Goal: Task Accomplishment & Management: Use online tool/utility

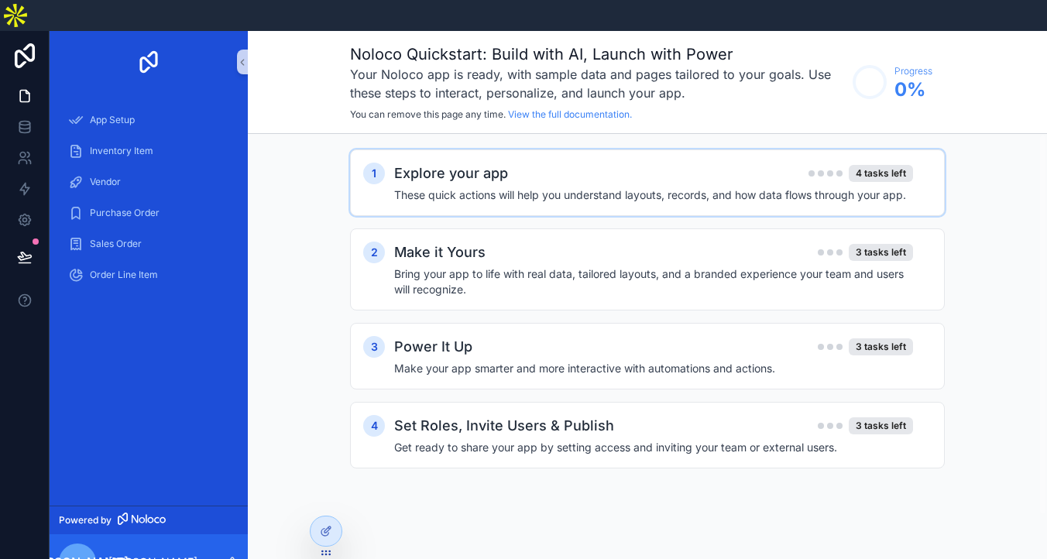
click at [583, 201] on h4 "These quick actions will help you understand layouts, records, and how data flo…" at bounding box center [653, 194] width 519 height 15
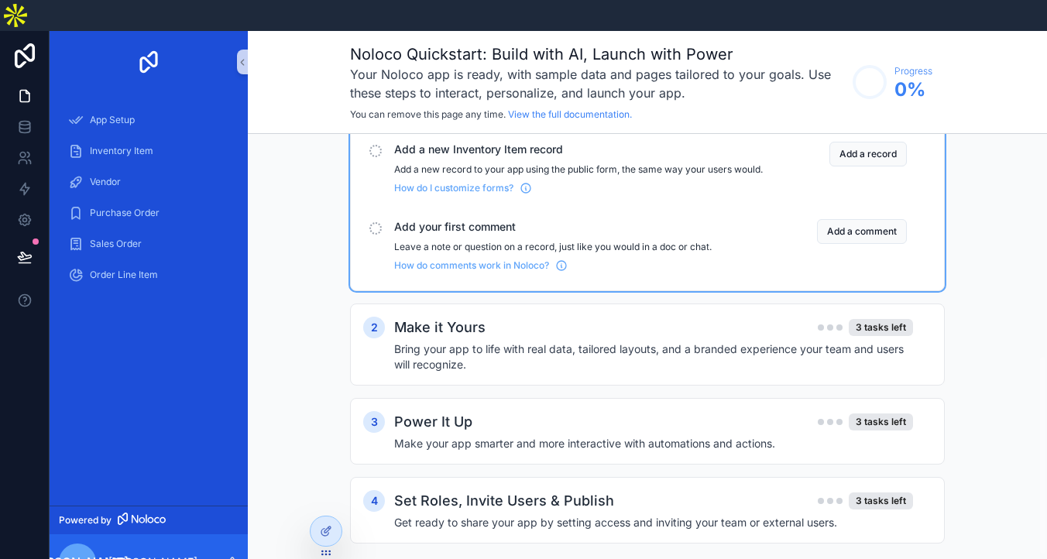
scroll to position [484, 0]
click at [526, 341] on h4 "Bring your app to life with real data, tailored layouts, and a branded experien…" at bounding box center [653, 356] width 519 height 31
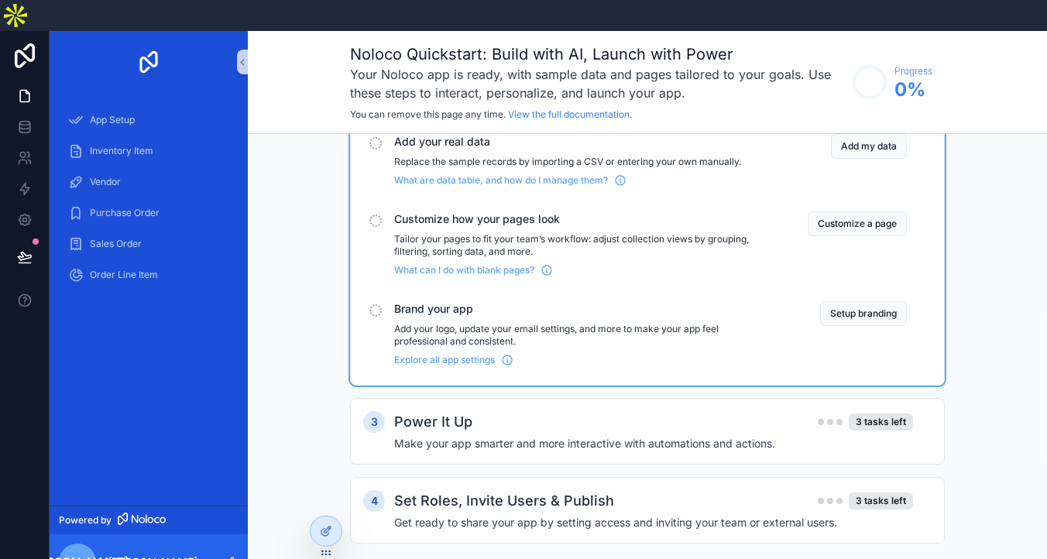
scroll to position [567, 0]
click at [907, 159] on button "Add my data" at bounding box center [869, 146] width 76 height 25
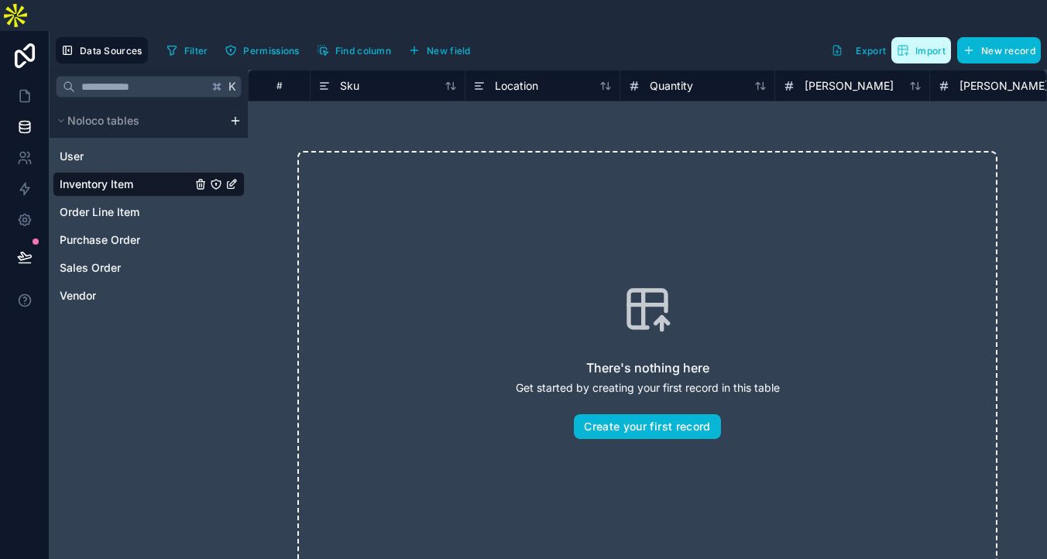
click at [905, 53] on icon "button" at bounding box center [906, 54] width 3 height 2
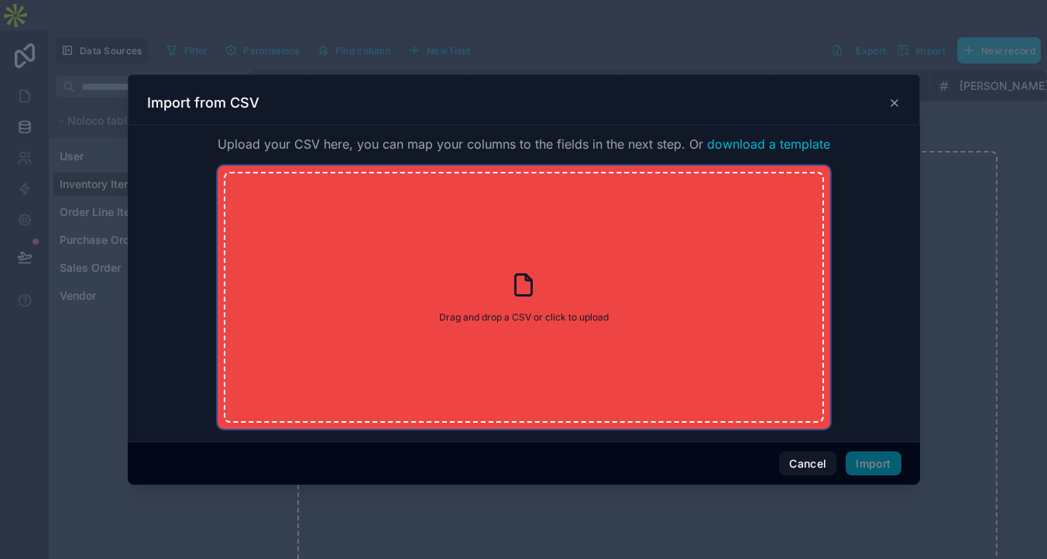
click at [501, 316] on div "Drag and drop a CSV or click to upload Drag and drop a CSV or click to upload" at bounding box center [524, 297] width 600 height 251
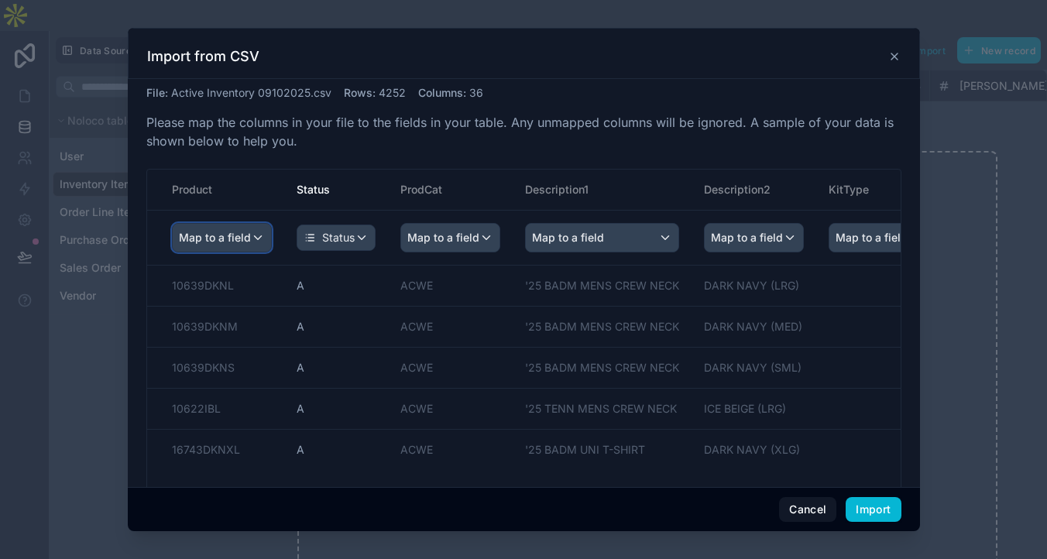
click at [271, 252] on div "Map to a field" at bounding box center [222, 238] width 98 height 28
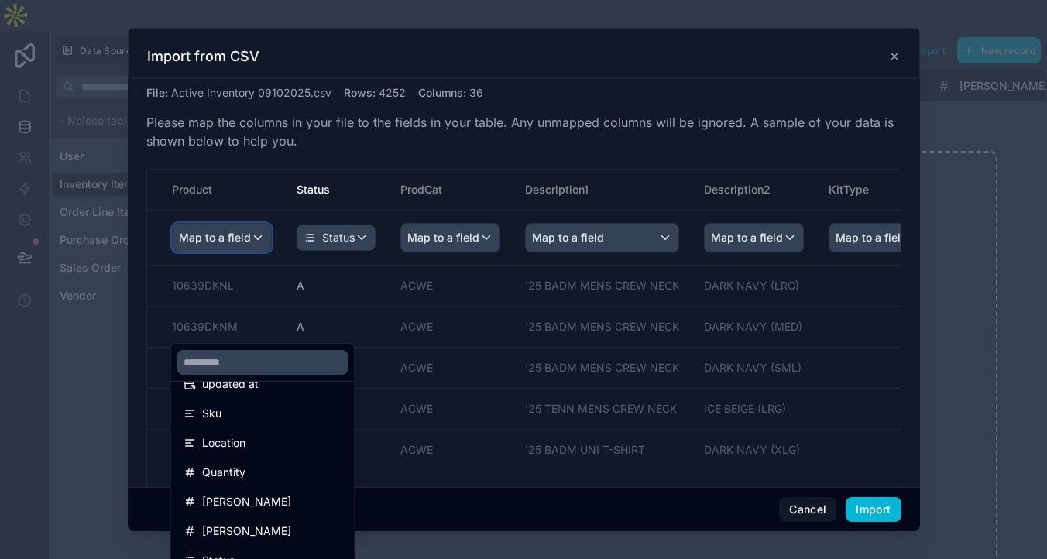
scroll to position [82, 0]
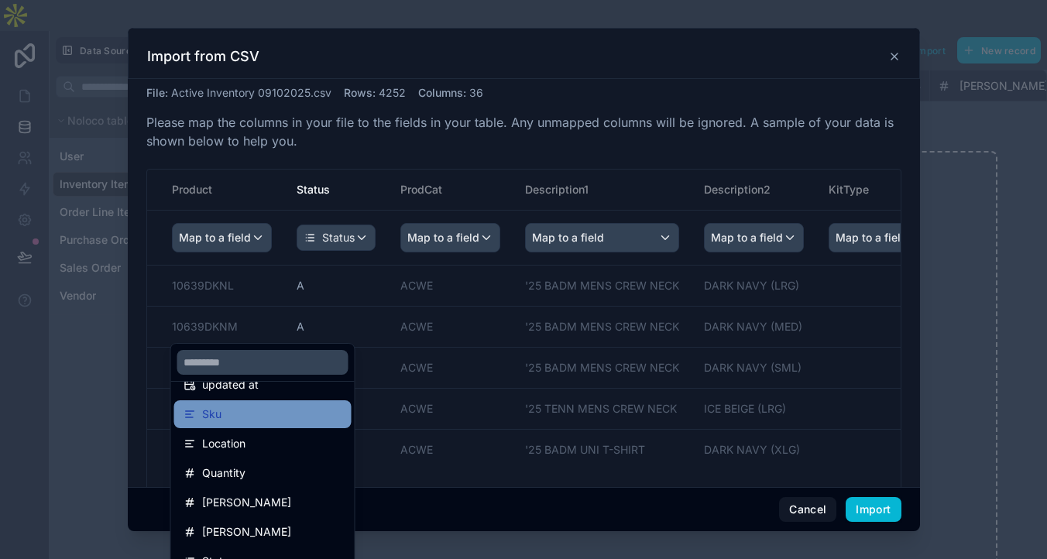
click at [273, 423] on div "Sku" at bounding box center [262, 414] width 159 height 19
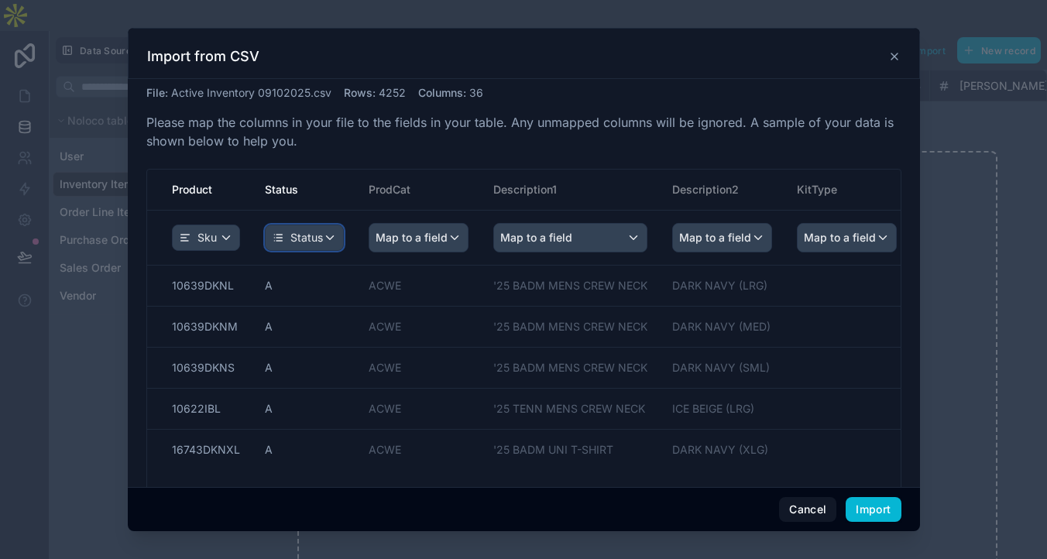
click at [323, 245] on span "Status" at bounding box center [306, 237] width 33 height 15
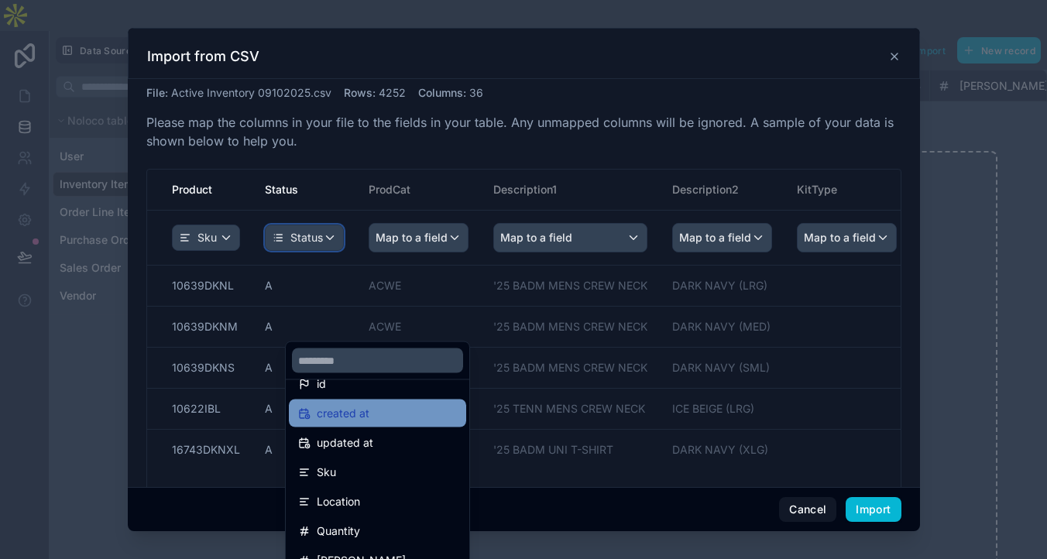
scroll to position [0, 0]
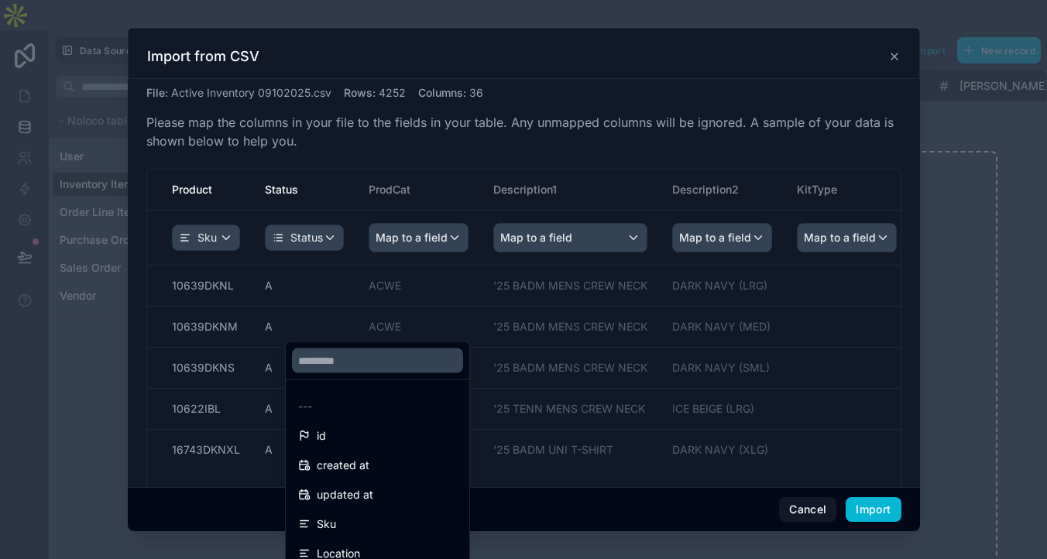
click at [389, 187] on div "scrollable content" at bounding box center [524, 279] width 792 height 503
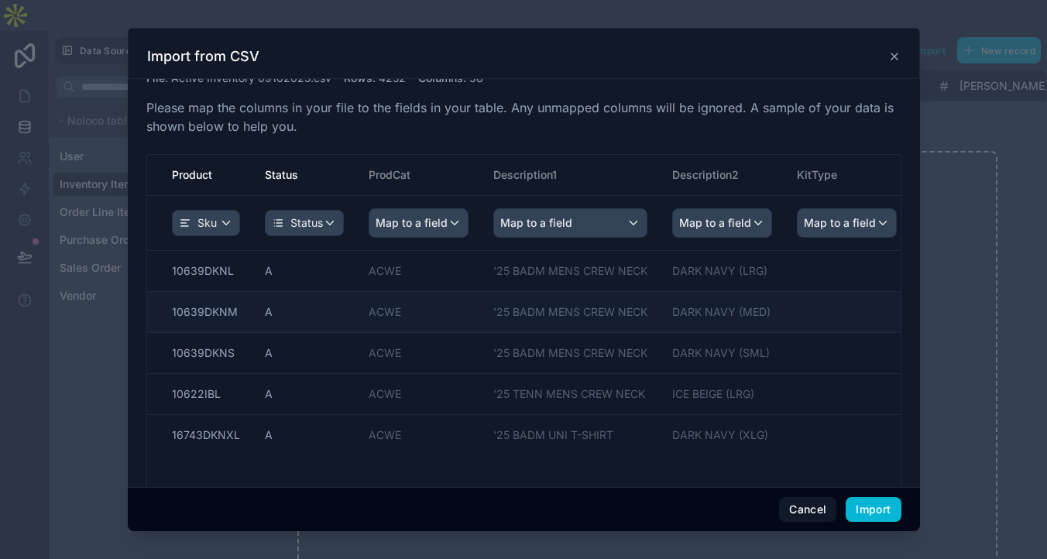
scroll to position [25, 0]
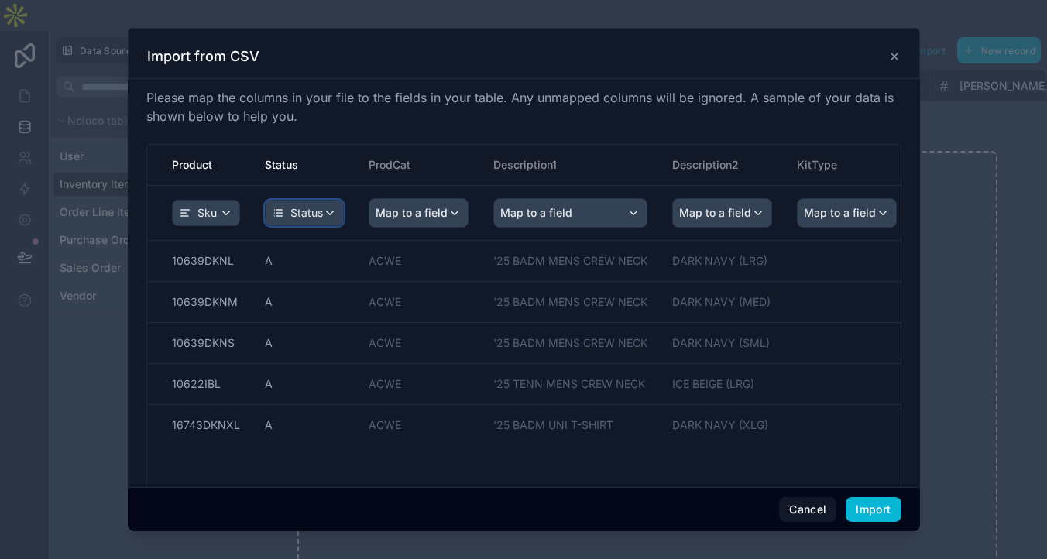
click at [323, 221] on span "Status" at bounding box center [306, 212] width 33 height 15
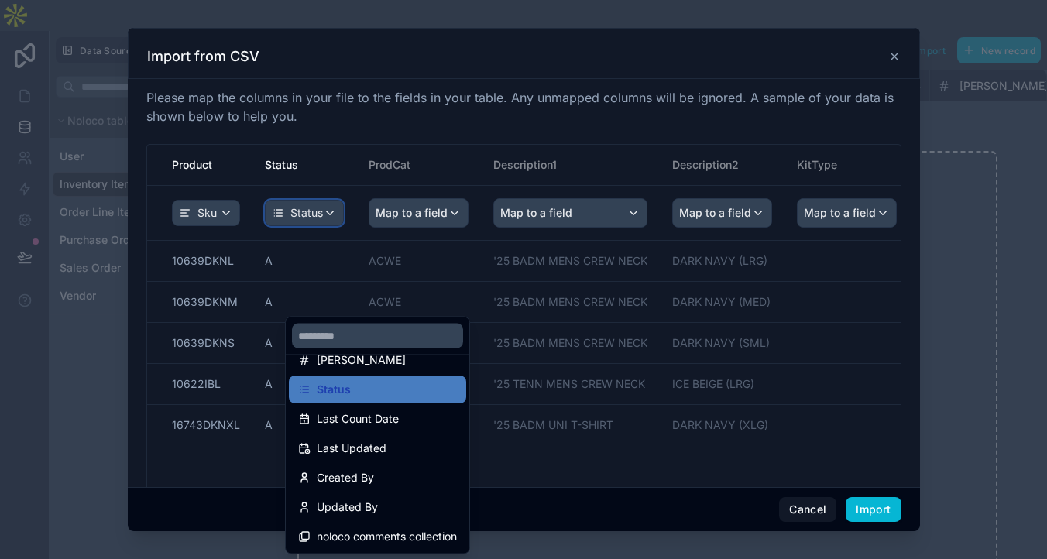
scroll to position [321, 0]
click at [464, 262] on div "scrollable content" at bounding box center [524, 279] width 792 height 503
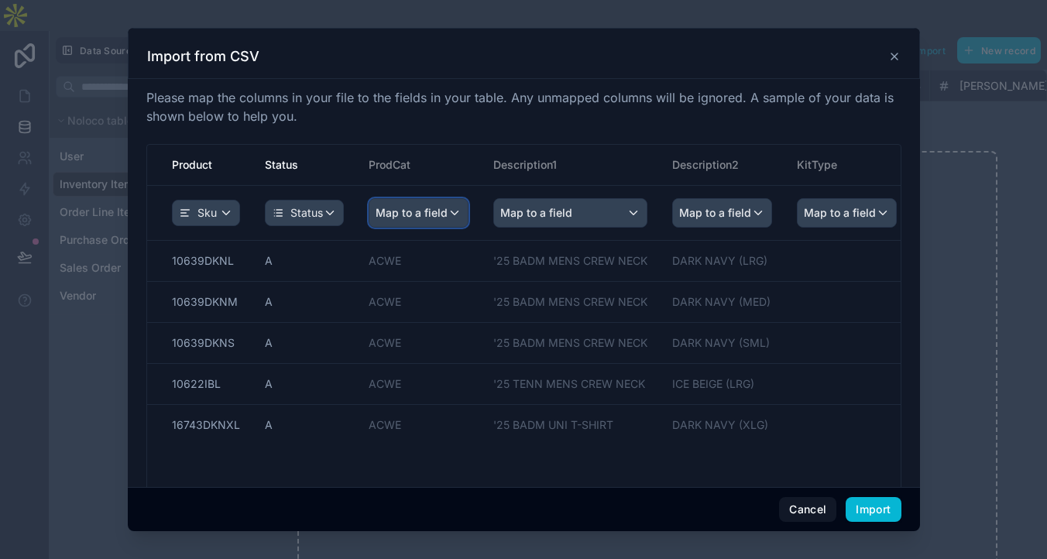
click at [447, 227] on span "Map to a field" at bounding box center [411, 213] width 72 height 28
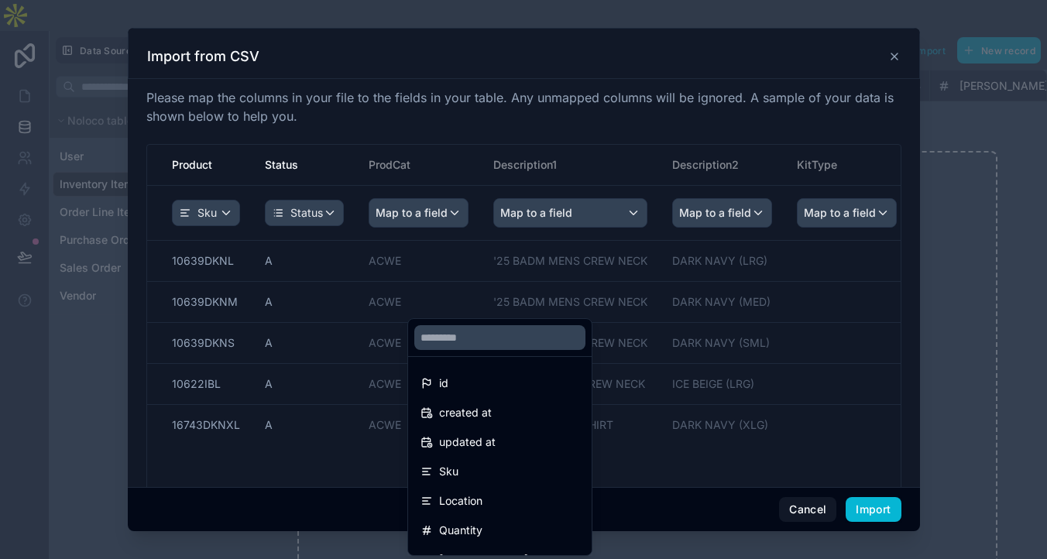
click at [517, 214] on div "scrollable content" at bounding box center [524, 279] width 792 height 503
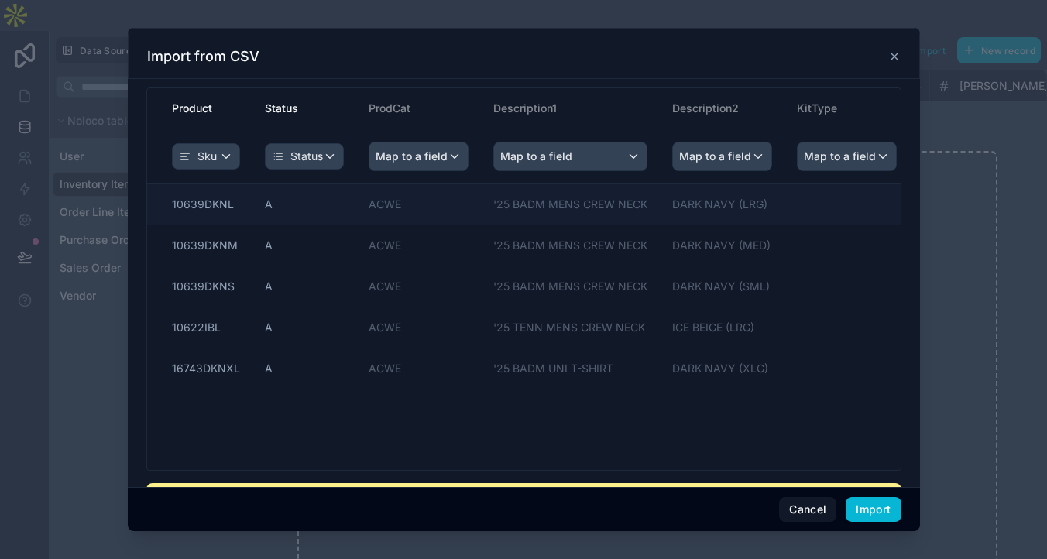
scroll to position [91, 0]
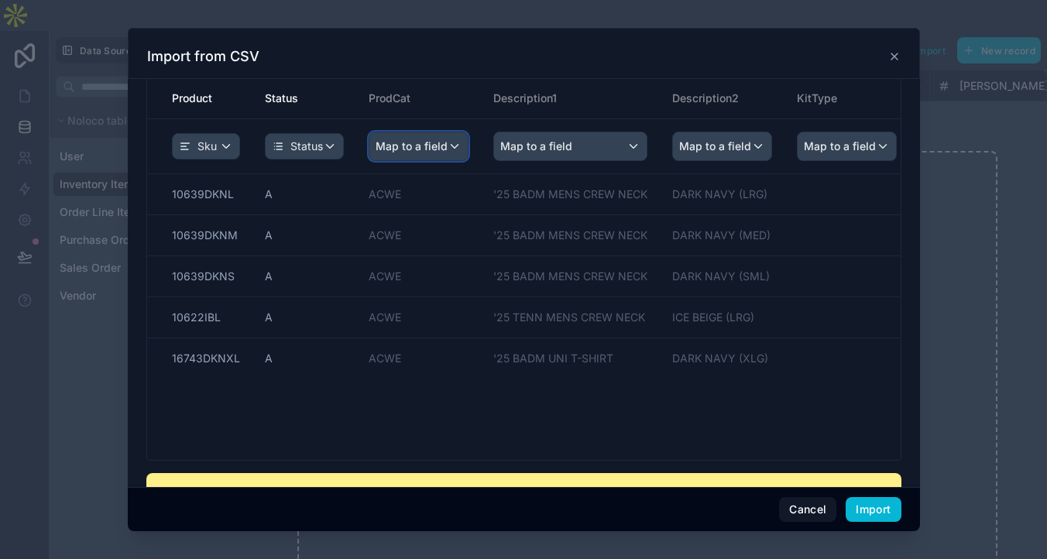
click at [447, 160] on span "Map to a field" at bounding box center [411, 146] width 72 height 28
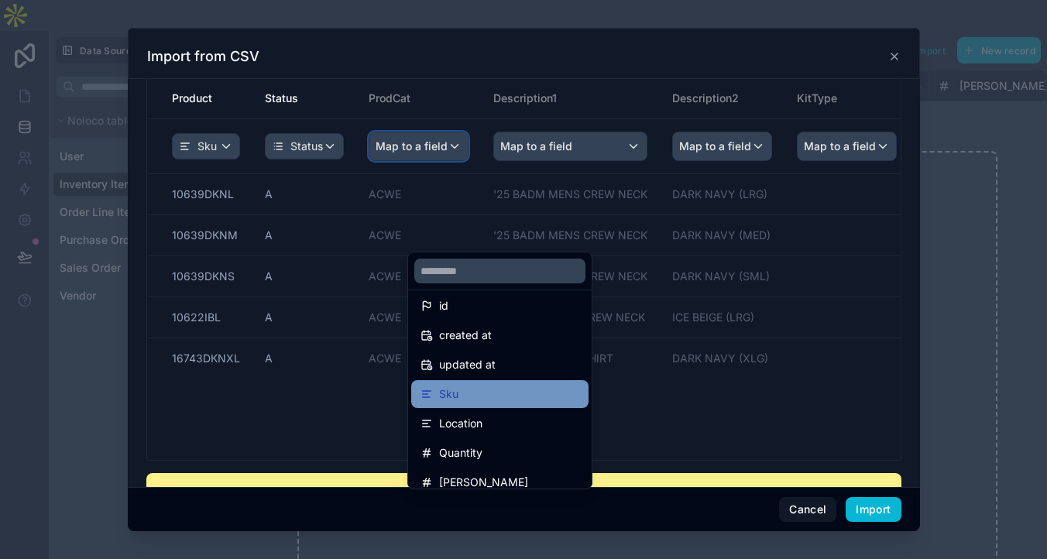
scroll to position [0, 0]
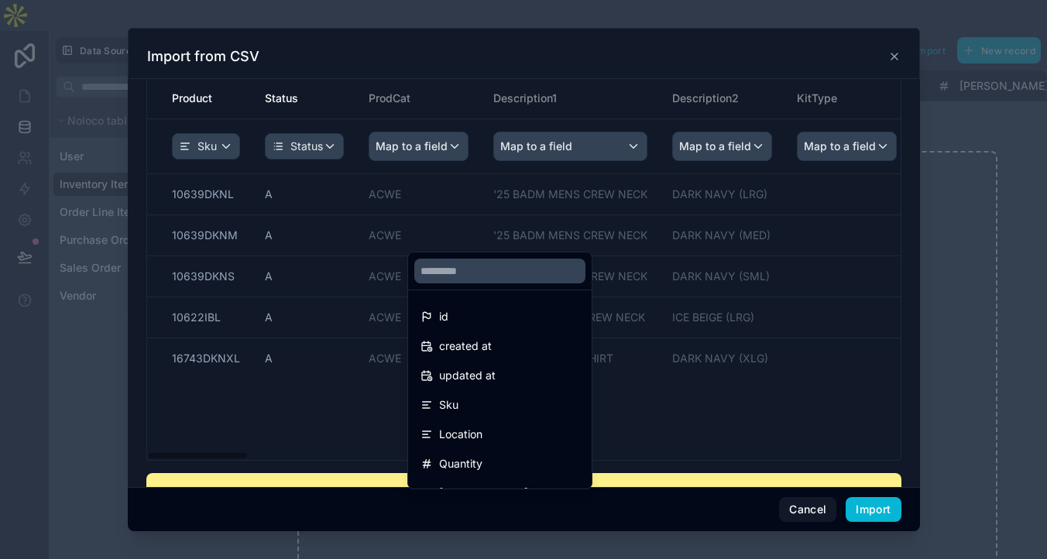
click at [643, 203] on div "scrollable content" at bounding box center [524, 279] width 792 height 503
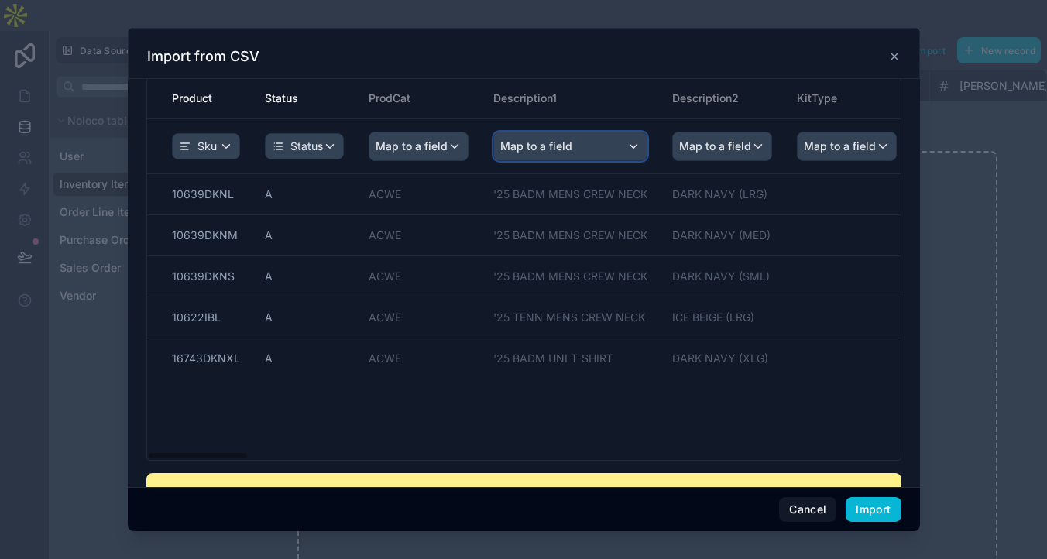
click at [572, 160] on span "Map to a field" at bounding box center [536, 146] width 72 height 28
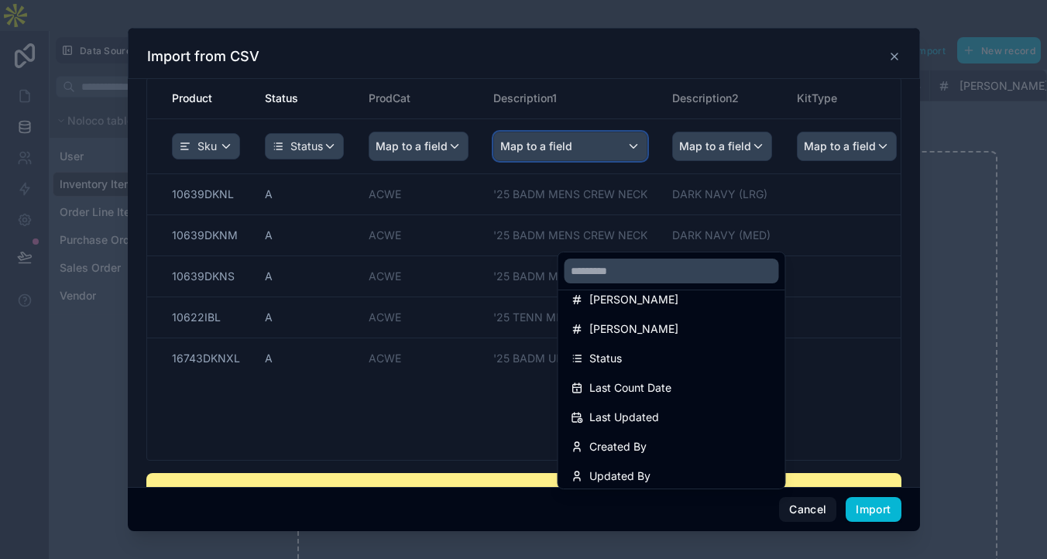
scroll to position [221, 0]
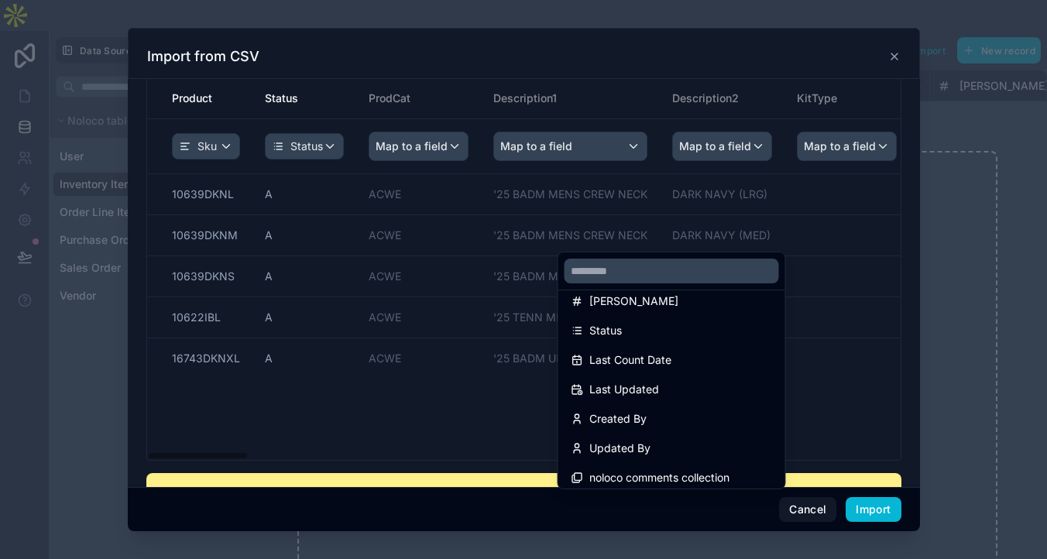
click at [776, 153] on div "scrollable content" at bounding box center [524, 279] width 792 height 503
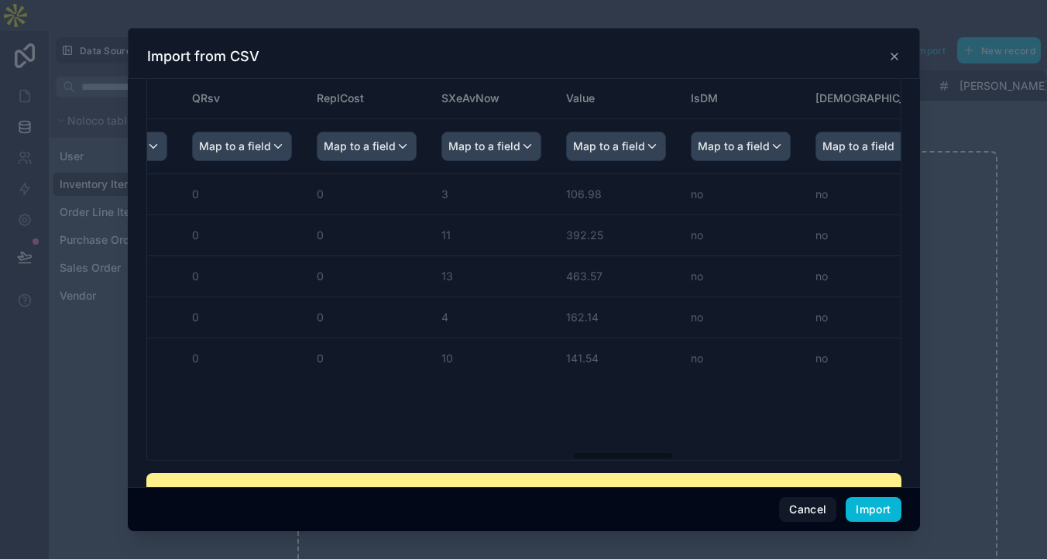
scroll to position [0, 3109]
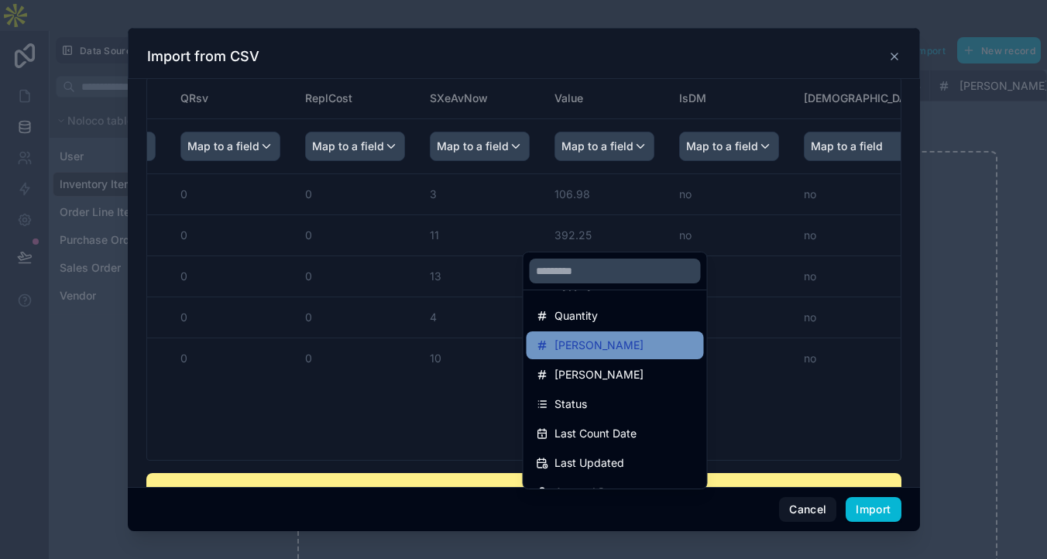
scroll to position [154, 0]
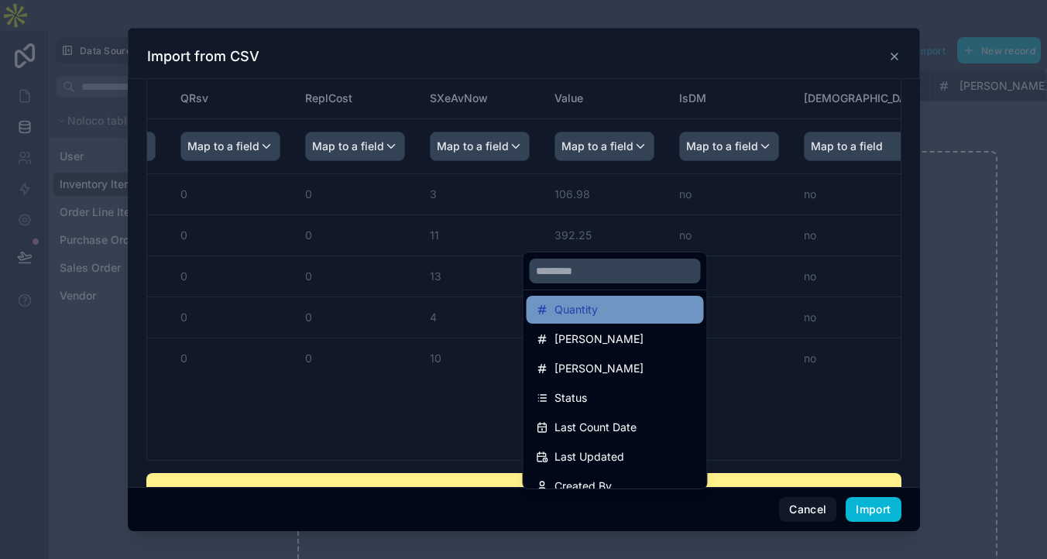
click at [626, 319] on div "Quantity" at bounding box center [615, 309] width 159 height 19
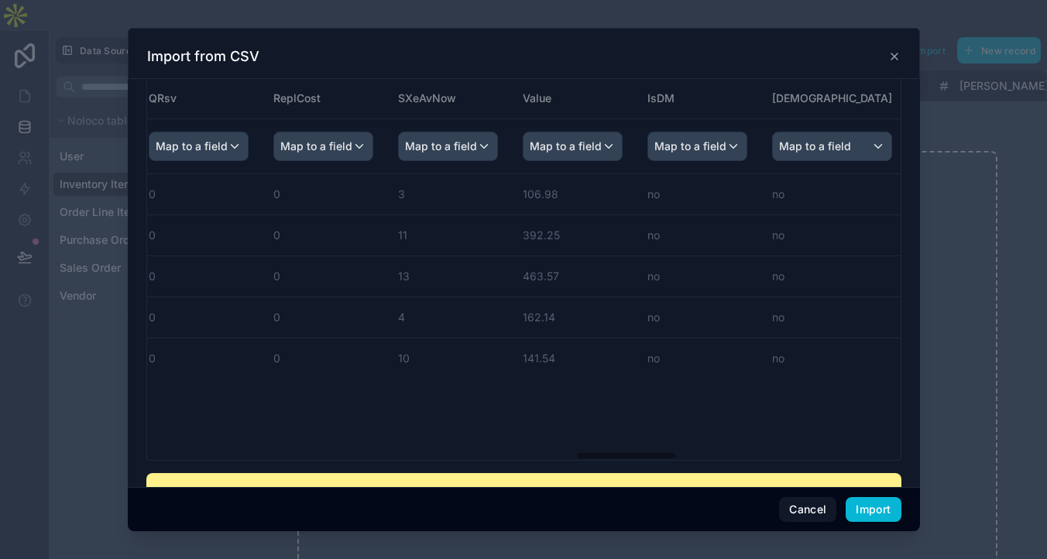
scroll to position [0, 3139]
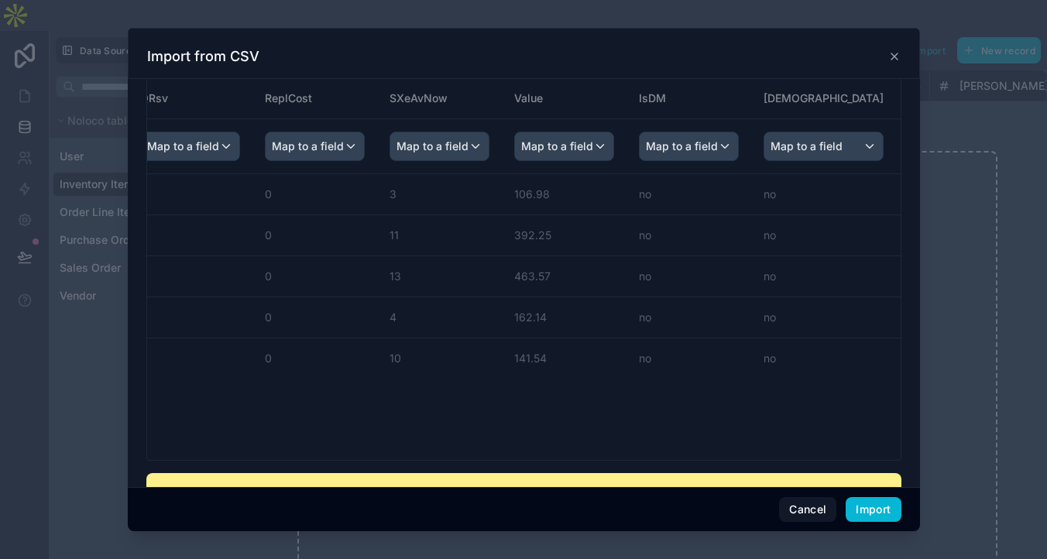
click at [94, 160] on span "Map to a field" at bounding box center [58, 146] width 72 height 28
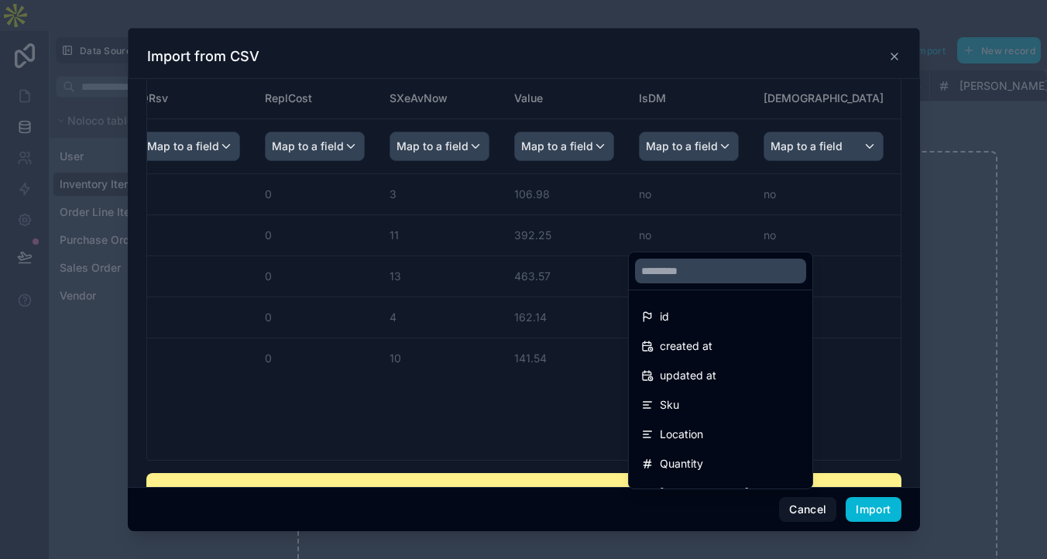
click at [729, 197] on div "scrollable content" at bounding box center [524, 279] width 792 height 503
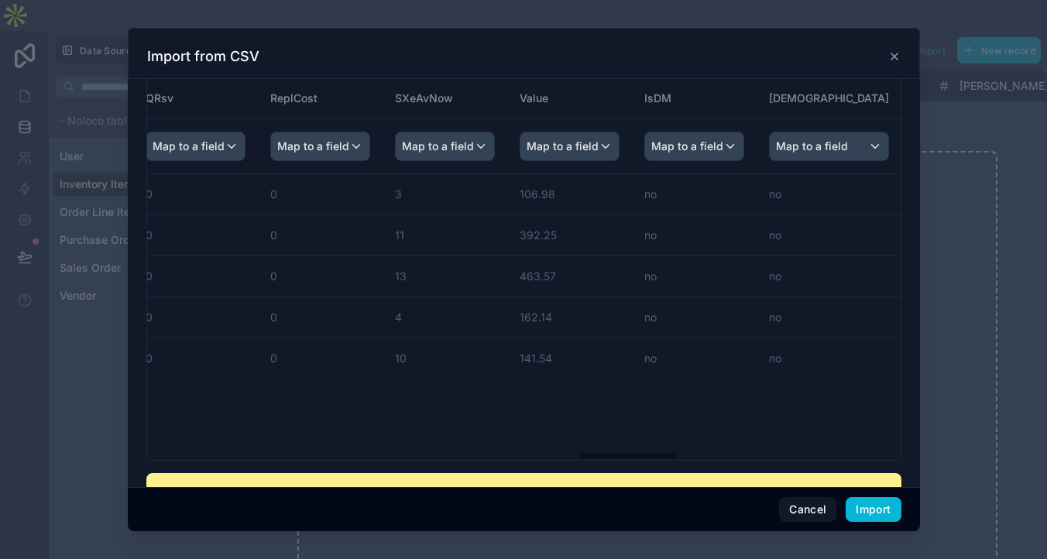
scroll to position [0, 3145]
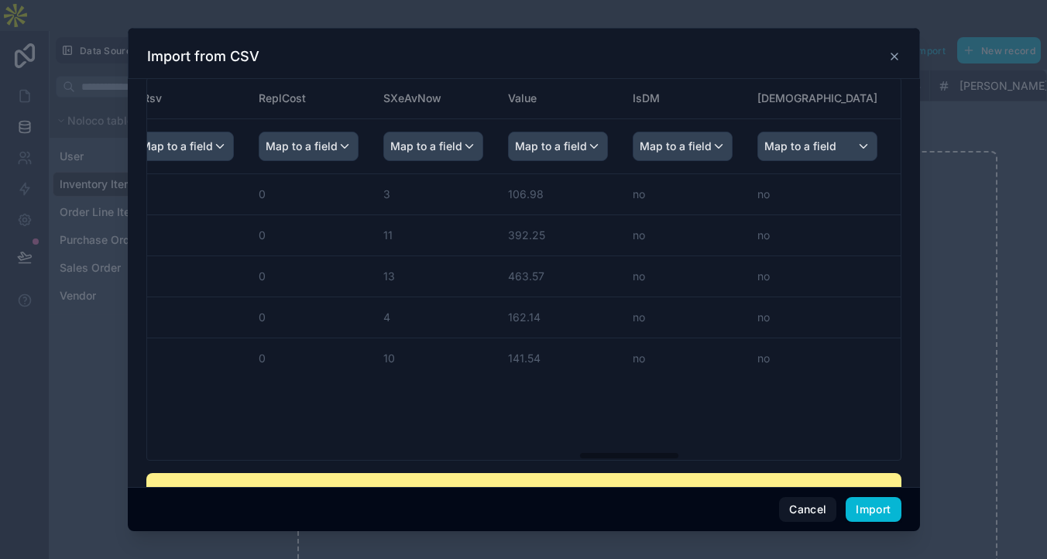
click at [88, 160] on span "Map to a field" at bounding box center [52, 146] width 72 height 28
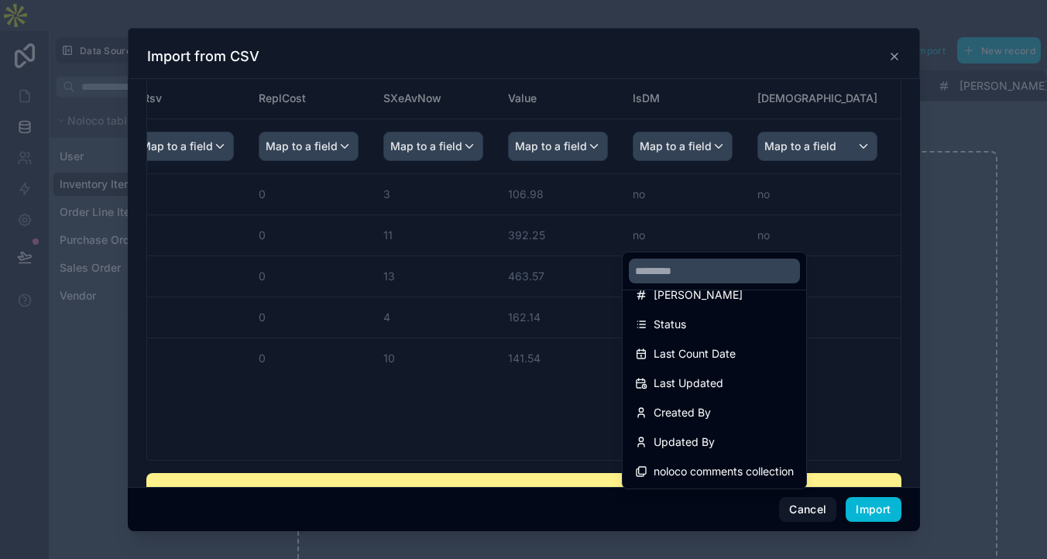
scroll to position [284, 0]
click at [732, 76] on div "scrollable content" at bounding box center [524, 279] width 792 height 503
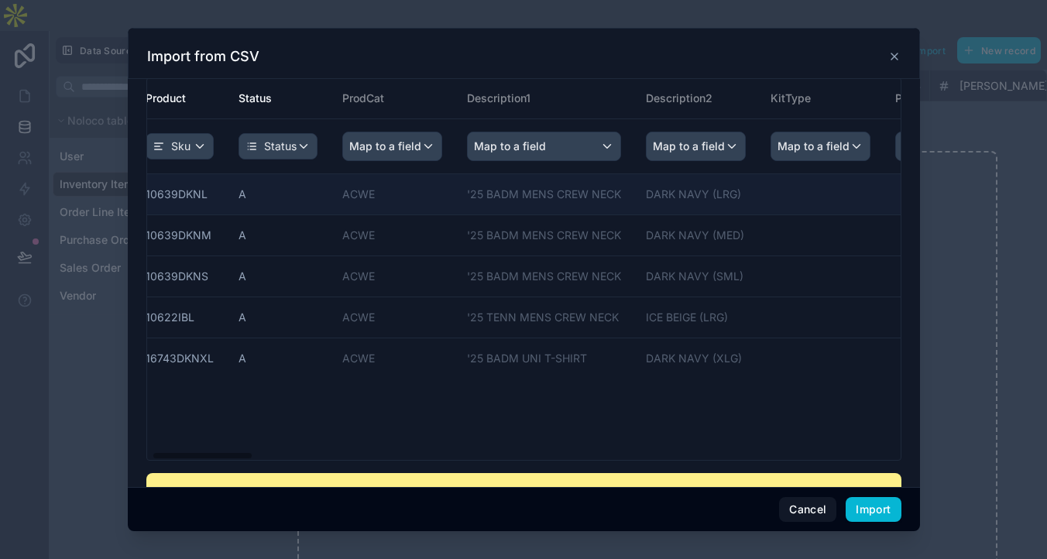
scroll to position [0, 1]
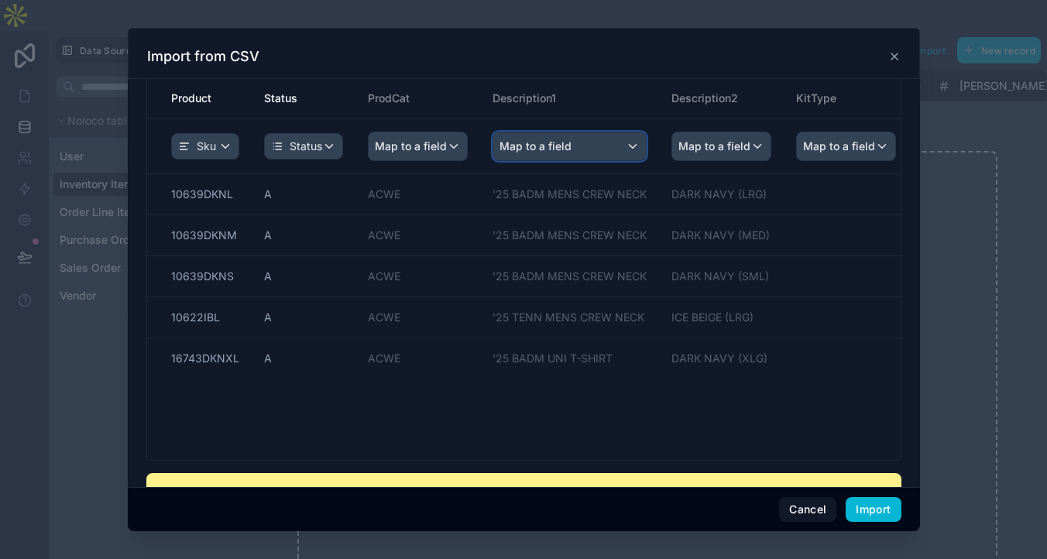
click at [571, 160] on span "Map to a field" at bounding box center [535, 146] width 72 height 28
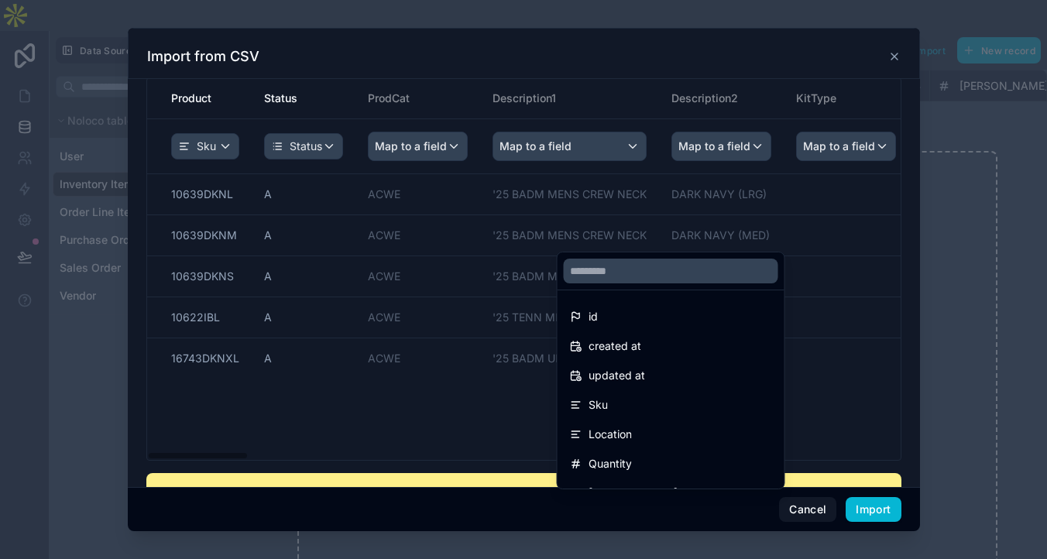
click at [654, 196] on div "scrollable content" at bounding box center [524, 279] width 792 height 503
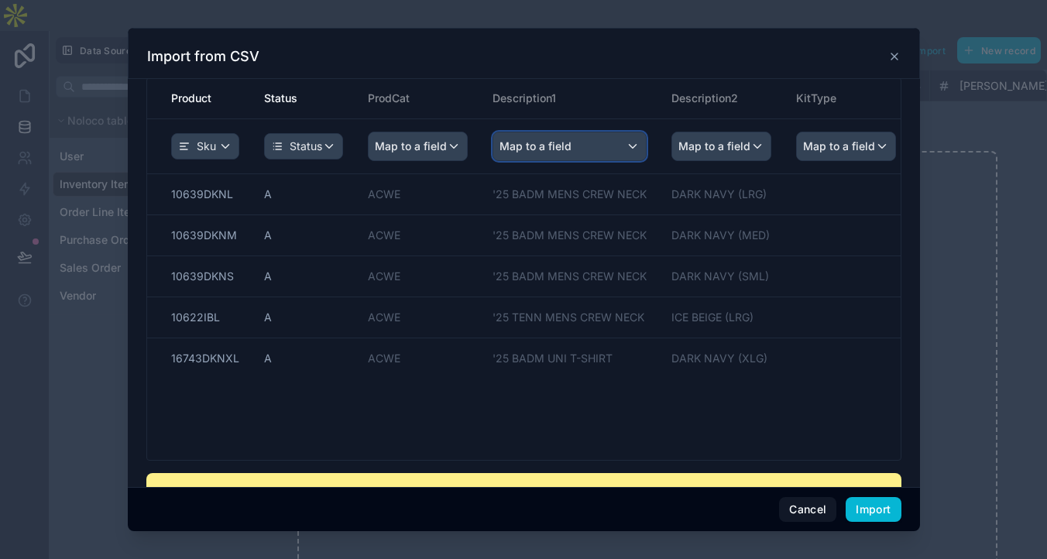
click at [571, 160] on span "Map to a field" at bounding box center [535, 146] width 72 height 28
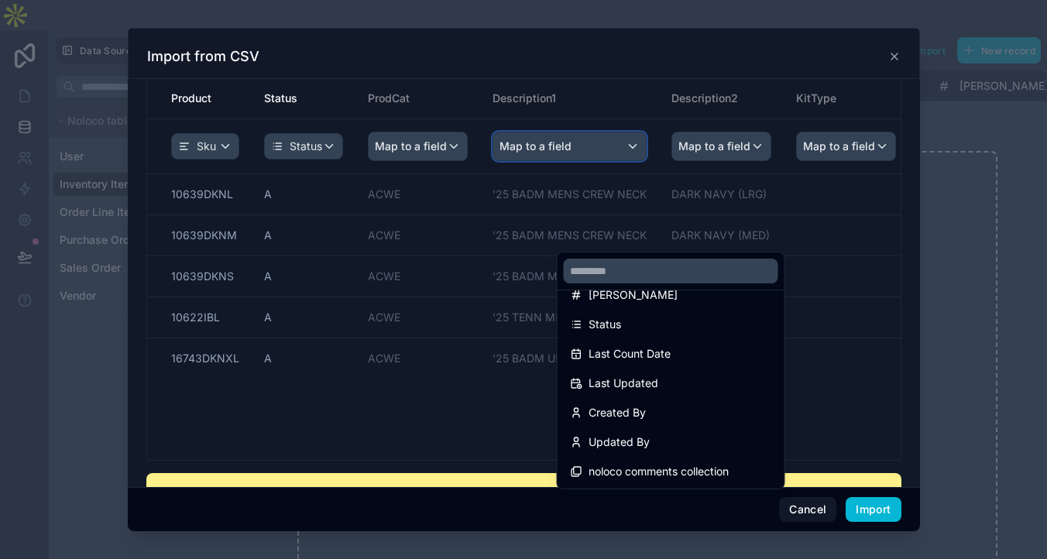
scroll to position [284, 0]
click at [691, 54] on div "scrollable content" at bounding box center [524, 279] width 792 height 503
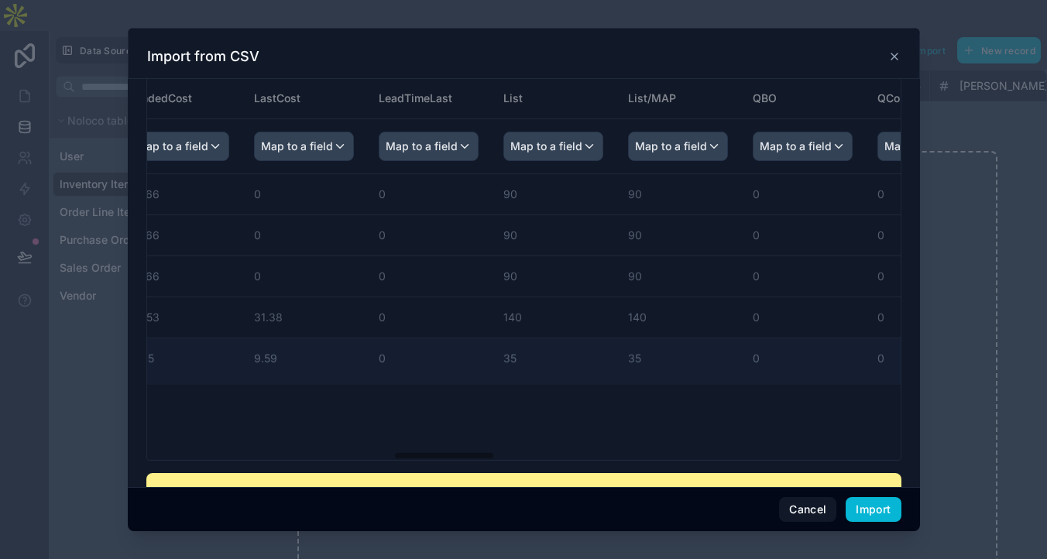
scroll to position [0, 1921]
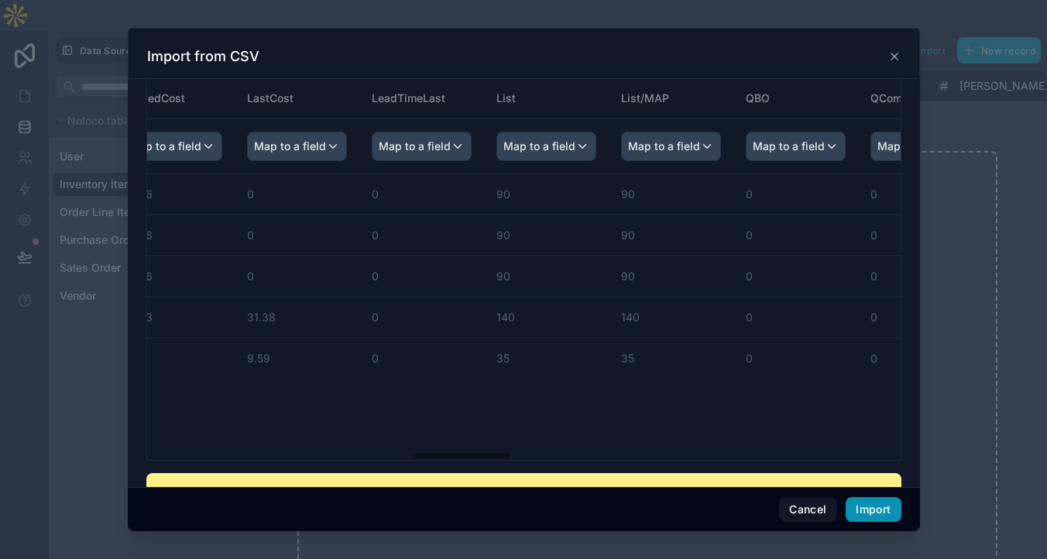
click at [865, 501] on button "Import" at bounding box center [872, 509] width 55 height 25
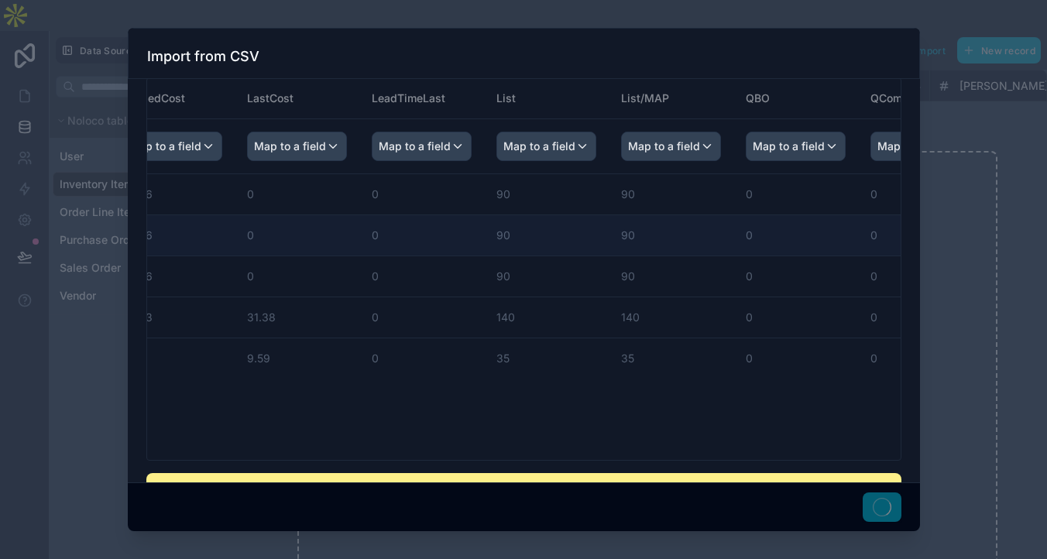
scroll to position [0, 0]
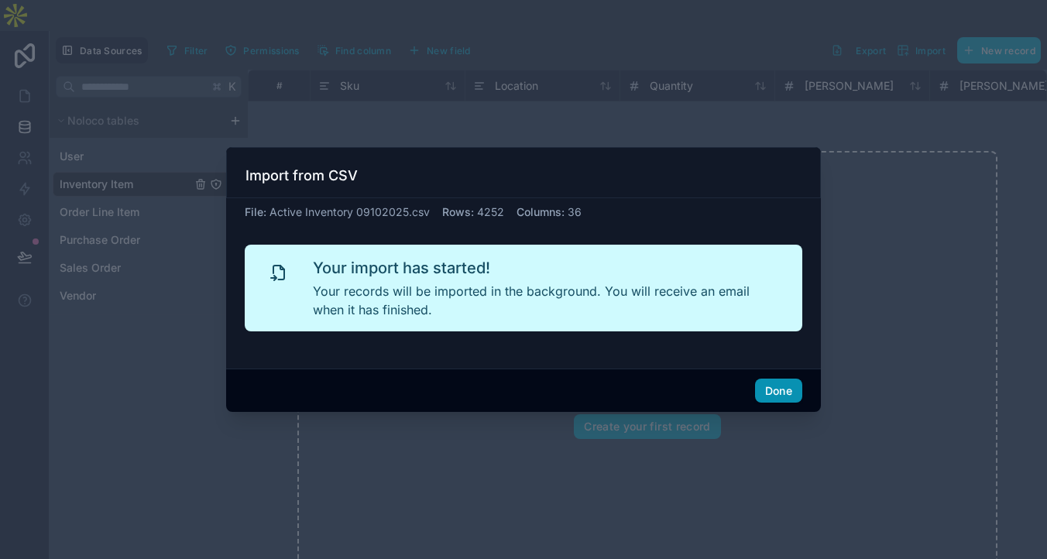
click at [802, 403] on button "Done" at bounding box center [778, 391] width 47 height 25
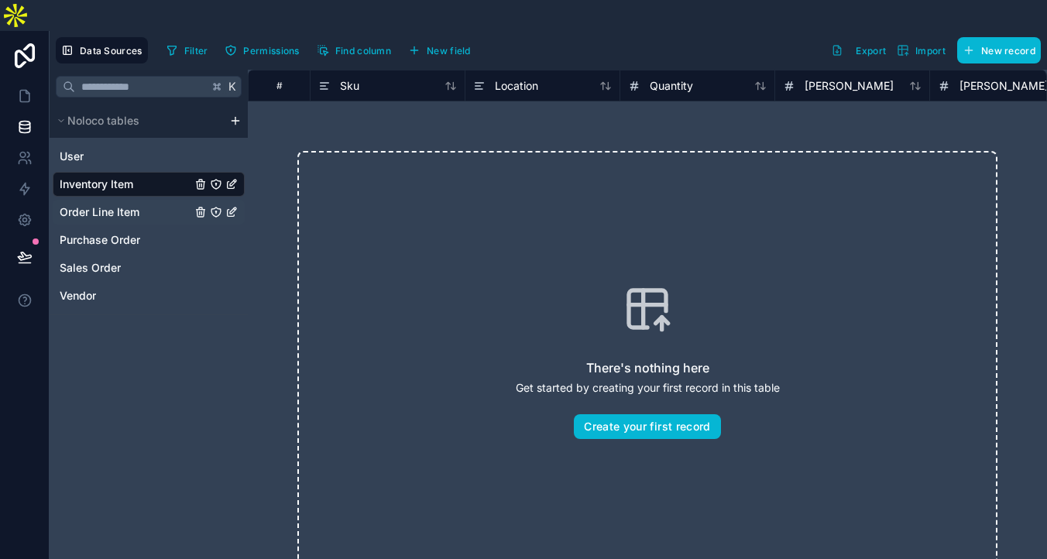
click at [139, 220] on span "Order Line Item" at bounding box center [100, 211] width 80 height 15
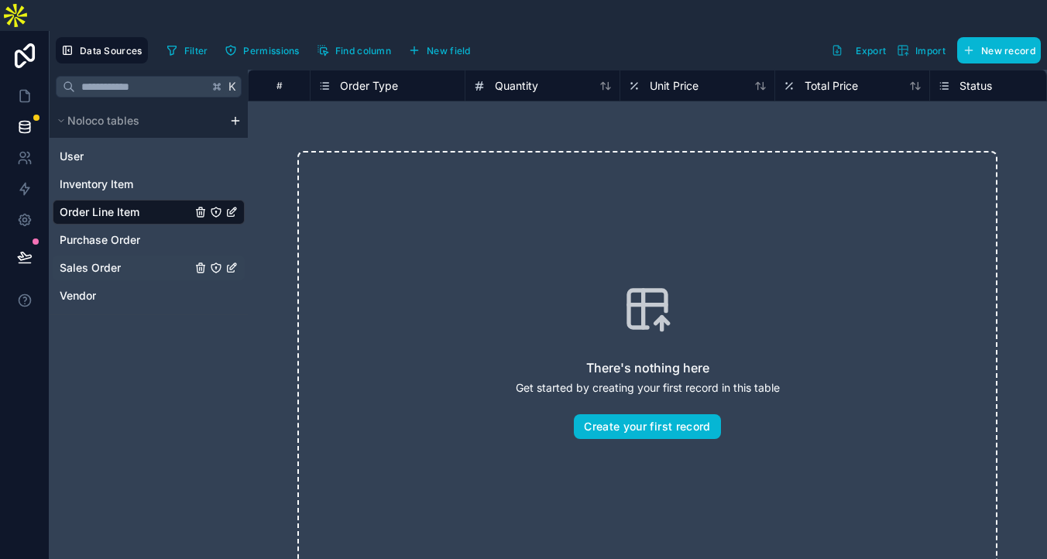
click at [154, 276] on link "Sales Order" at bounding box center [126, 267] width 132 height 15
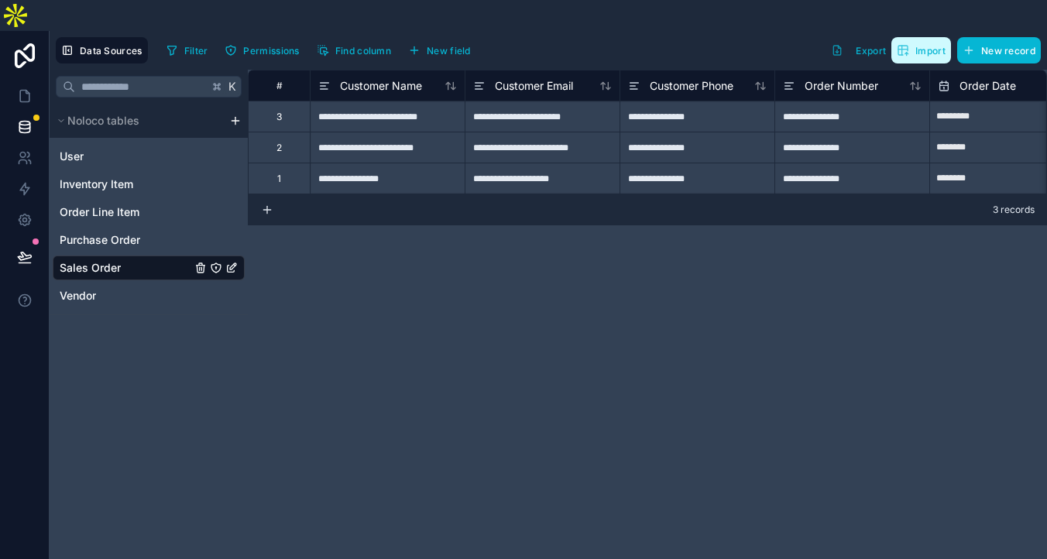
click at [915, 45] on span "Import" at bounding box center [930, 51] width 30 height 12
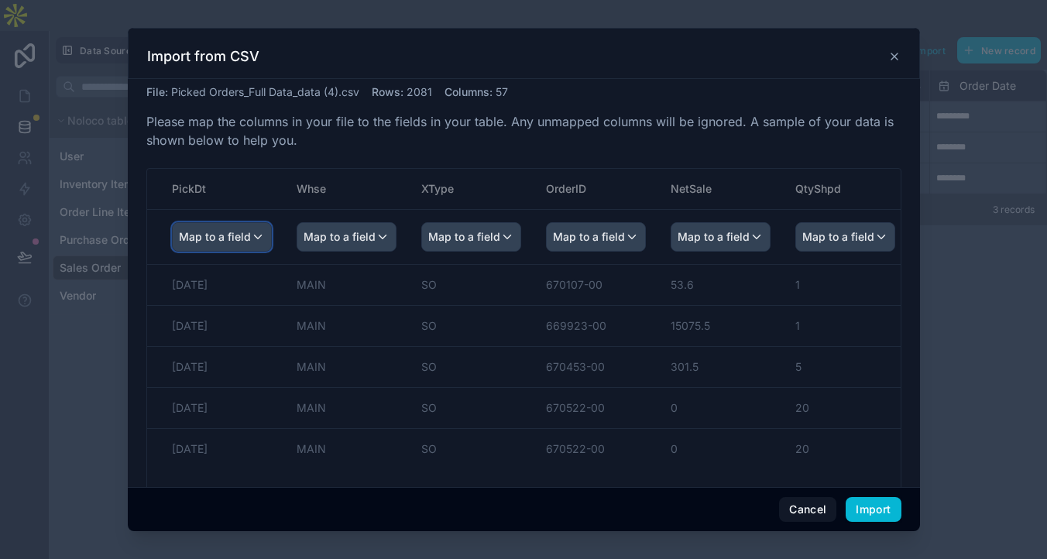
click at [251, 251] on span "Map to a field" at bounding box center [215, 237] width 72 height 28
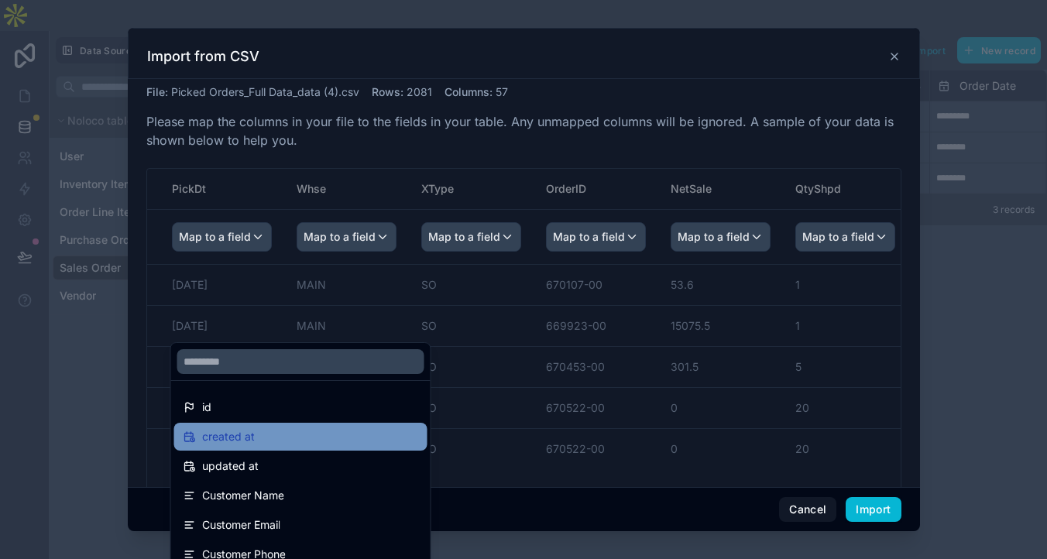
click at [342, 435] on div "created at" at bounding box center [300, 436] width 235 height 19
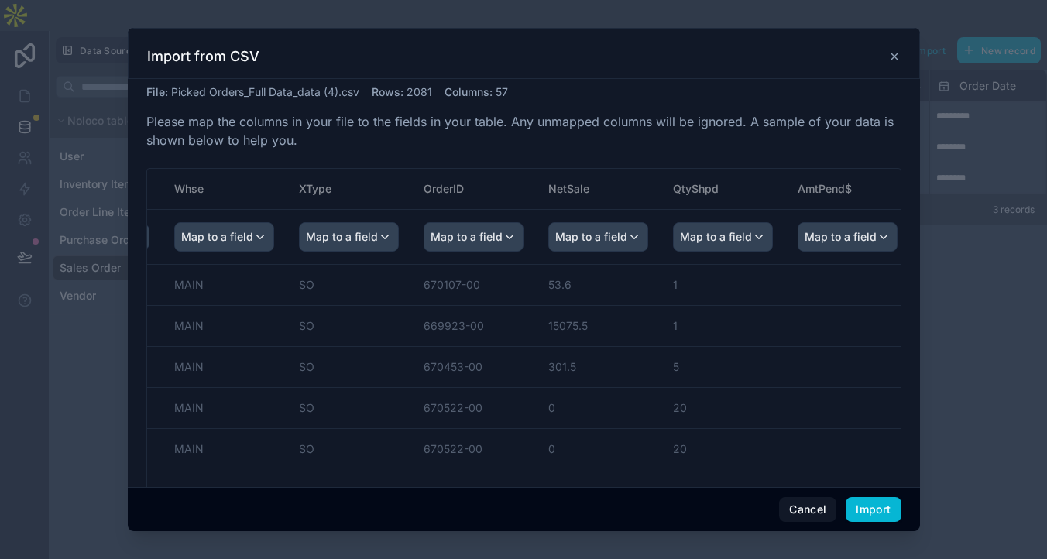
scroll to position [0, 142]
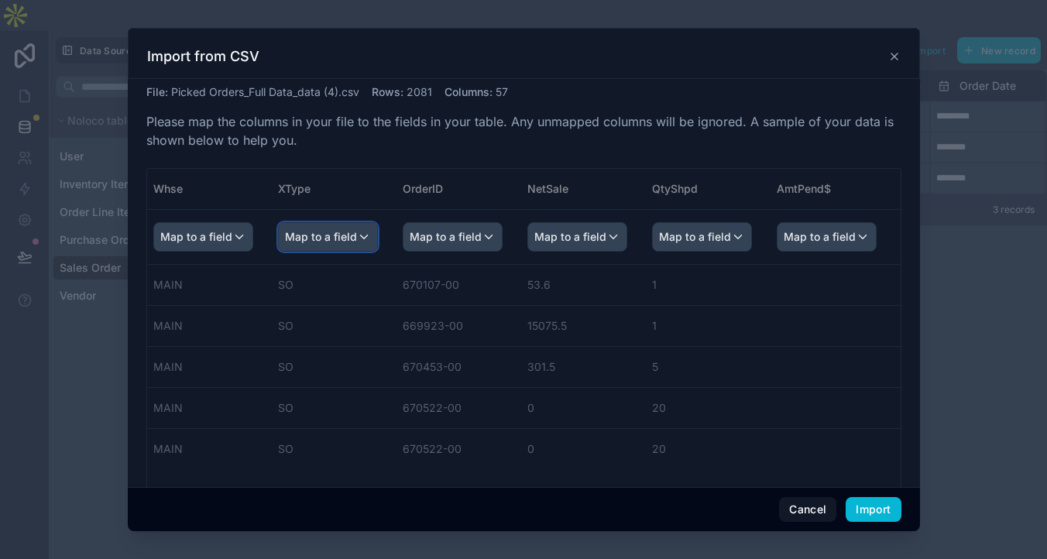
click at [357, 251] on span "Map to a field" at bounding box center [321, 237] width 72 height 28
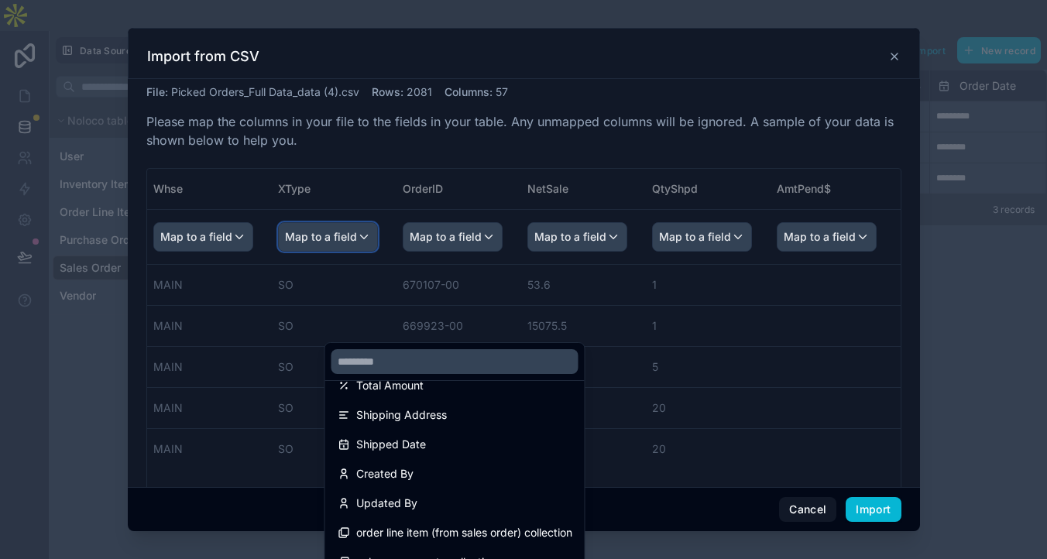
scroll to position [0, 0]
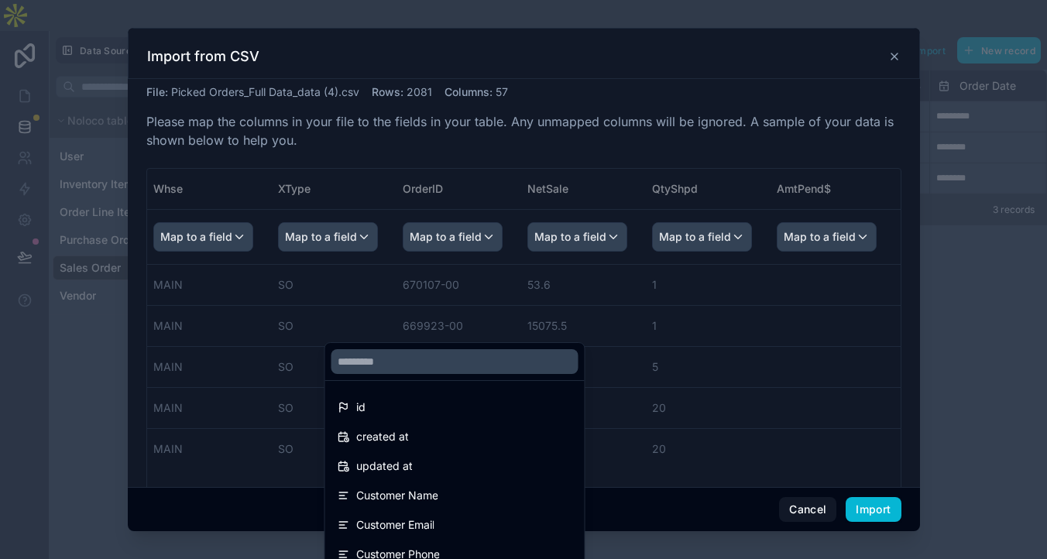
drag, startPoint x: 417, startPoint y: 392, endPoint x: 451, endPoint y: 242, distance: 153.1
click at [450, 245] on div "**********" at bounding box center [548, 310] width 997 height 559
click at [523, 298] on div "scrollable content" at bounding box center [524, 279] width 792 height 503
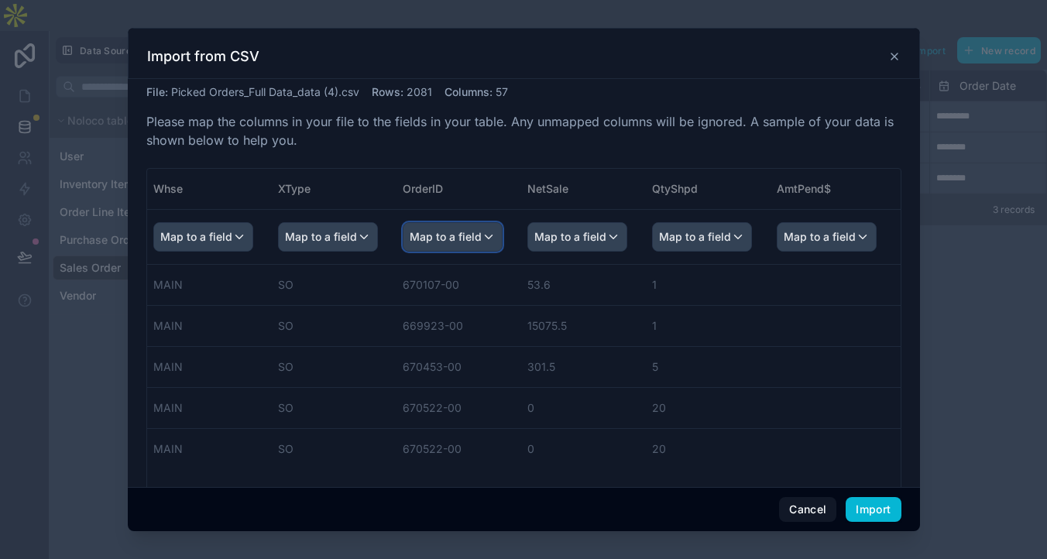
click at [482, 251] on span "Map to a field" at bounding box center [446, 237] width 72 height 28
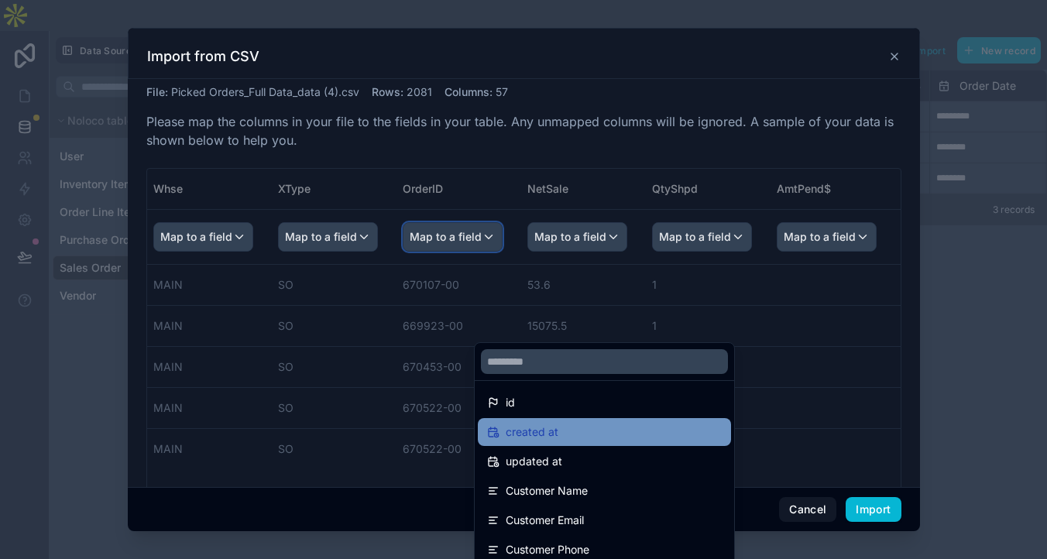
scroll to position [5, 0]
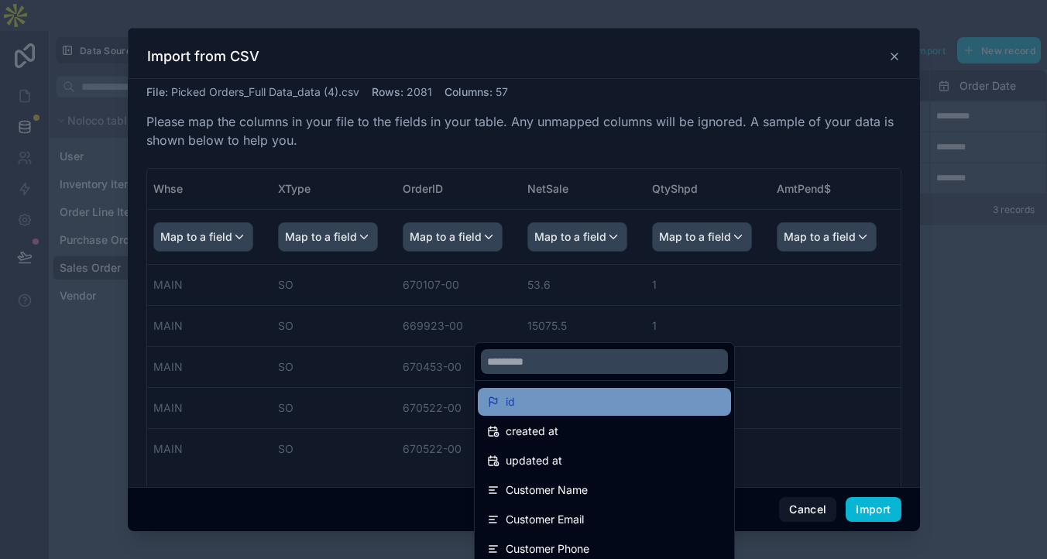
click at [587, 396] on div "id" at bounding box center [604, 401] width 235 height 19
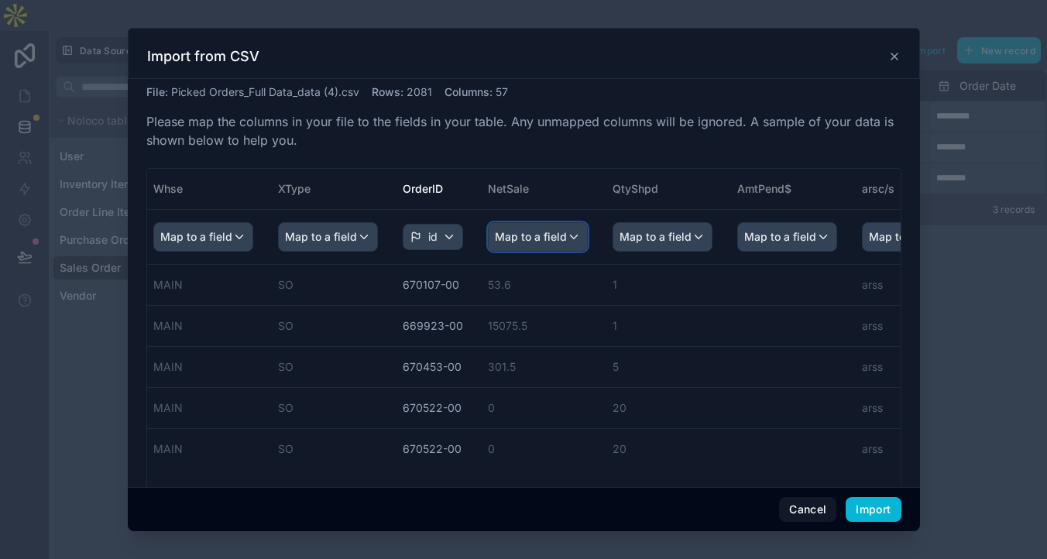
click at [567, 251] on span "Map to a field" at bounding box center [531, 237] width 72 height 28
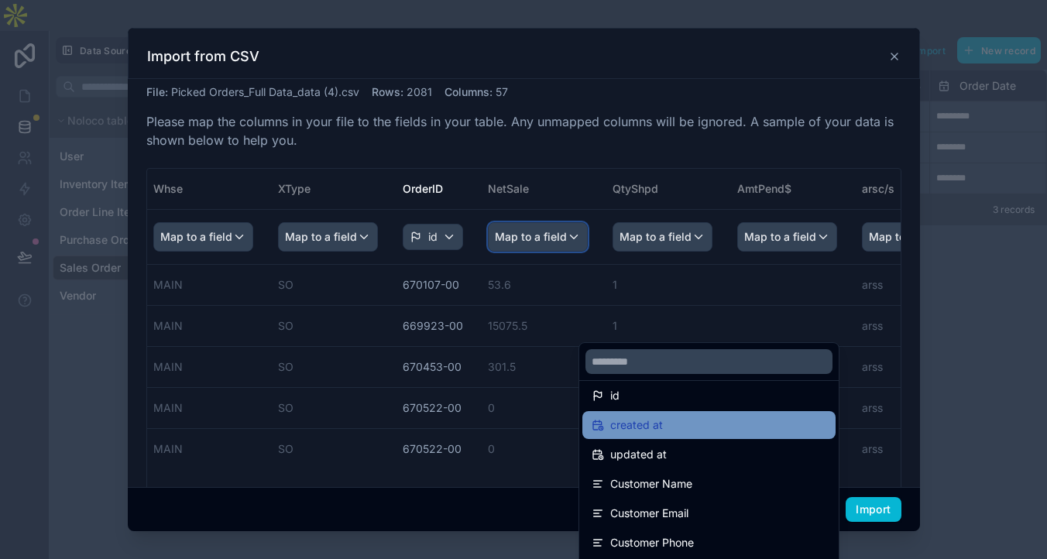
scroll to position [12, 0]
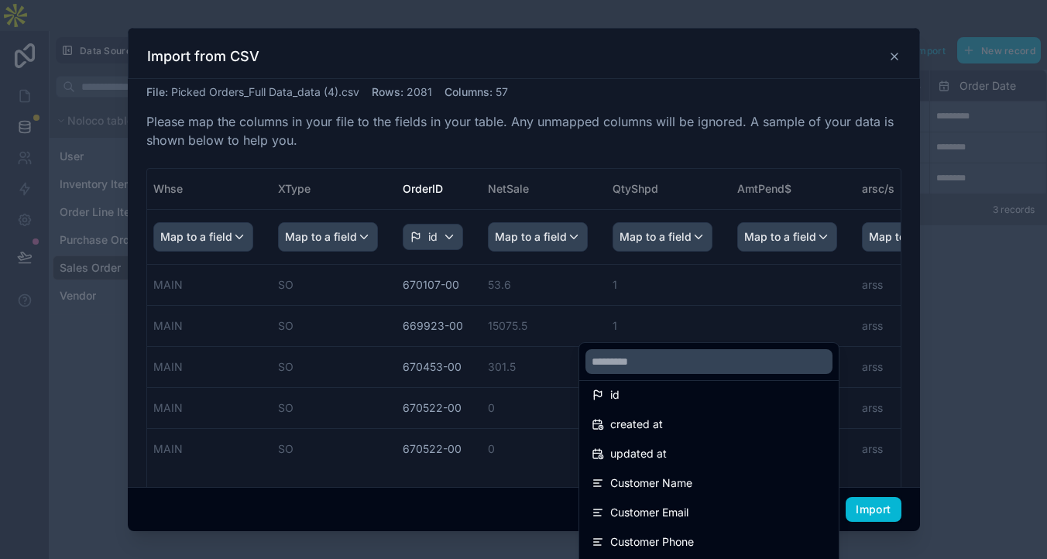
click at [694, 185] on div "scrollable content" at bounding box center [524, 279] width 792 height 503
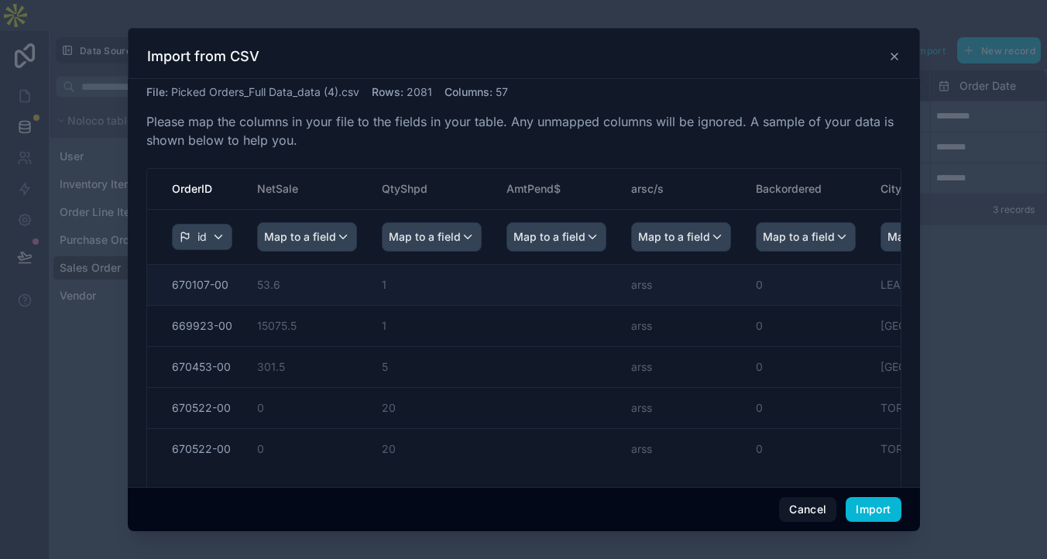
scroll to position [0, 394]
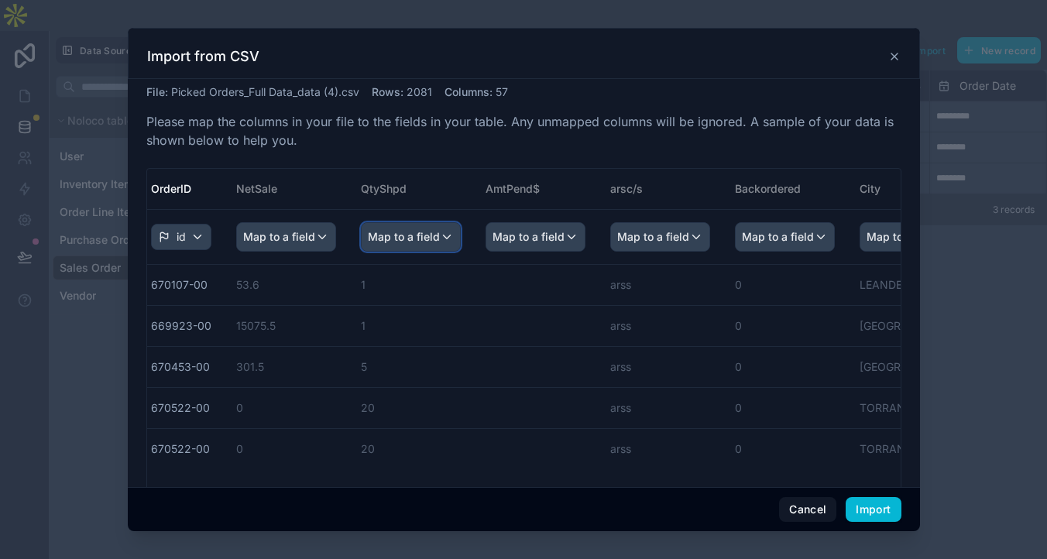
click at [460, 251] on div "Map to a field" at bounding box center [411, 237] width 98 height 28
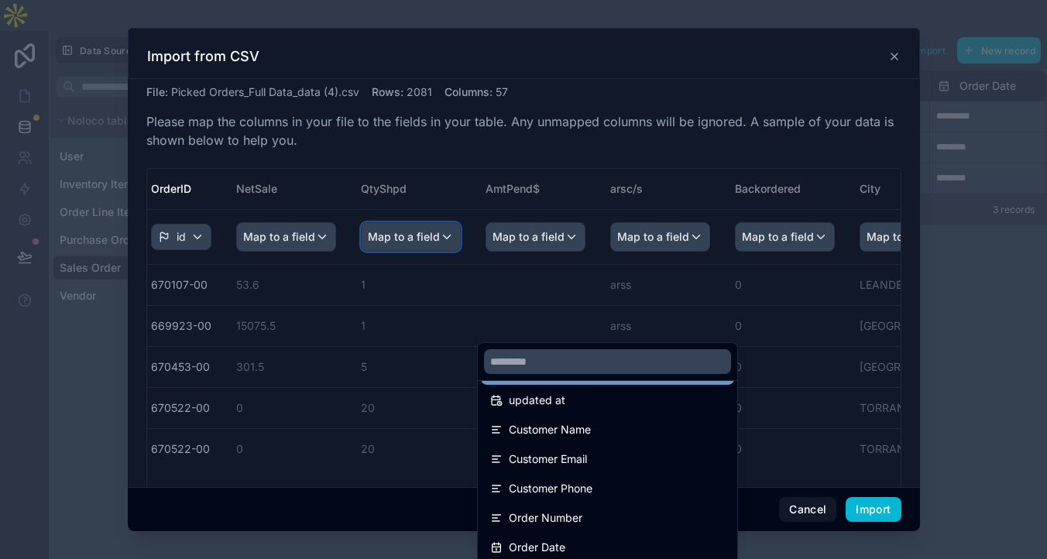
scroll to position [0, 0]
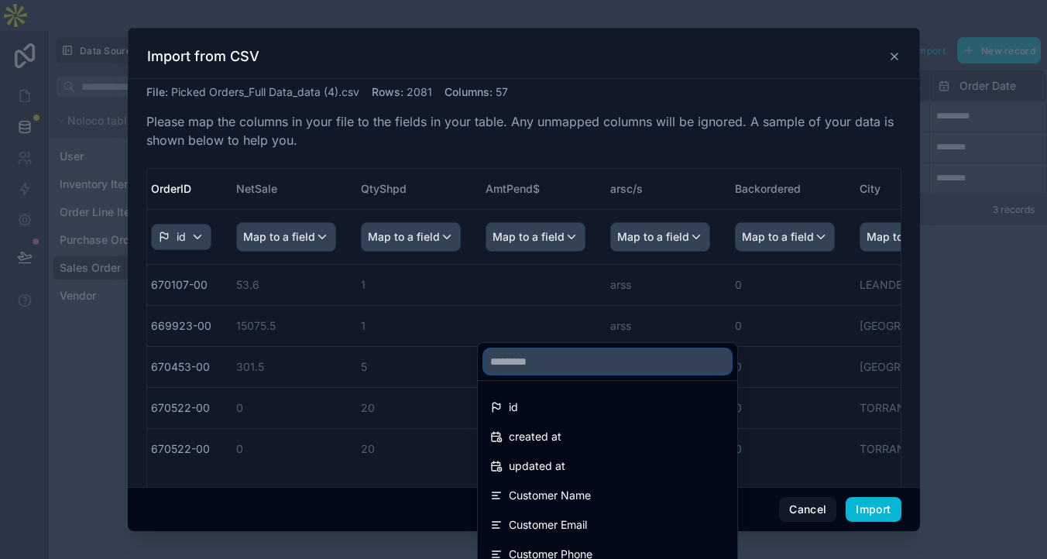
click at [573, 349] on input "text" at bounding box center [607, 361] width 247 height 25
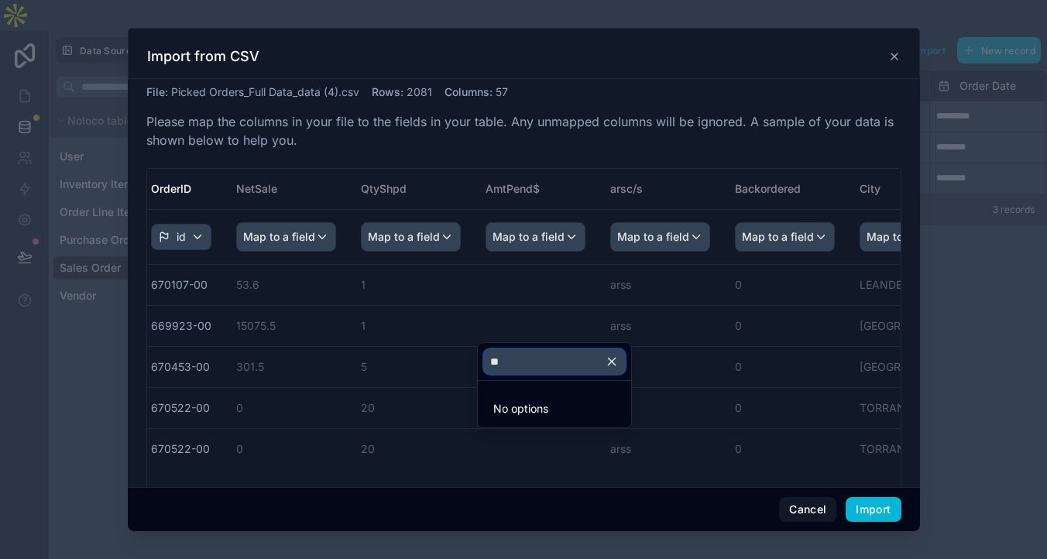
type input "*"
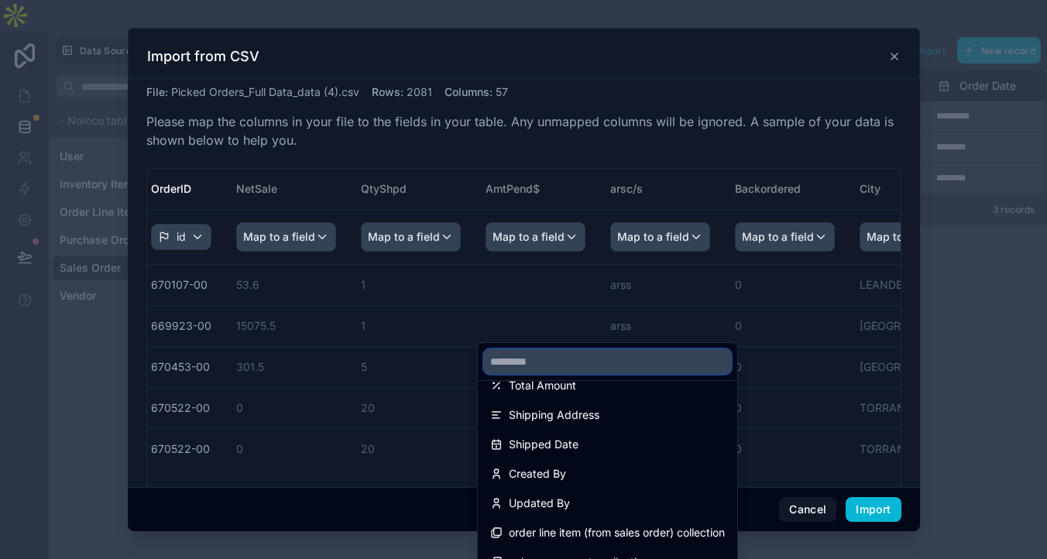
scroll to position [358, 0]
click at [683, 167] on div "scrollable content" at bounding box center [524, 279] width 792 height 503
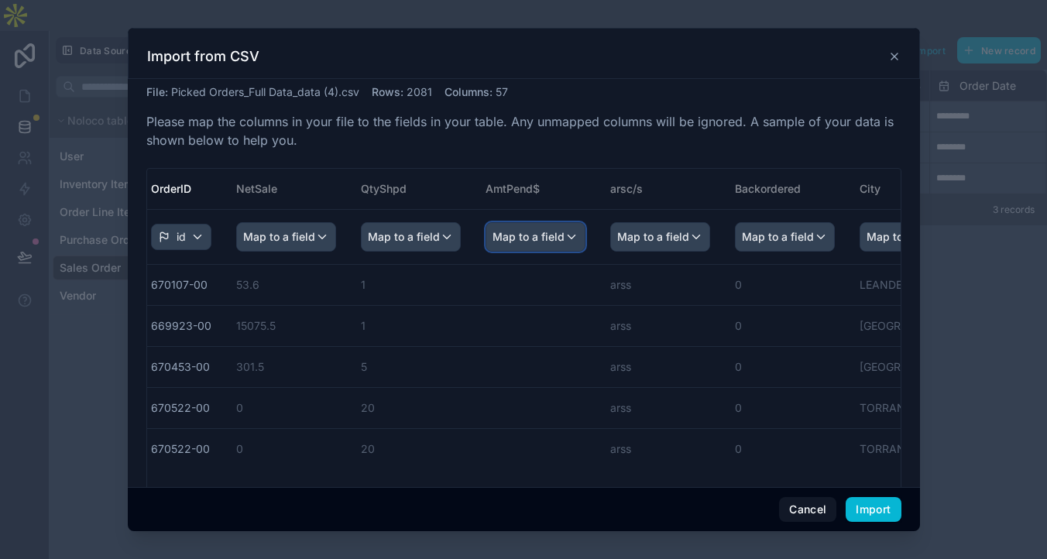
click at [564, 251] on span "Map to a field" at bounding box center [528, 237] width 72 height 28
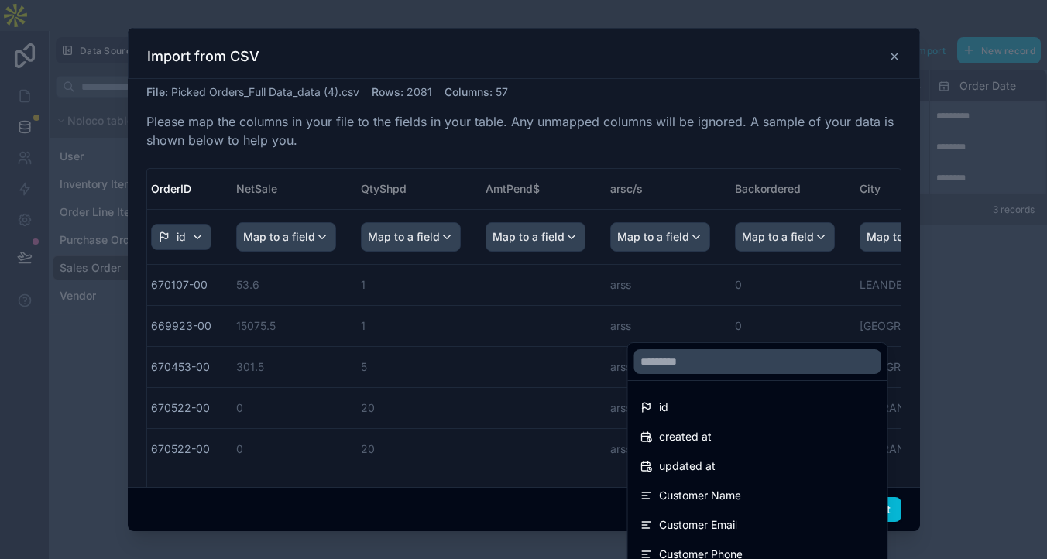
click at [683, 291] on div "scrollable content" at bounding box center [524, 279] width 792 height 503
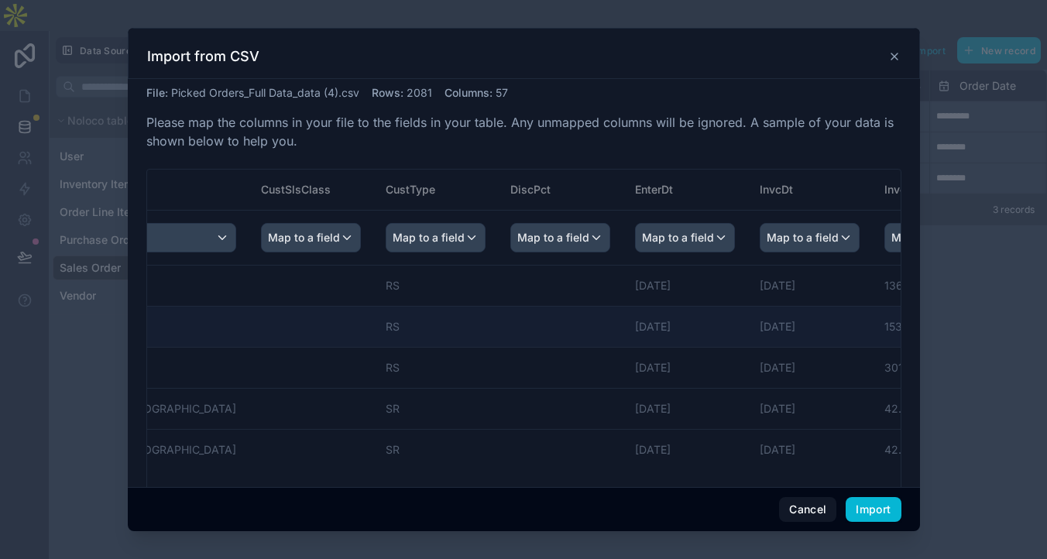
scroll to position [0, 1735]
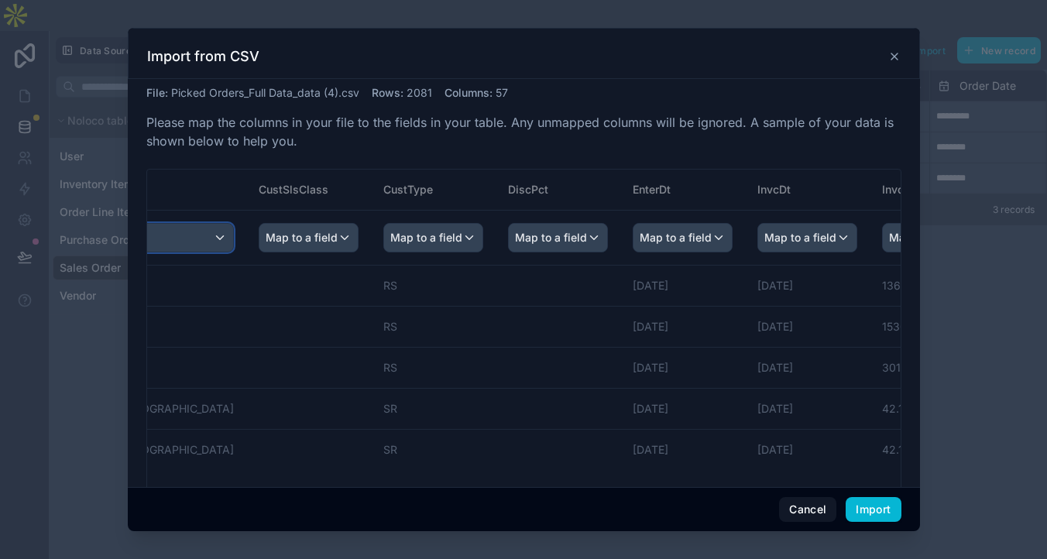
click at [233, 252] on div "Map to a field" at bounding box center [131, 238] width 204 height 28
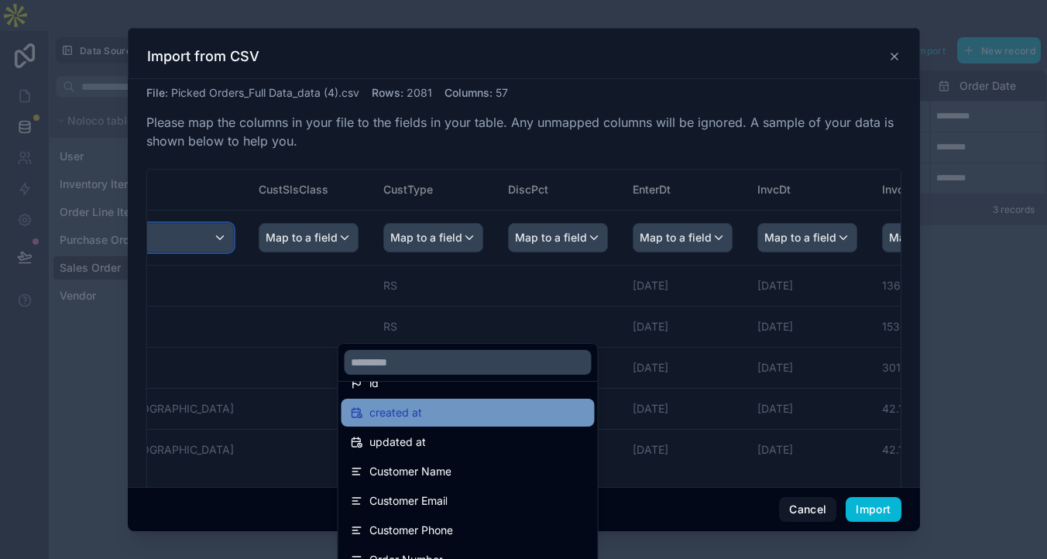
scroll to position [0, 0]
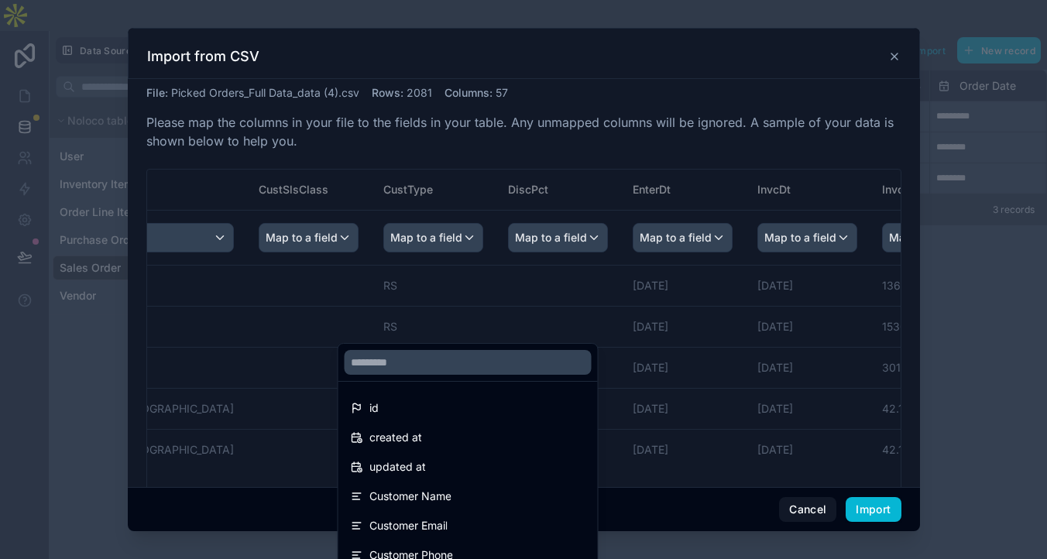
click at [650, 166] on div "scrollable content" at bounding box center [524, 279] width 792 height 503
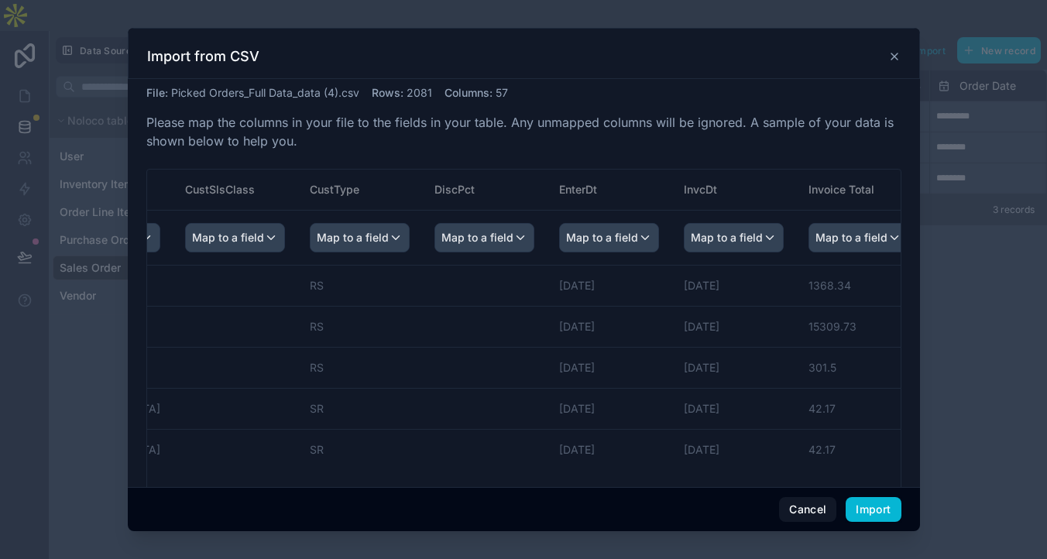
scroll to position [0, 1815]
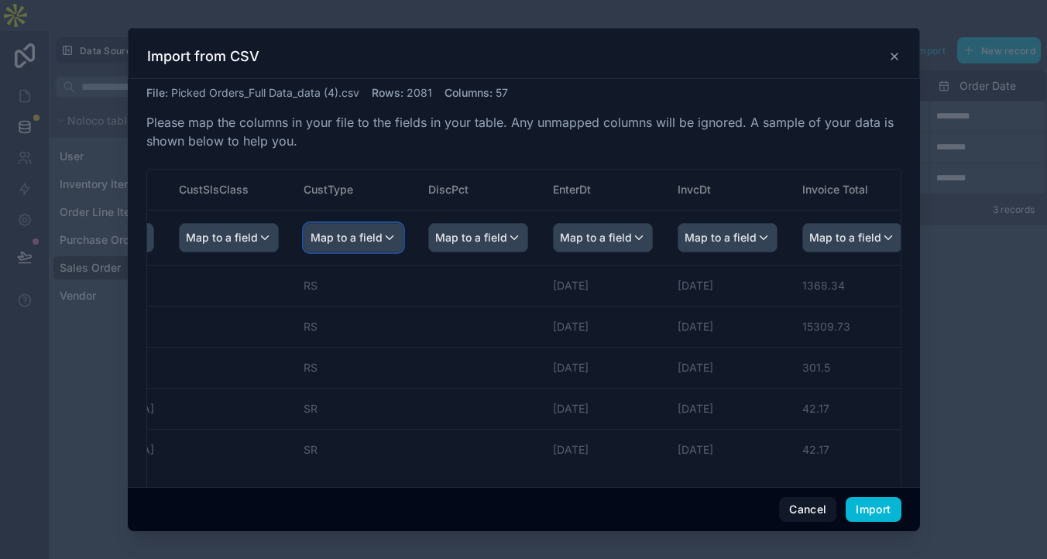
click at [382, 252] on span "Map to a field" at bounding box center [346, 238] width 72 height 28
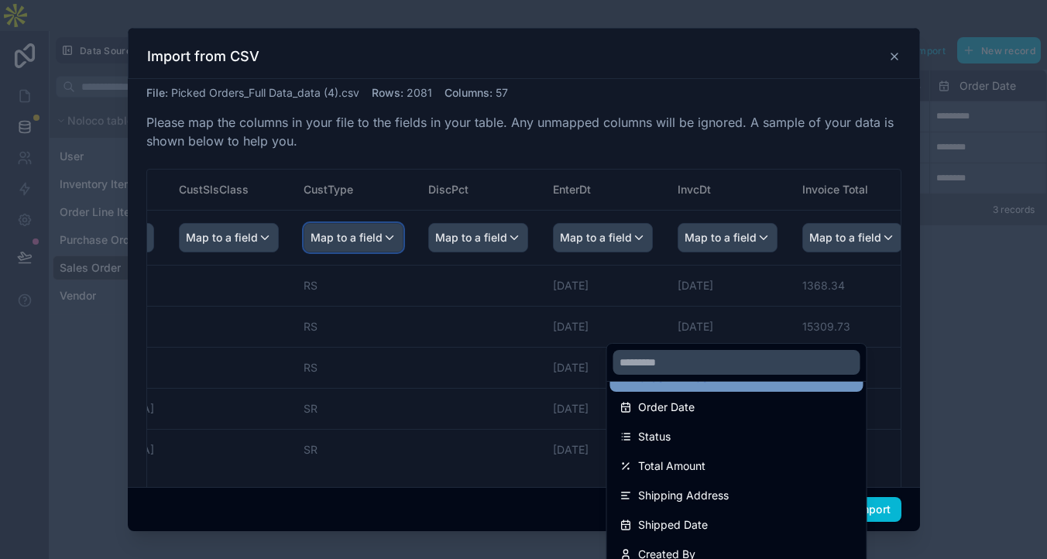
scroll to position [0, 0]
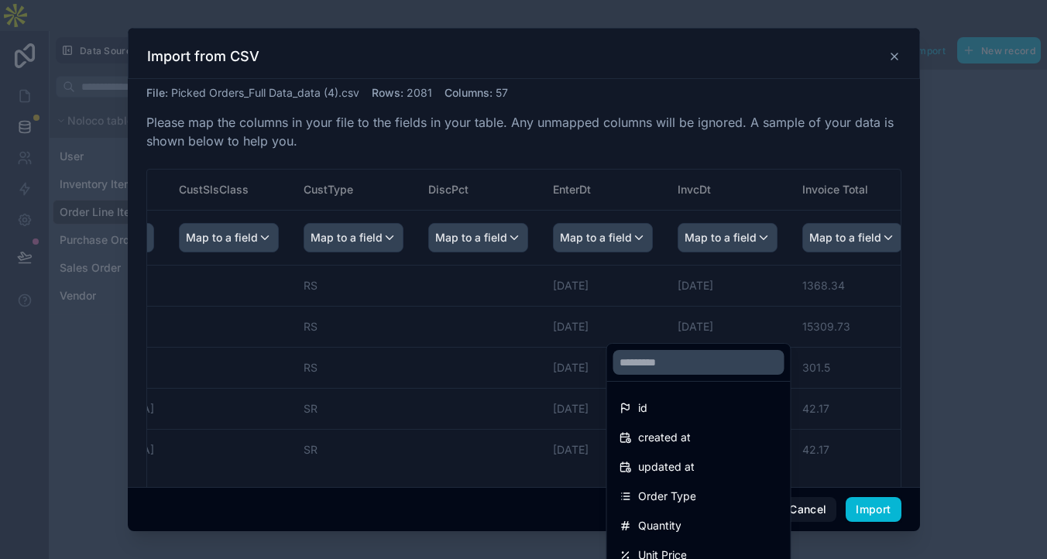
click at [382, 344] on div "scrollable content" at bounding box center [524, 279] width 792 height 503
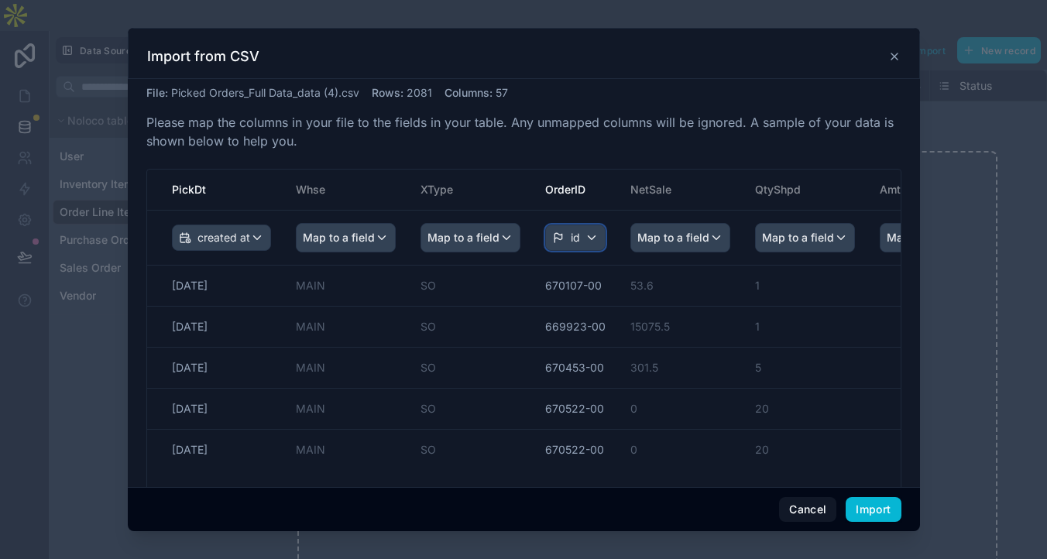
click at [580, 245] on span "id" at bounding box center [575, 237] width 9 height 15
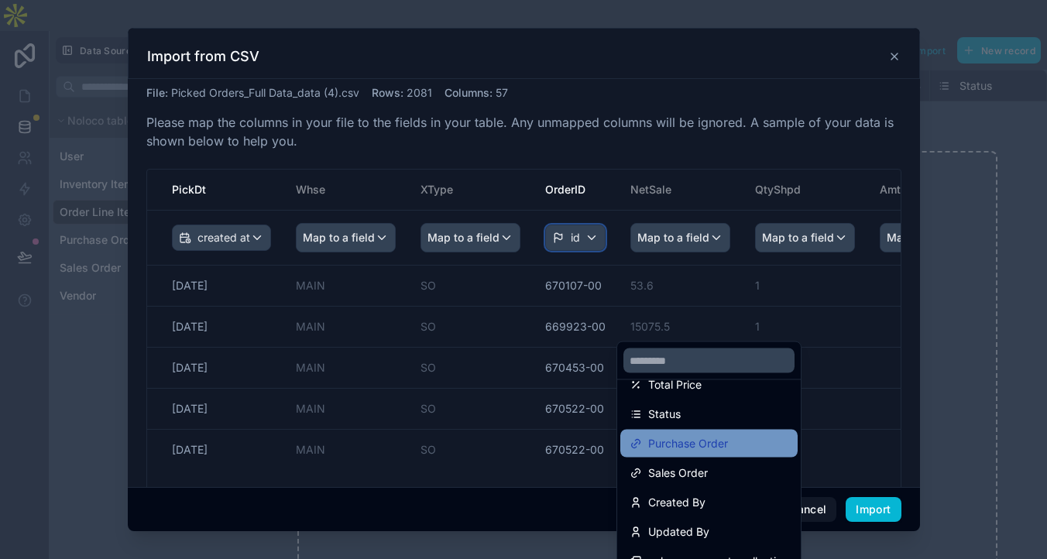
scroll to position [227, 0]
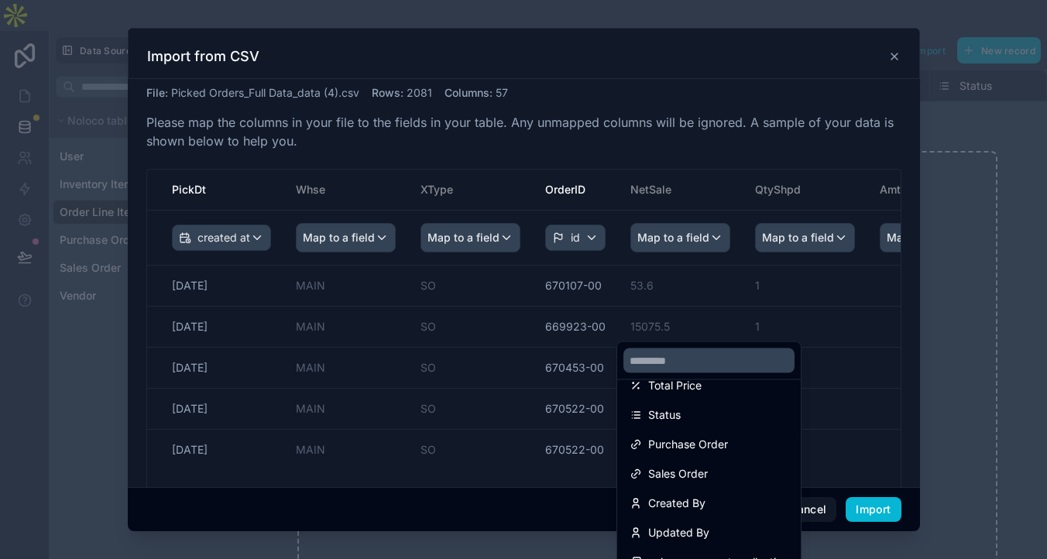
click at [715, 175] on div "scrollable content" at bounding box center [524, 279] width 792 height 503
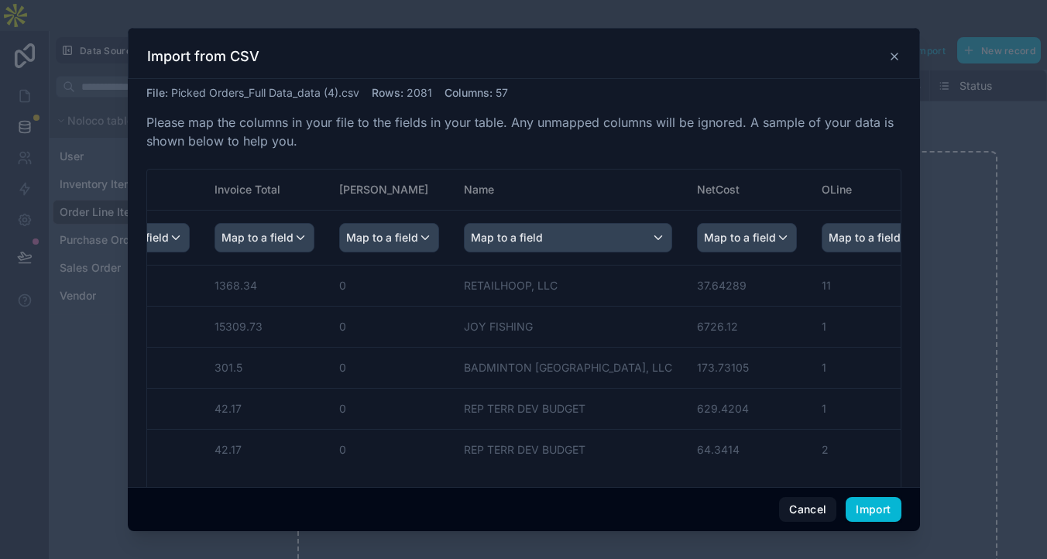
scroll to position [0, 2413]
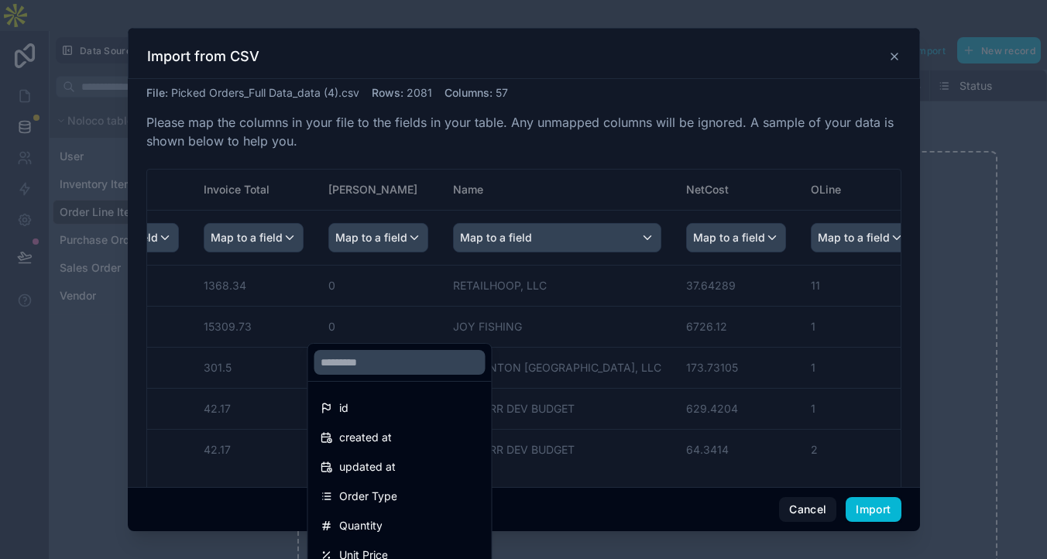
click at [573, 195] on div "scrollable content" at bounding box center [524, 279] width 792 height 503
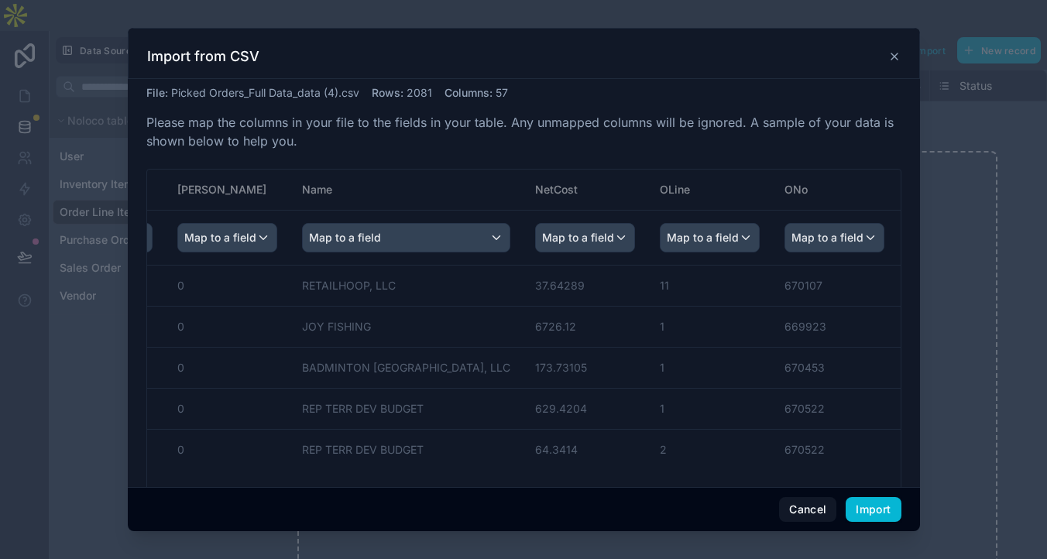
scroll to position [0, 2566]
click at [129, 252] on span "Map to a field" at bounding box center [93, 238] width 72 height 28
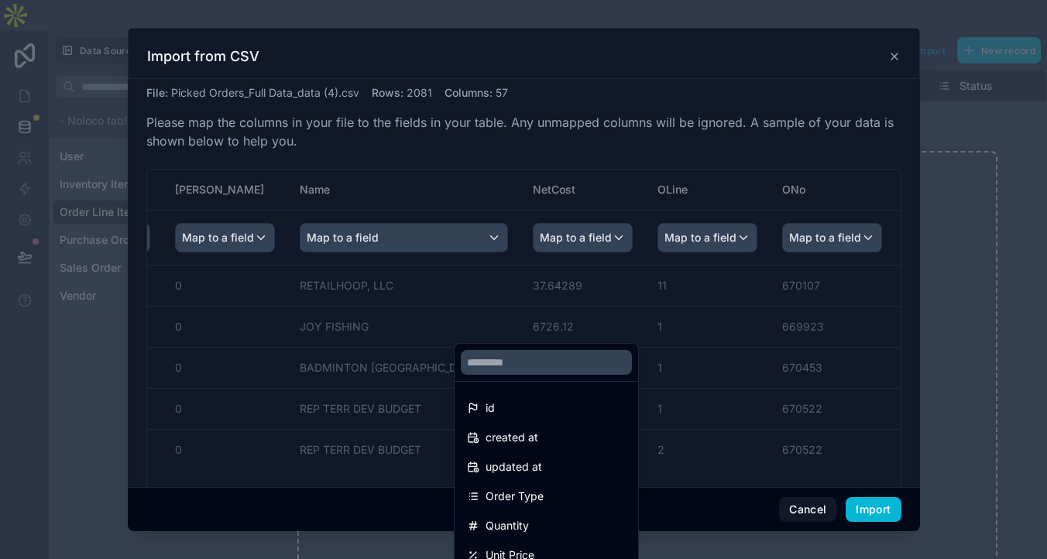
click at [558, 290] on div "scrollable content" at bounding box center [524, 279] width 792 height 503
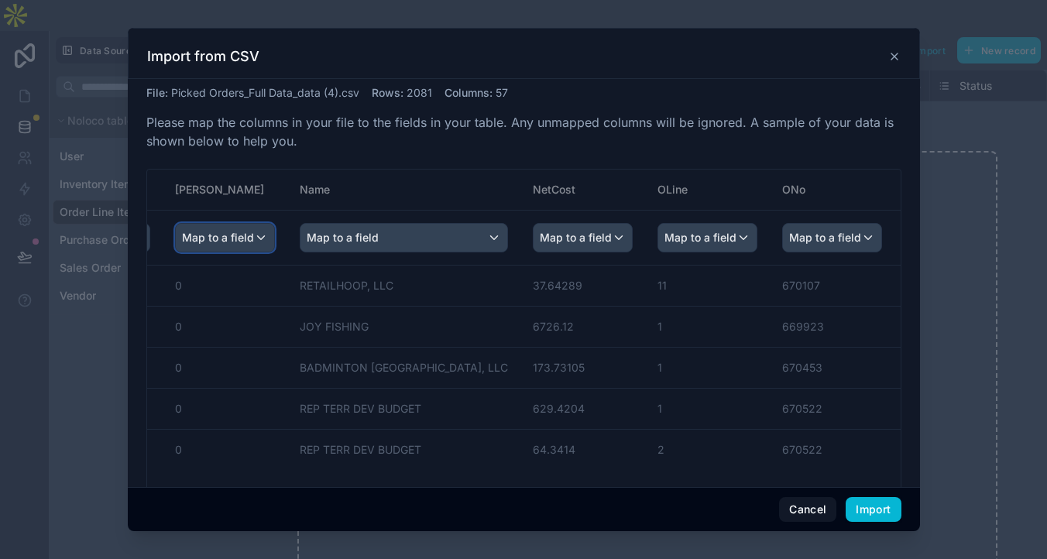
click at [254, 252] on span "Map to a field" at bounding box center [218, 238] width 72 height 28
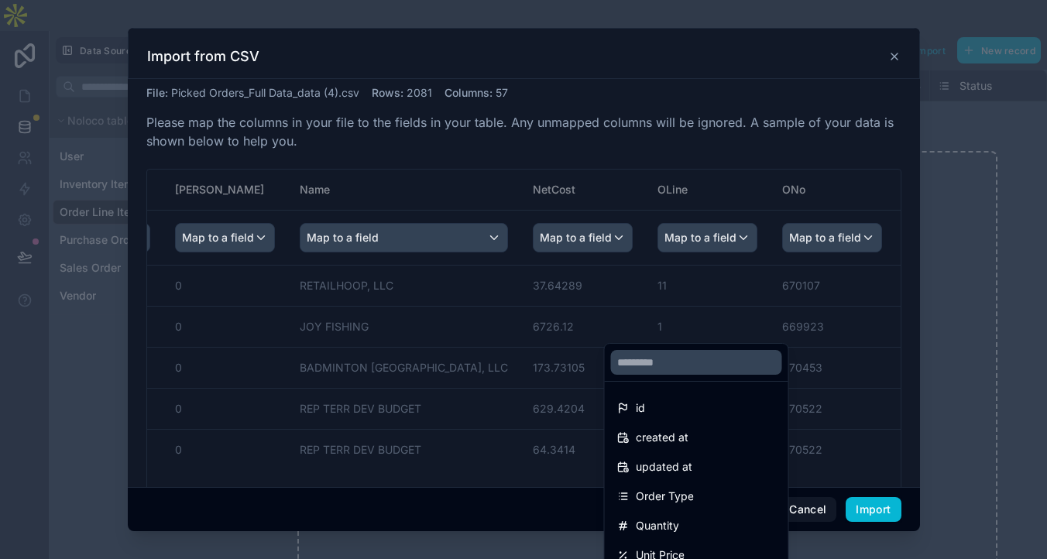
click at [790, 287] on div "scrollable content" at bounding box center [524, 279] width 792 height 503
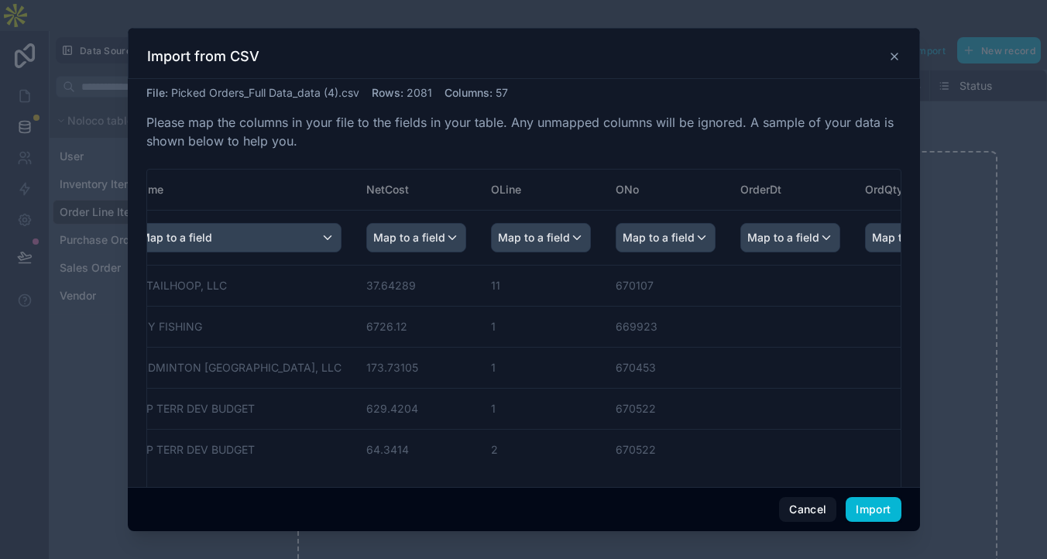
scroll to position [0, 2758]
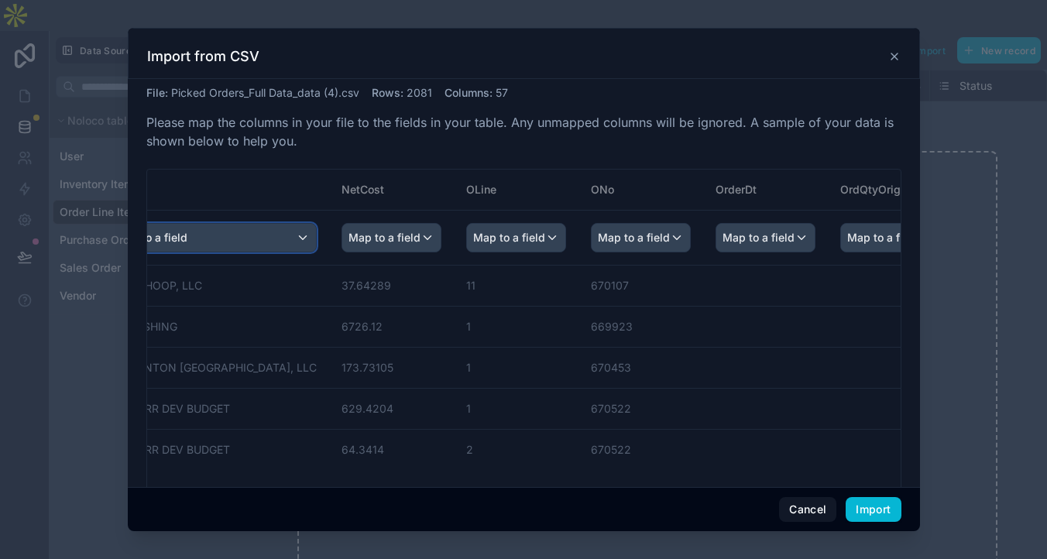
click at [316, 252] on div "Map to a field" at bounding box center [212, 238] width 207 height 28
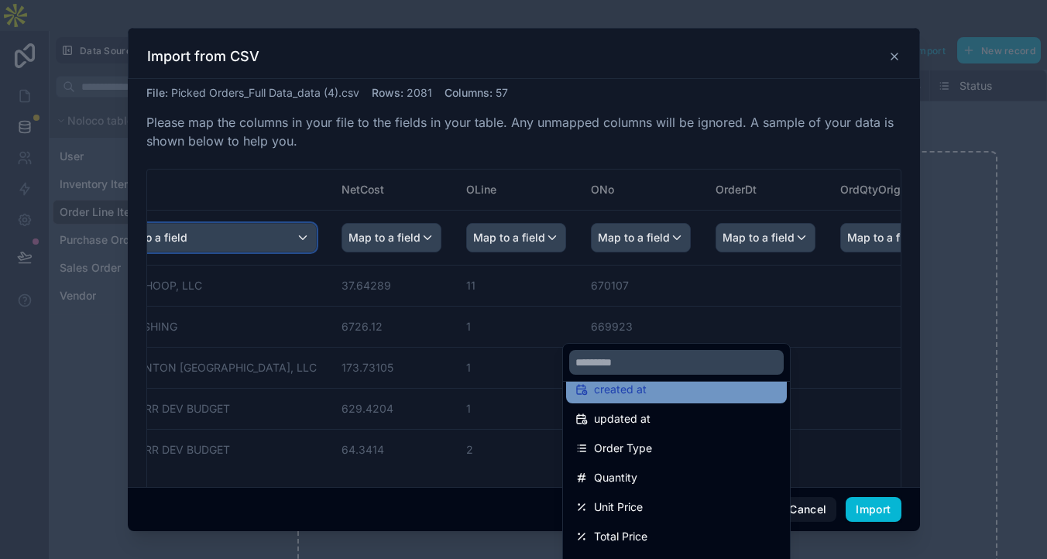
scroll to position [0, 0]
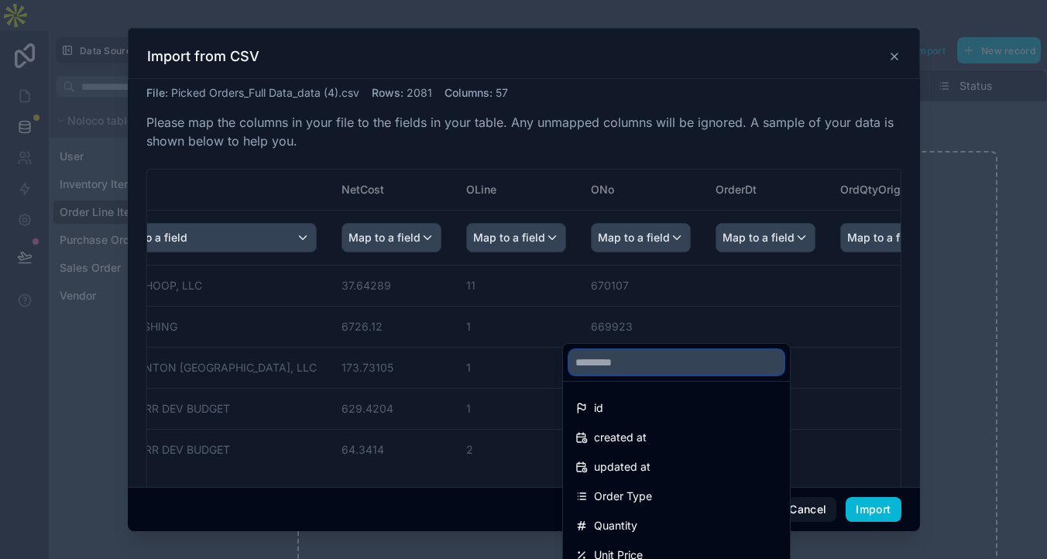
click at [677, 350] on input "text" at bounding box center [676, 362] width 214 height 25
type input "*"
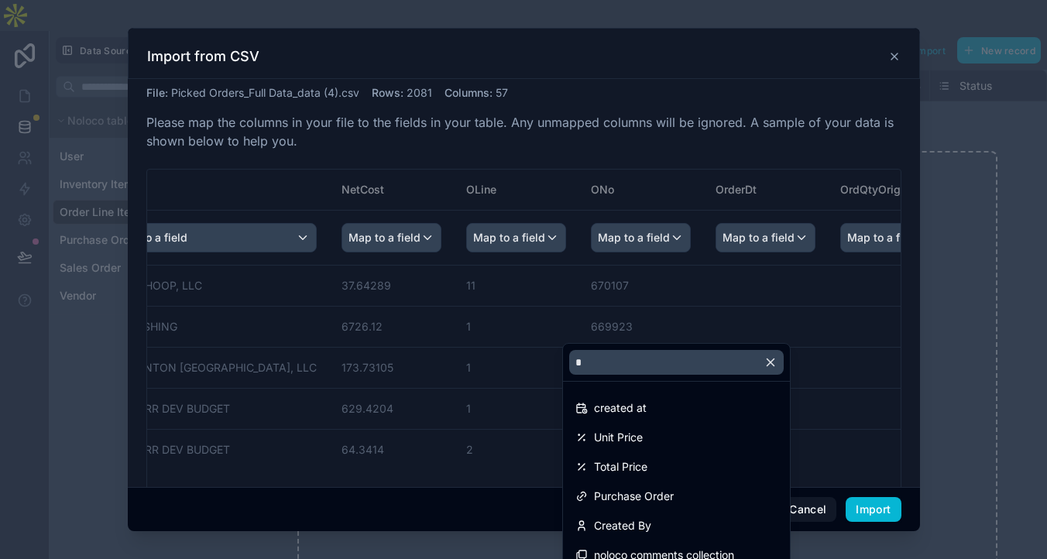
click at [683, 208] on div "scrollable content" at bounding box center [524, 279] width 792 height 503
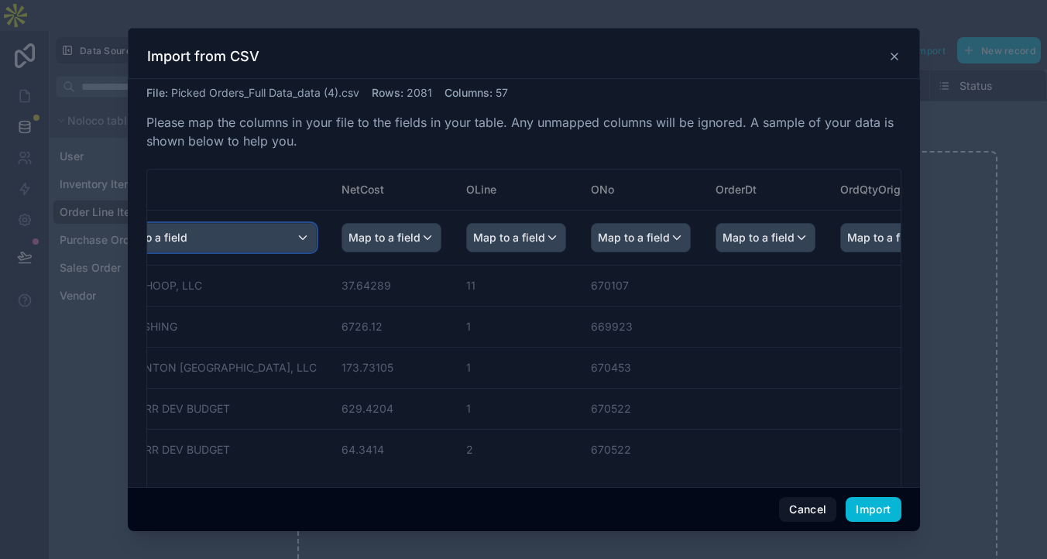
click at [316, 252] on div "Map to a field" at bounding box center [212, 238] width 207 height 28
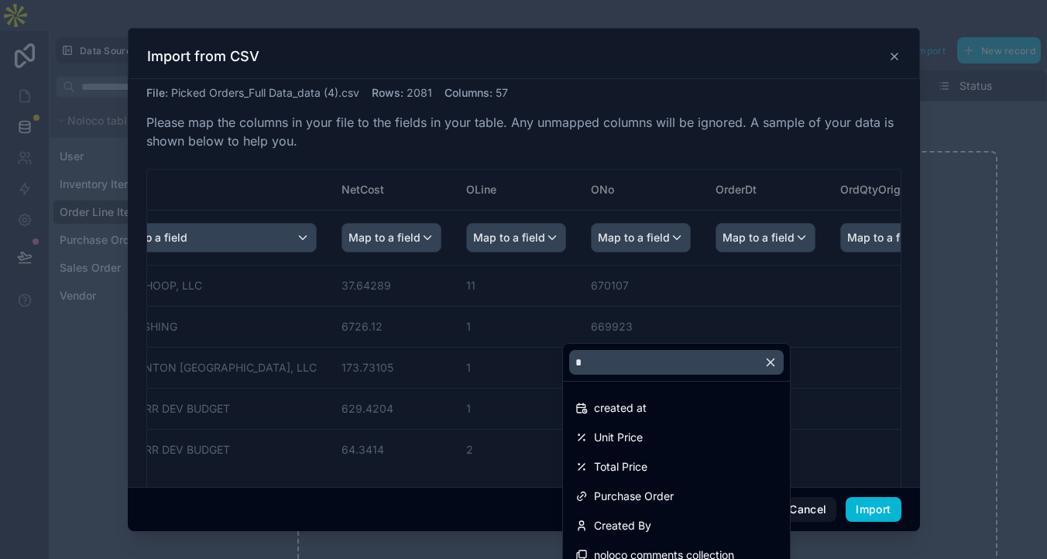
click at [777, 355] on icon "button" at bounding box center [770, 362] width 14 height 14
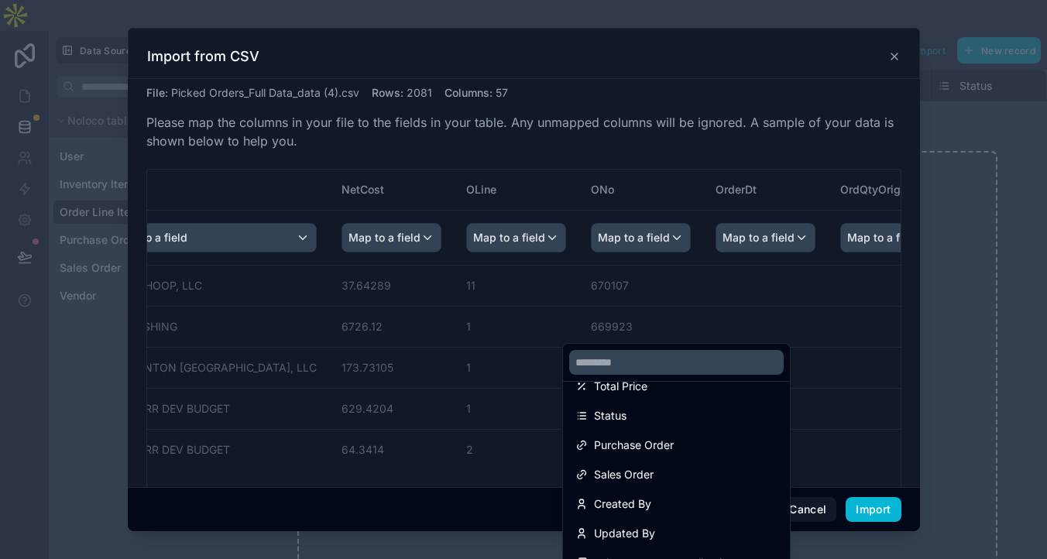
scroll to position [248, 0]
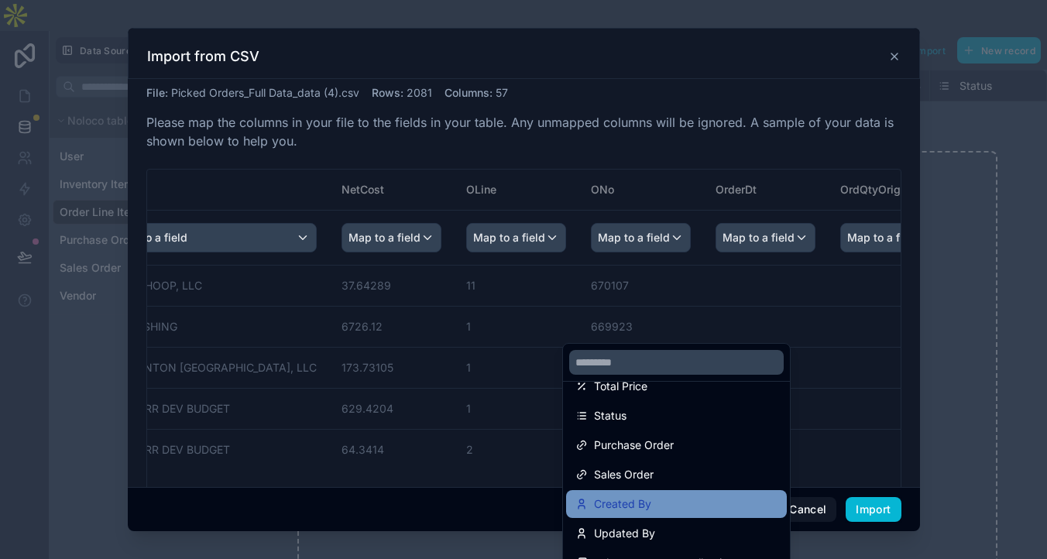
click at [651, 511] on span "Created By" at bounding box center [622, 504] width 57 height 19
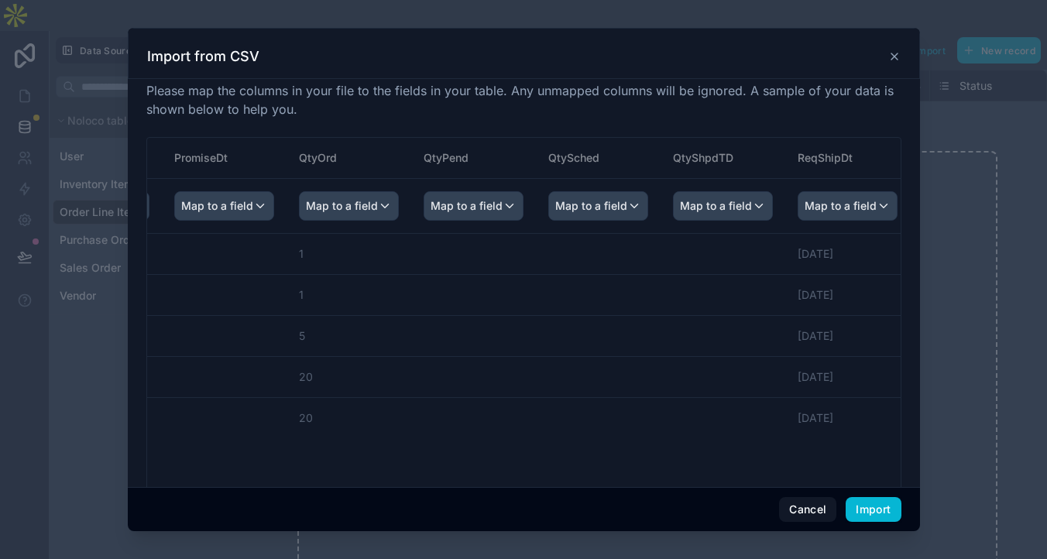
scroll to position [0, 5006]
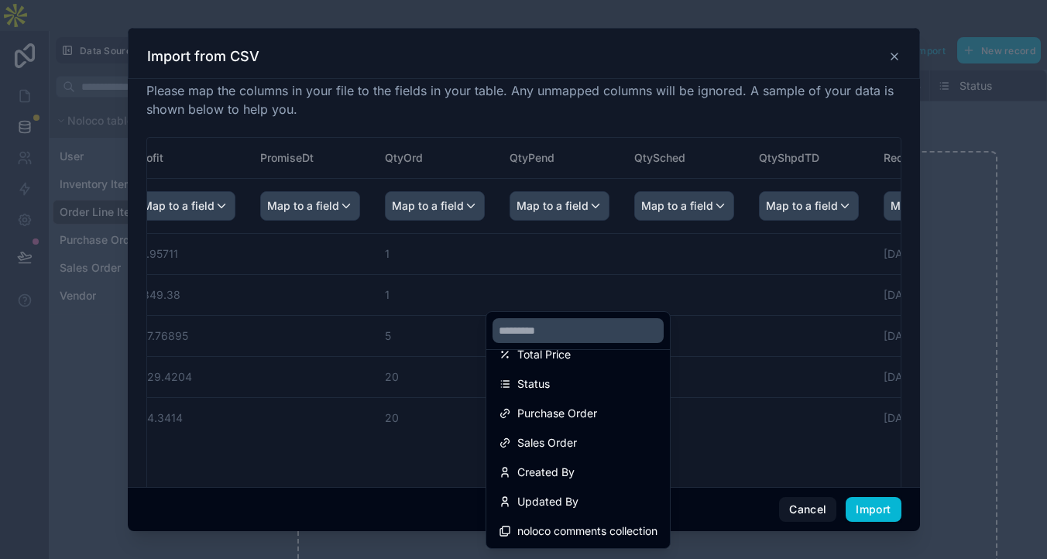
scroll to position [0, 0]
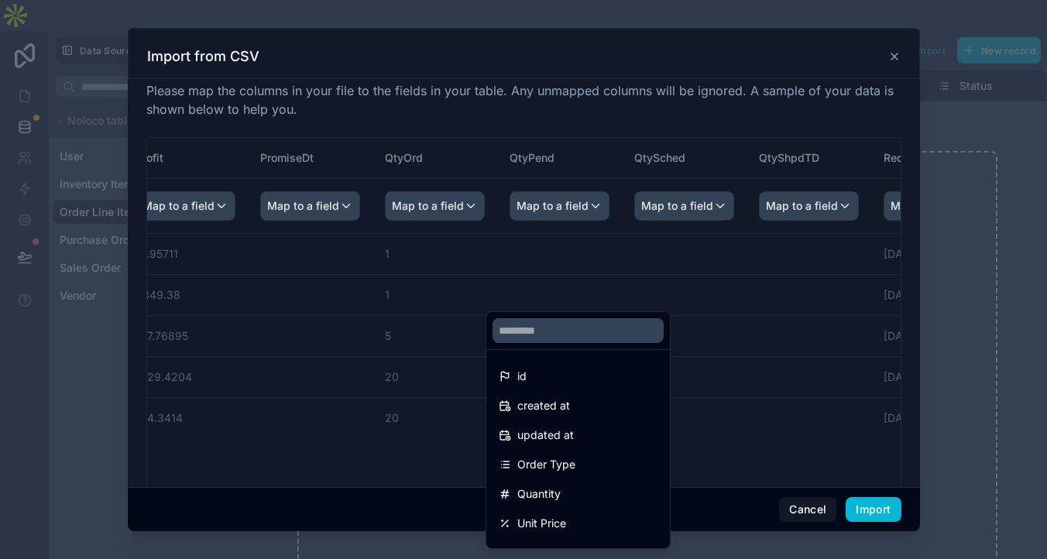
click at [851, 505] on div "scrollable content" at bounding box center [524, 279] width 792 height 503
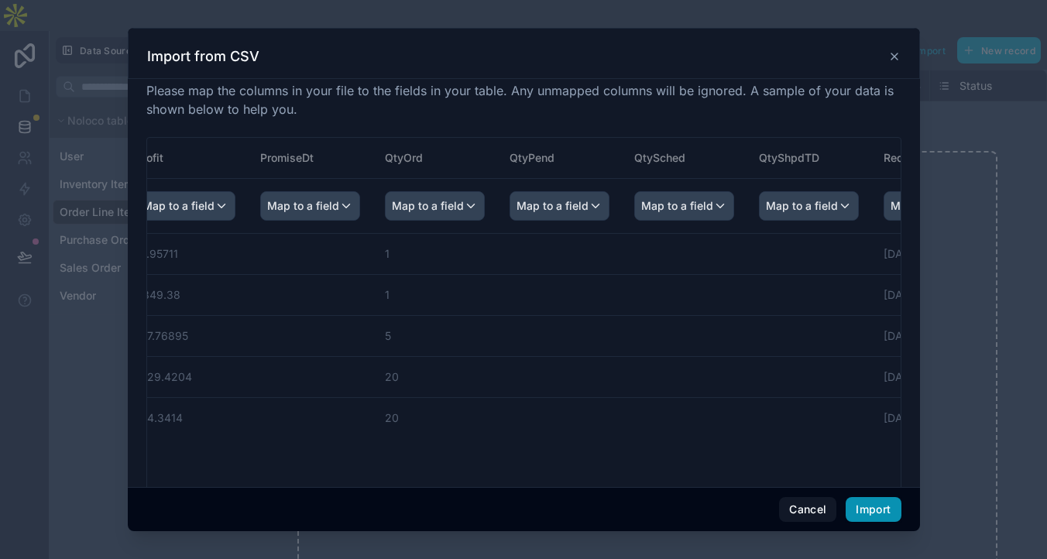
click at [861, 500] on button "Import" at bounding box center [872, 509] width 55 height 25
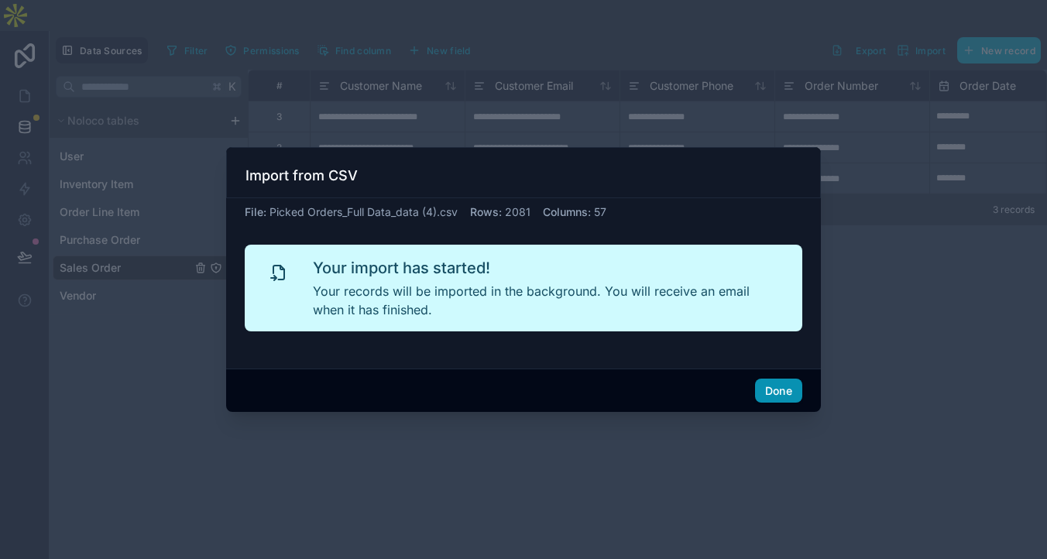
click at [802, 403] on button "Done" at bounding box center [778, 391] width 47 height 25
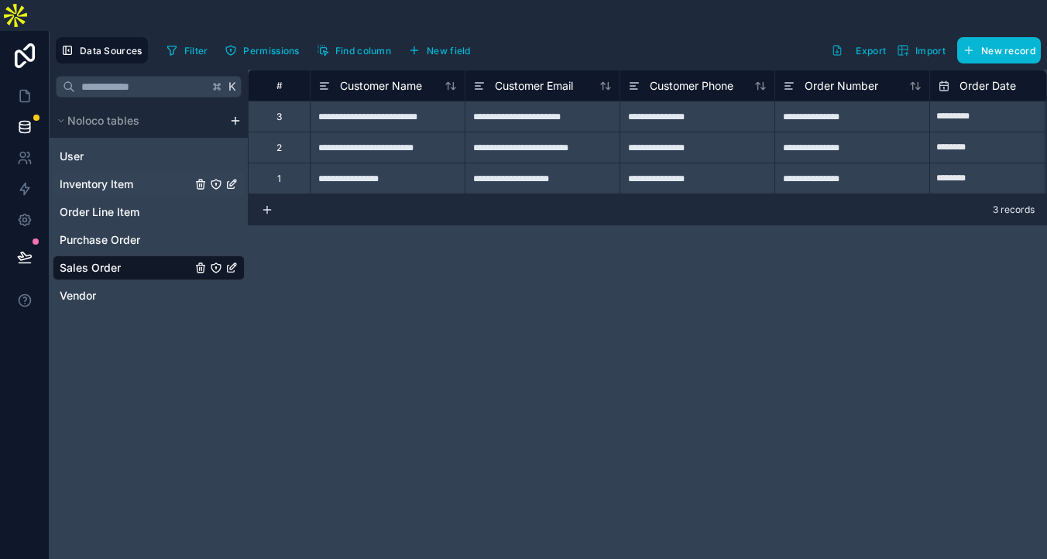
click at [133, 187] on span "Inventory Item" at bounding box center [97, 184] width 74 height 15
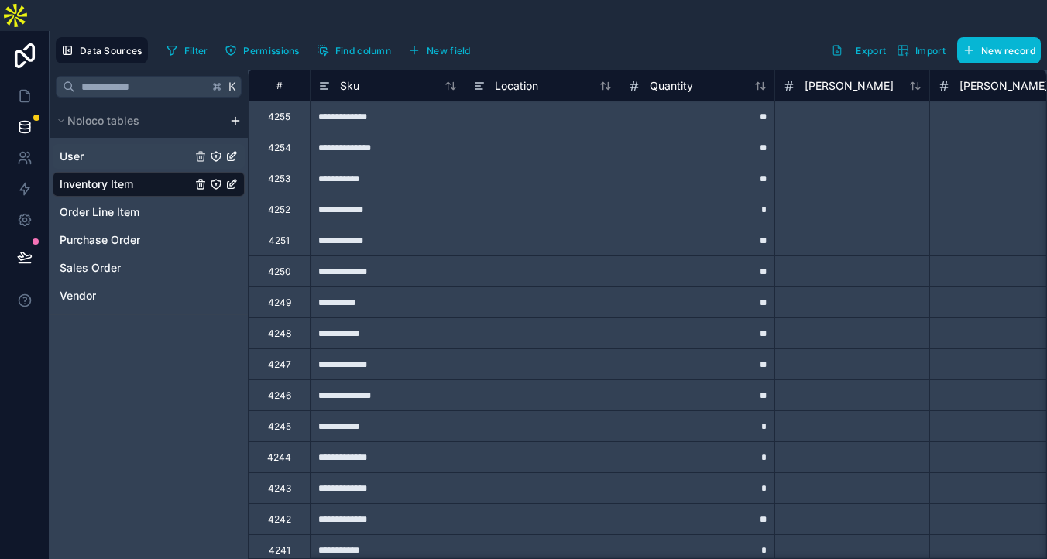
click at [135, 152] on link "User" at bounding box center [126, 156] width 132 height 15
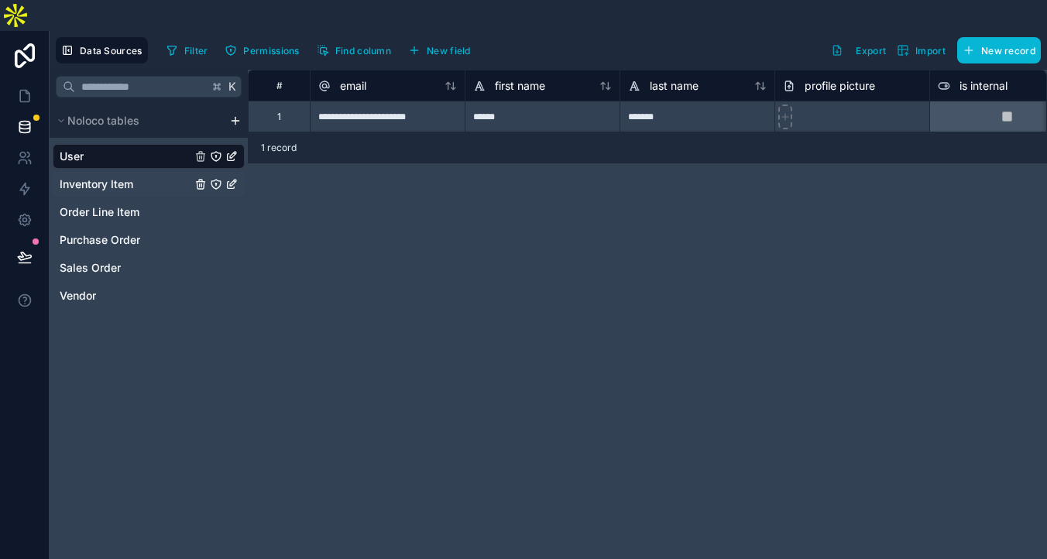
click at [133, 187] on span "Inventory Item" at bounding box center [97, 184] width 74 height 15
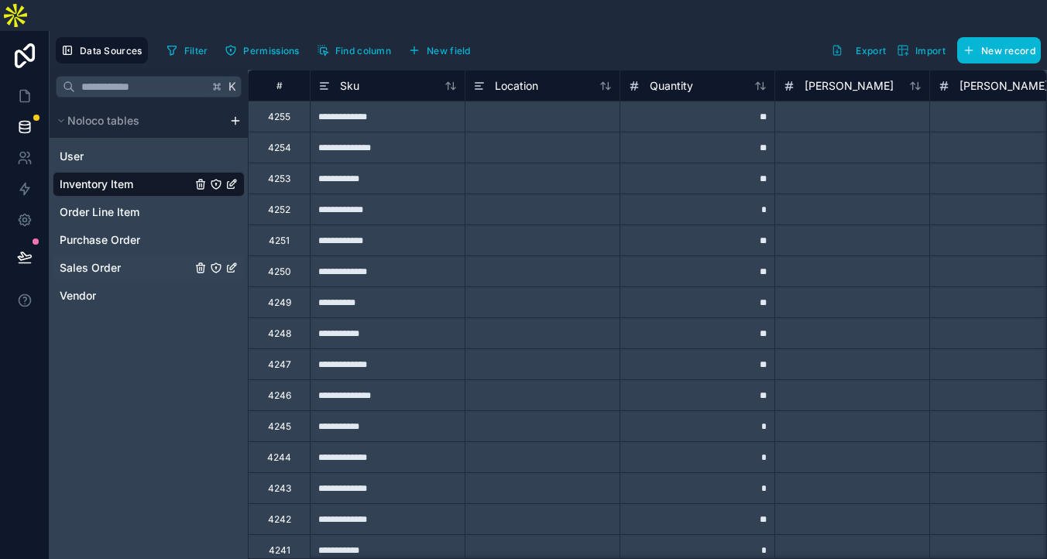
click at [121, 276] on span "Sales Order" at bounding box center [90, 267] width 61 height 15
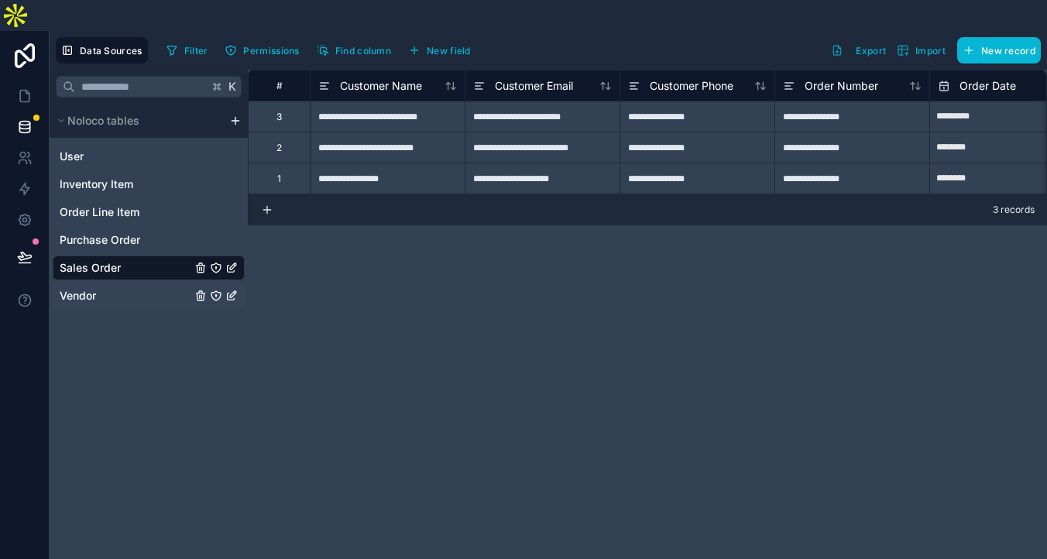
click at [96, 303] on span "Vendor" at bounding box center [78, 295] width 36 height 15
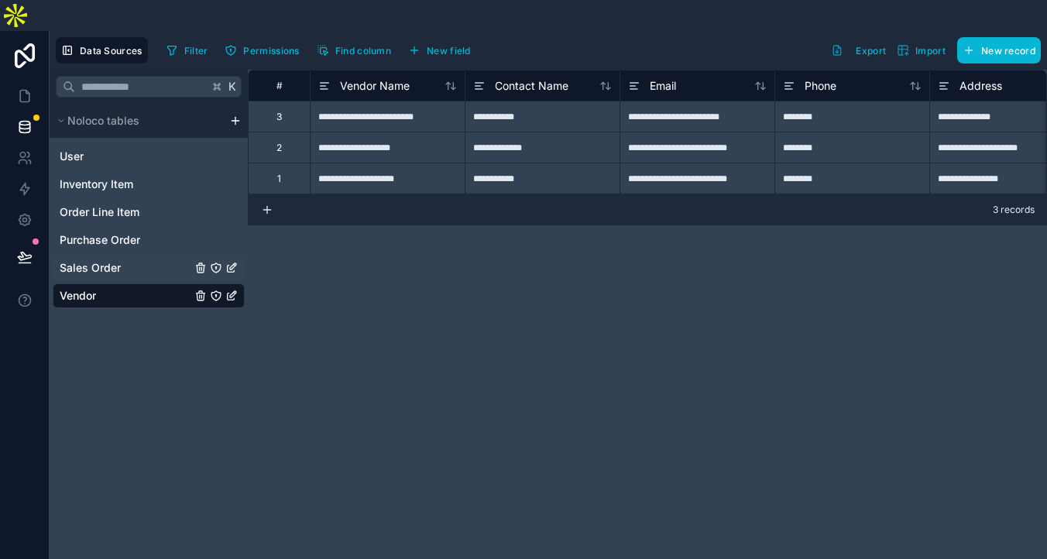
click at [121, 276] on span "Sales Order" at bounding box center [90, 267] width 61 height 15
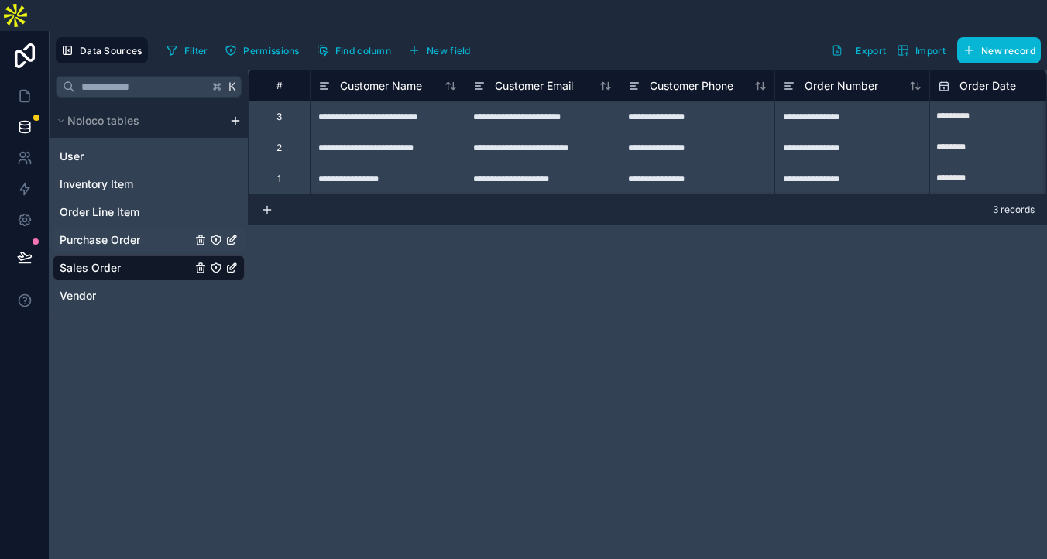
click at [134, 248] on span "Purchase Order" at bounding box center [100, 239] width 81 height 15
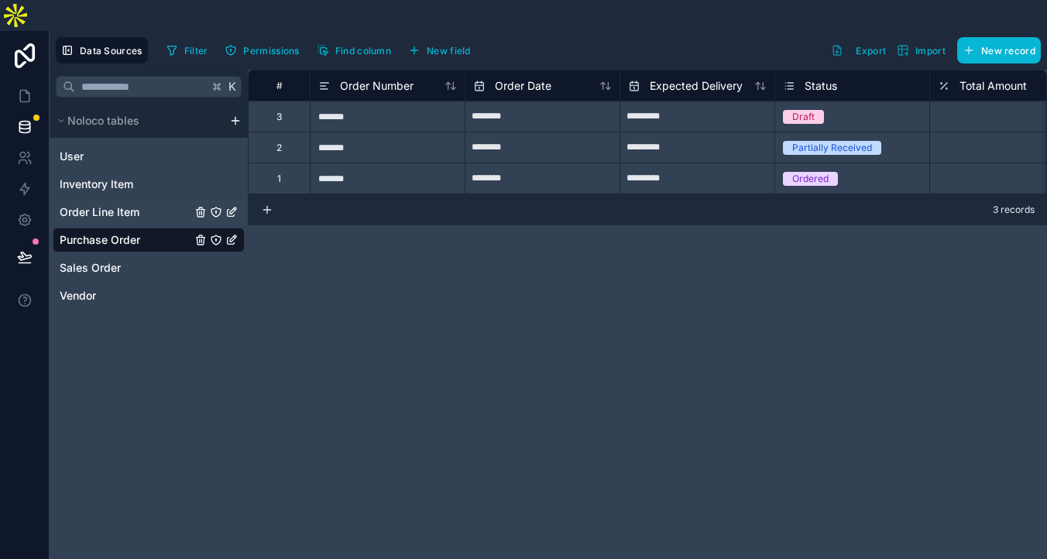
click at [132, 220] on span "Order Line Item" at bounding box center [100, 211] width 80 height 15
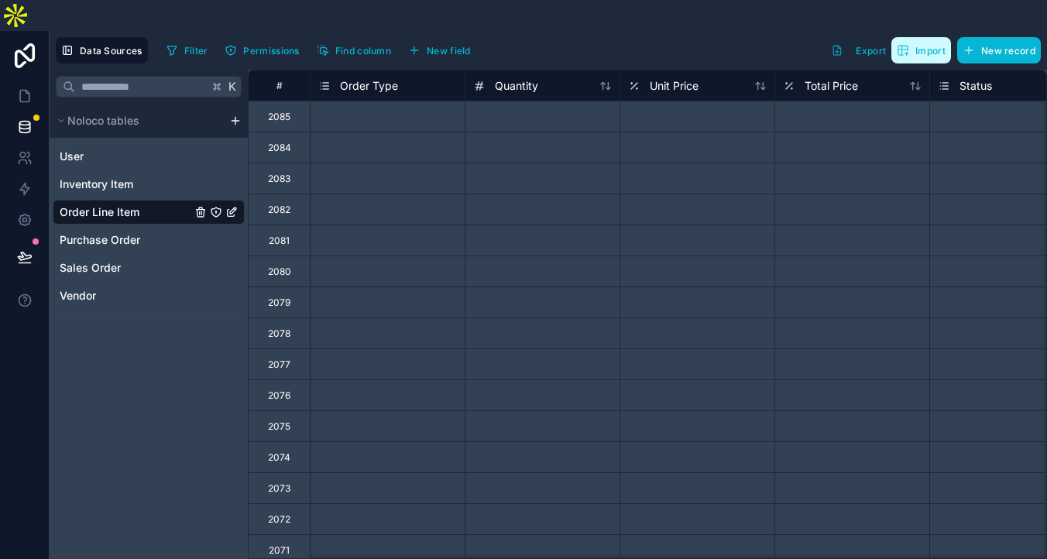
click at [896, 44] on span "Import" at bounding box center [920, 50] width 49 height 12
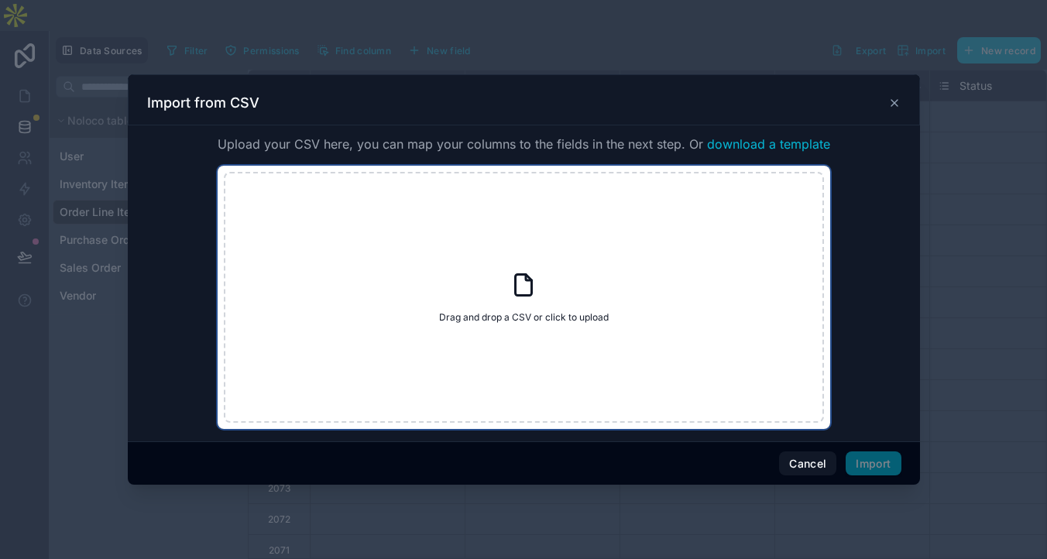
click at [518, 299] on icon at bounding box center [523, 285] width 28 height 28
type input "**********"
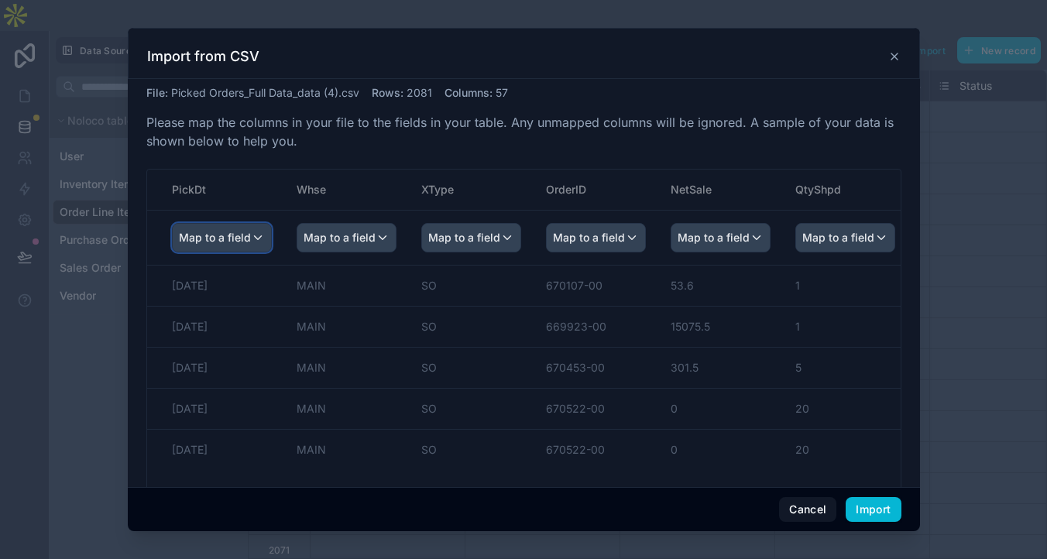
click at [251, 252] on span "Map to a field" at bounding box center [215, 238] width 72 height 28
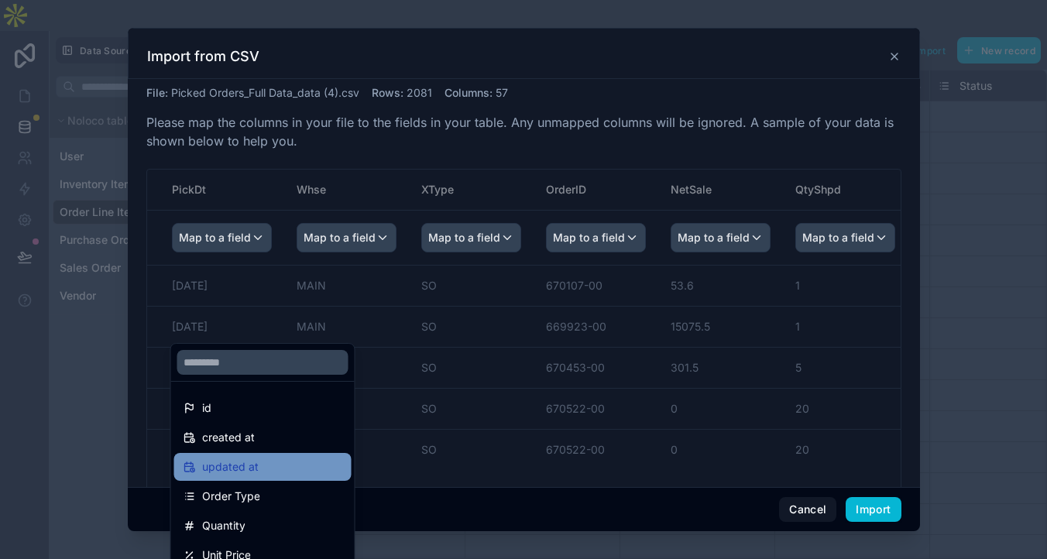
click at [259, 468] on span "updated at" at bounding box center [230, 467] width 57 height 19
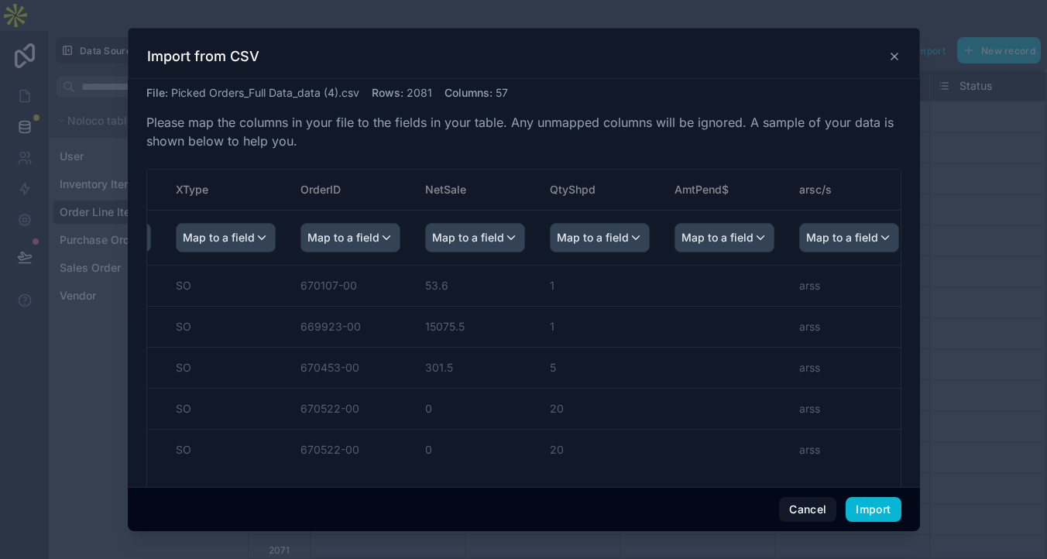
scroll to position [0, 266]
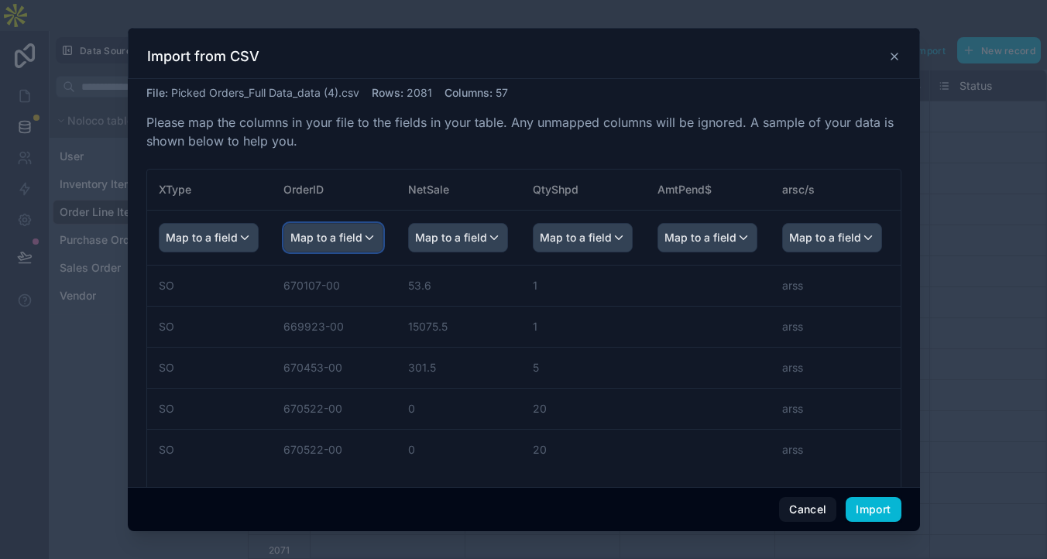
click at [362, 252] on span "Map to a field" at bounding box center [326, 238] width 72 height 28
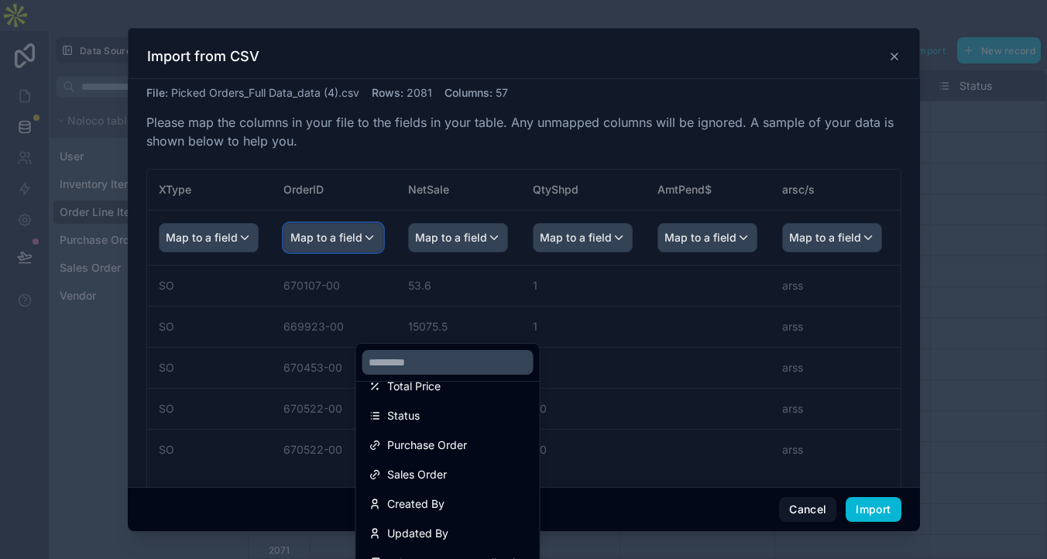
scroll to position [0, 0]
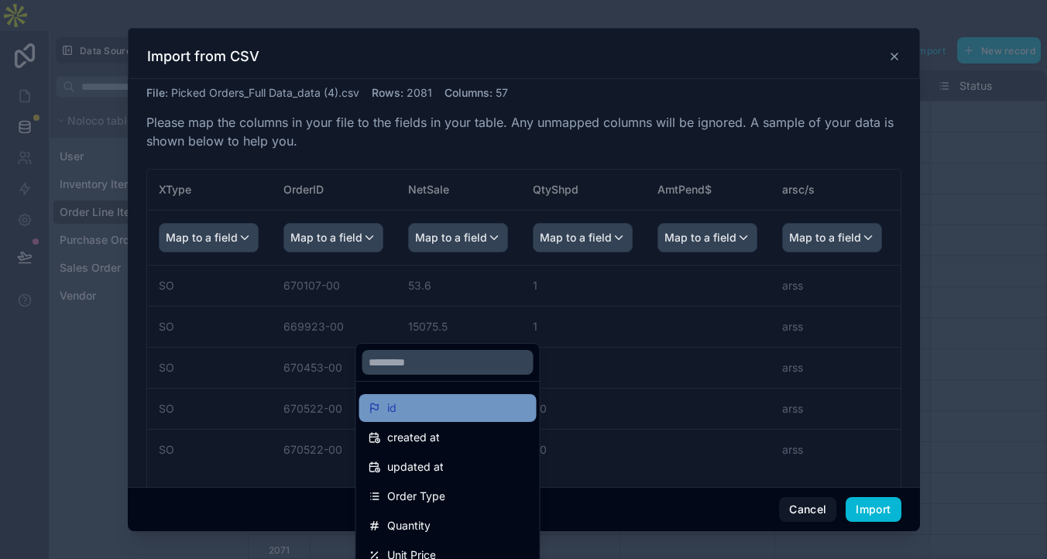
click at [439, 399] on div "id" at bounding box center [447, 408] width 159 height 19
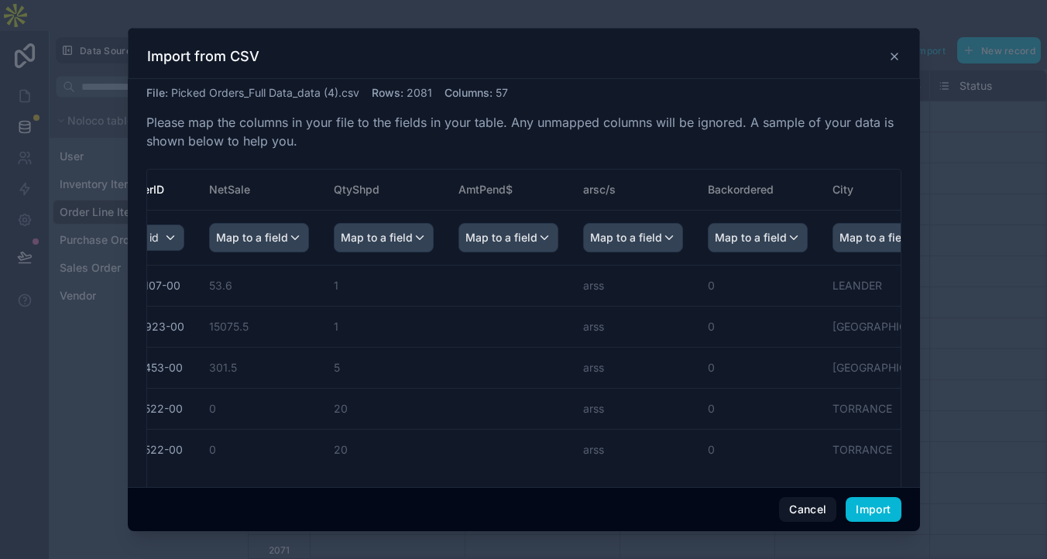
scroll to position [0, 443]
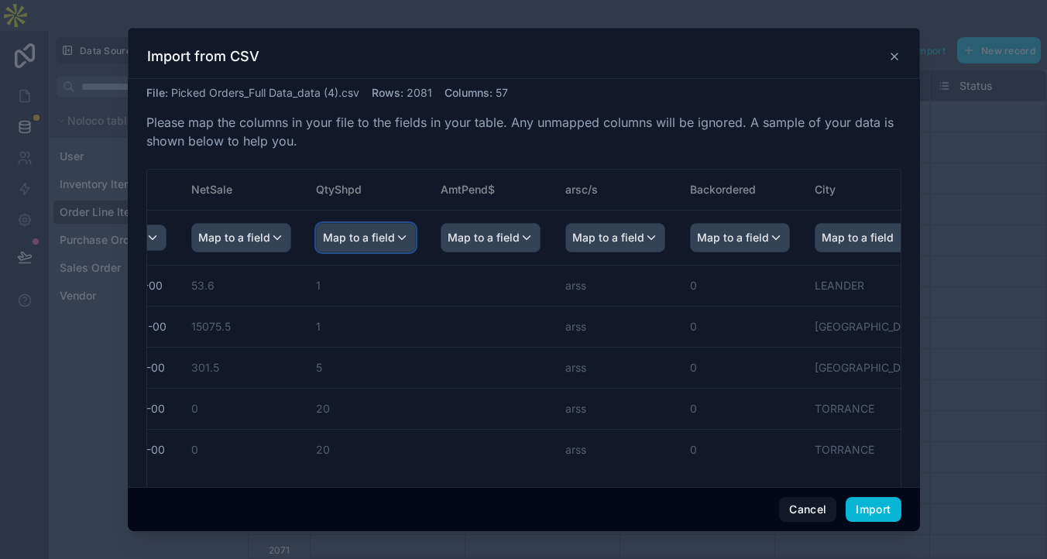
click at [395, 252] on span "Map to a field" at bounding box center [359, 238] width 72 height 28
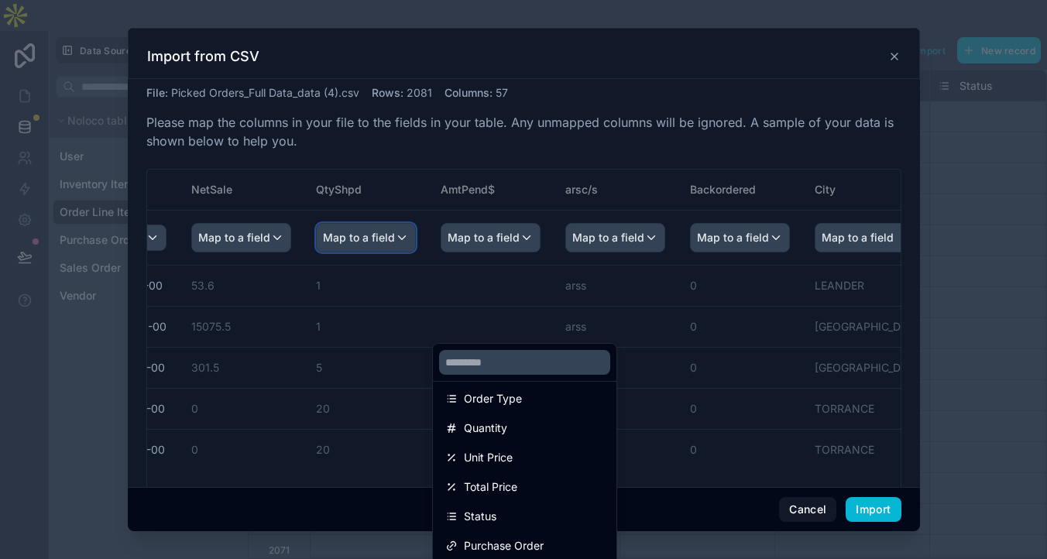
scroll to position [99, 0]
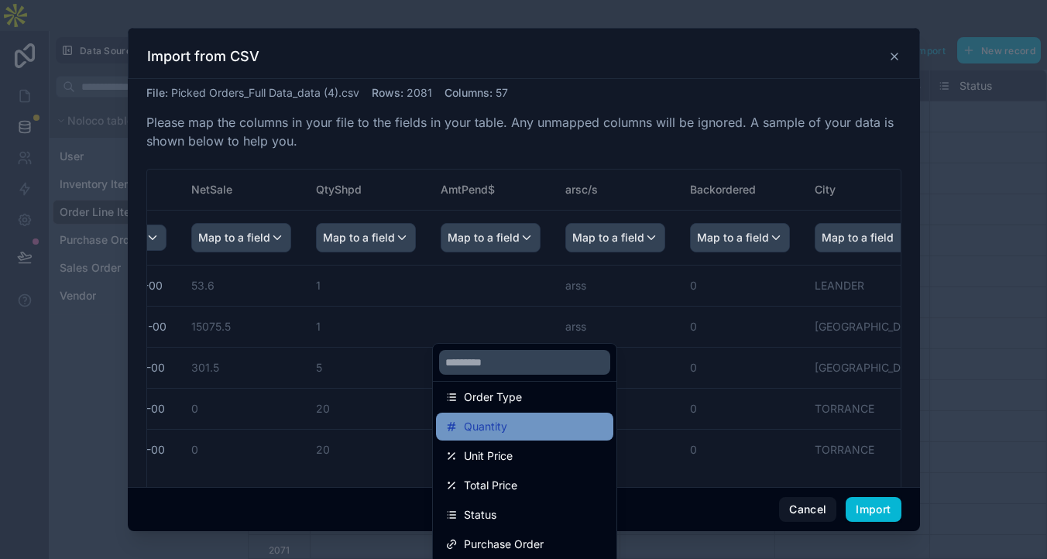
click at [507, 436] on span "Quantity" at bounding box center [485, 426] width 43 height 19
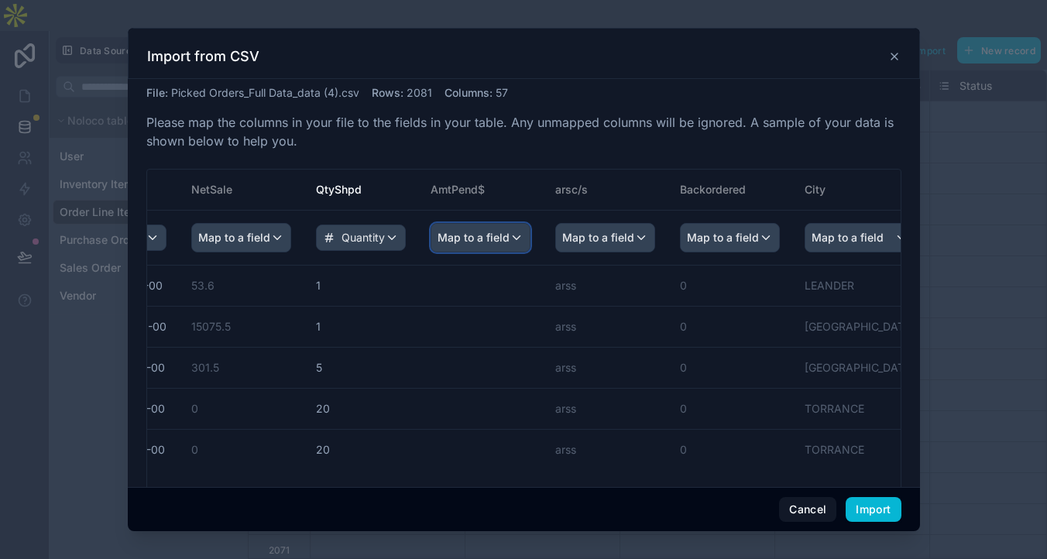
click at [509, 252] on span "Map to a field" at bounding box center [473, 238] width 72 height 28
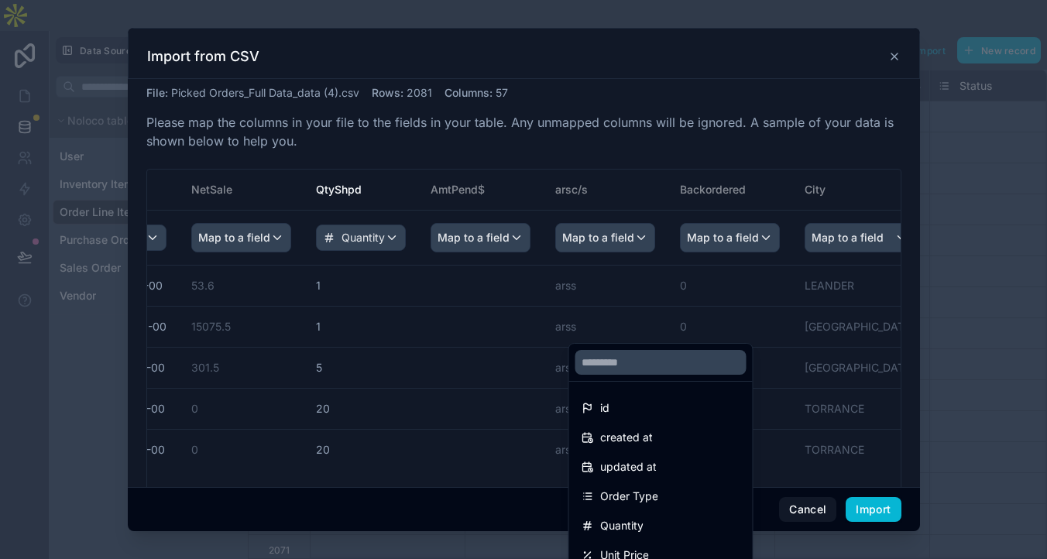
click at [708, 193] on div "scrollable content" at bounding box center [524, 279] width 792 height 503
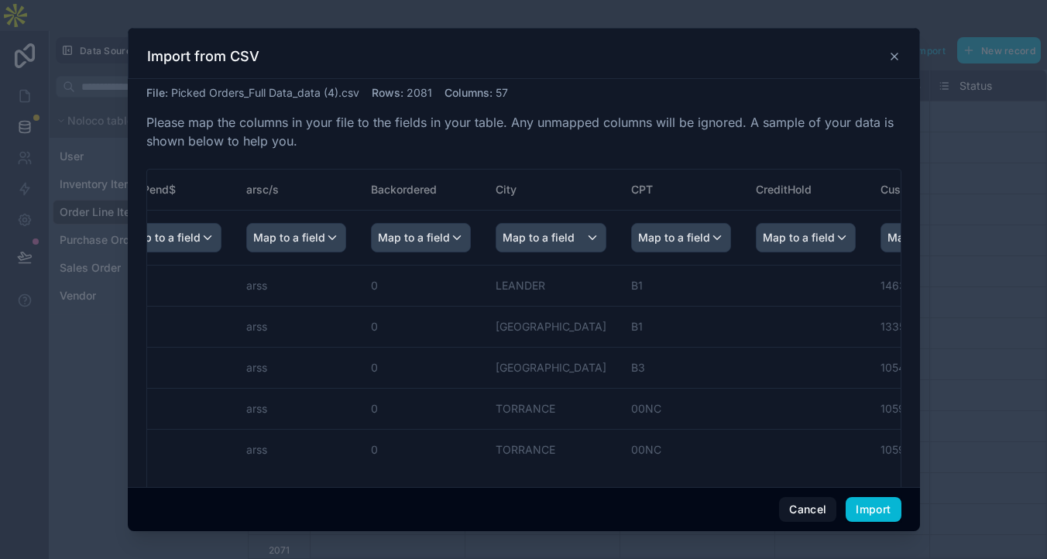
scroll to position [0, 768]
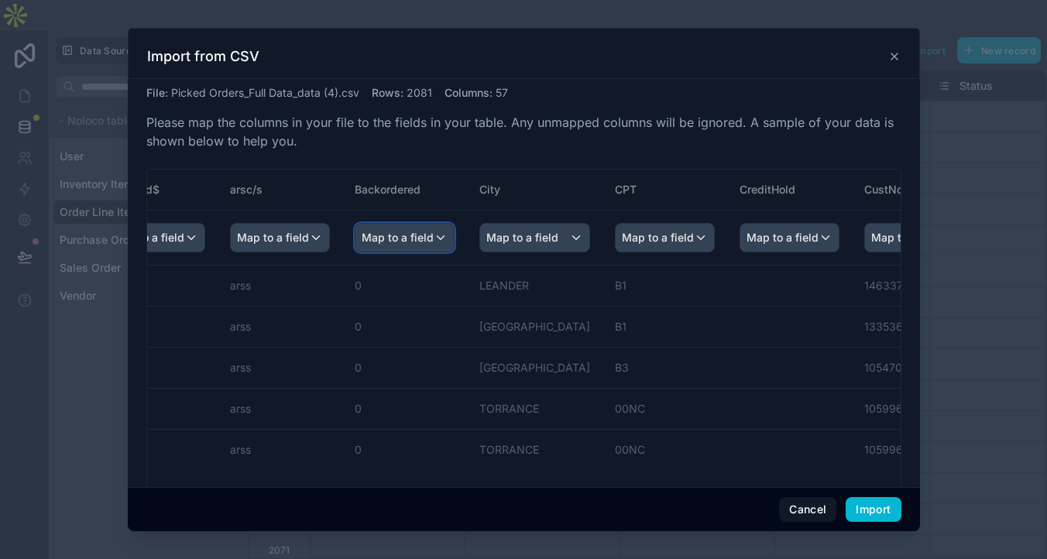
click at [434, 252] on span "Map to a field" at bounding box center [398, 238] width 72 height 28
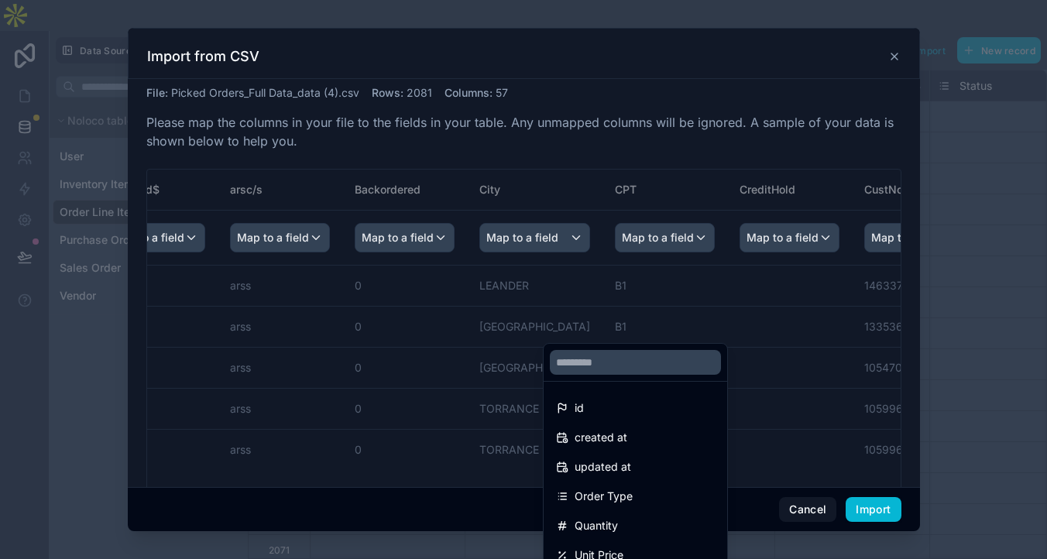
click at [639, 288] on div "scrollable content" at bounding box center [524, 279] width 792 height 503
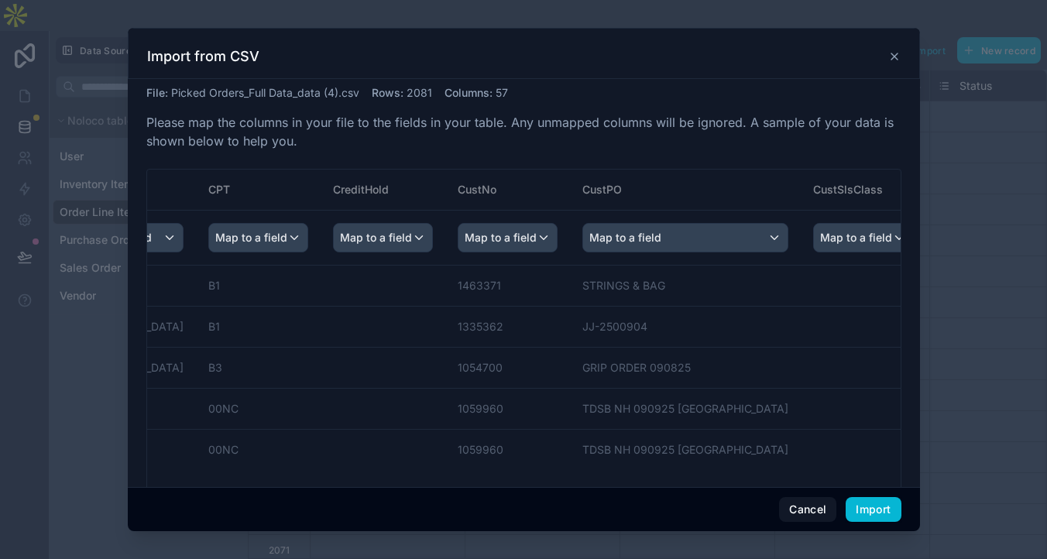
scroll to position [0, 1183]
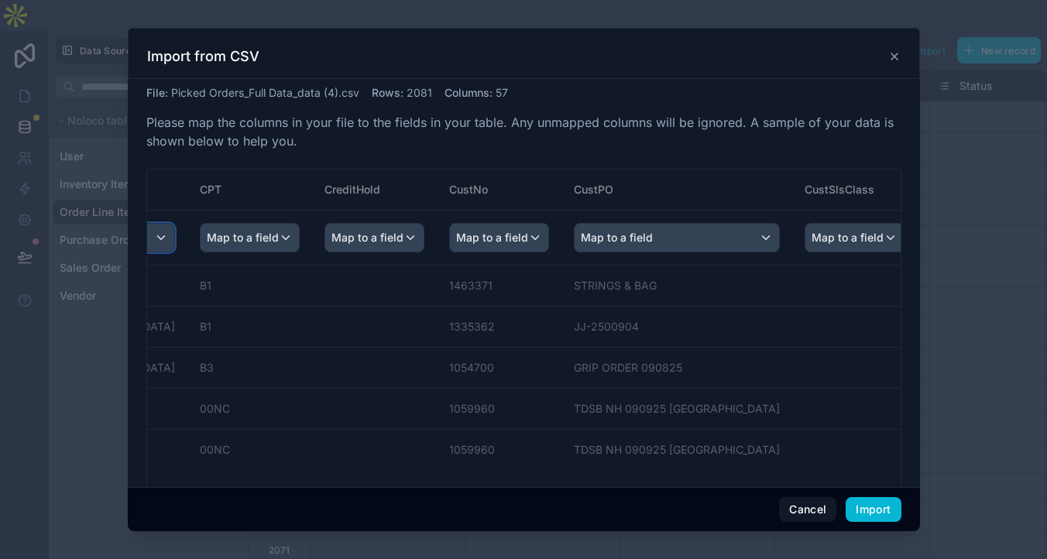
click at [143, 252] on span "Map to a field" at bounding box center [107, 238] width 72 height 28
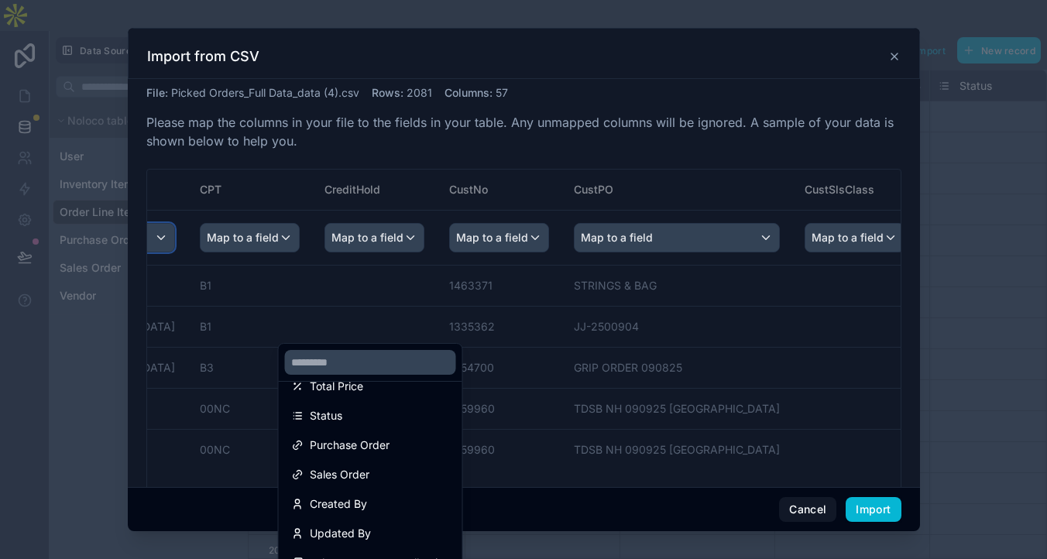
scroll to position [248, 0]
click at [640, 291] on div "scrollable content" at bounding box center [524, 279] width 792 height 503
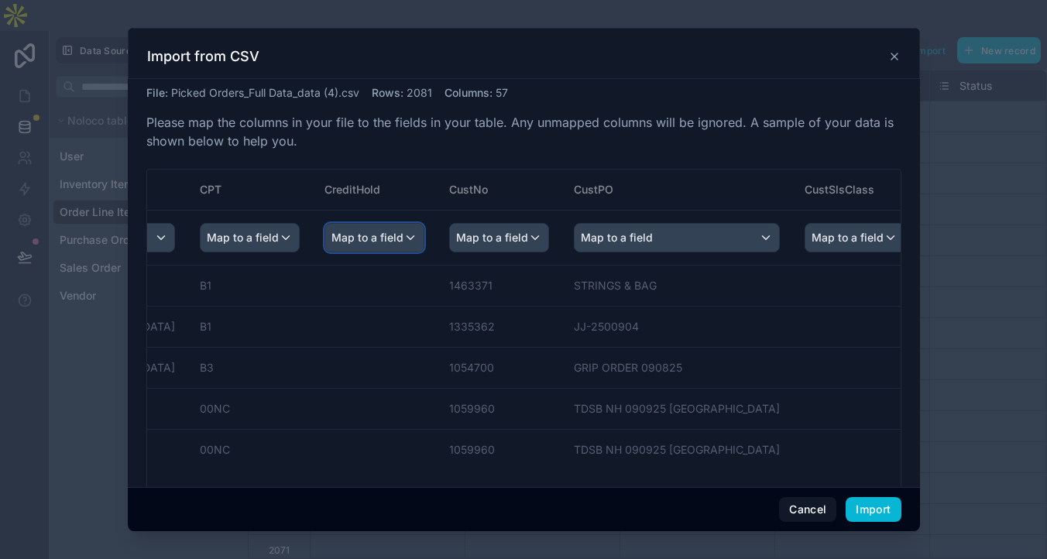
click at [403, 252] on span "Map to a field" at bounding box center [367, 238] width 72 height 28
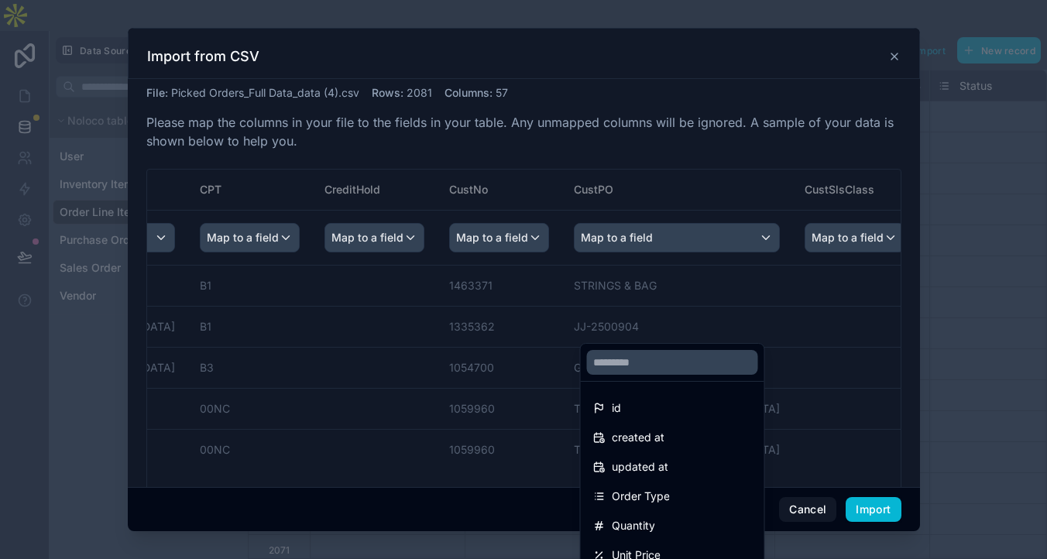
click at [807, 282] on div "scrollable content" at bounding box center [524, 279] width 792 height 503
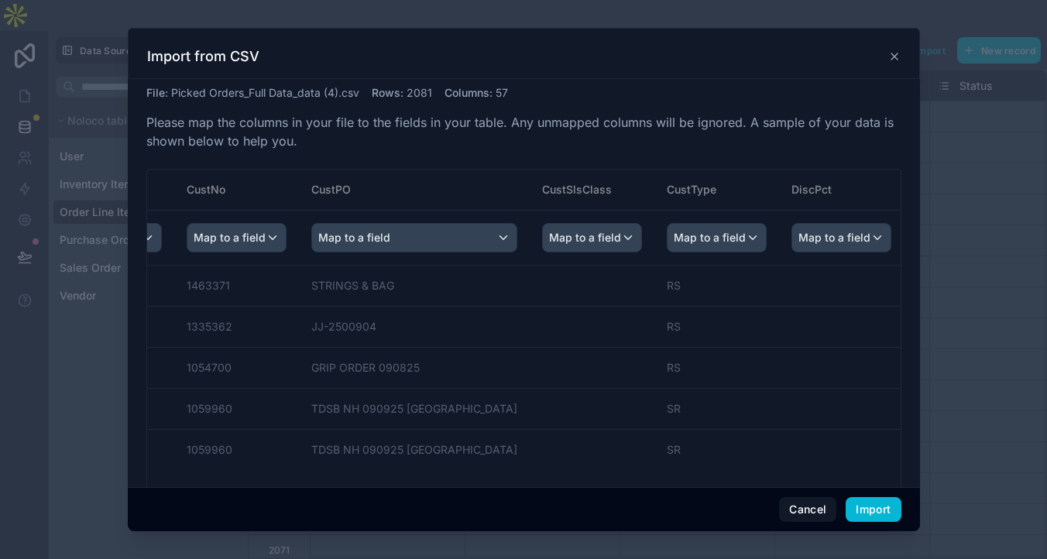
scroll to position [0, 1455]
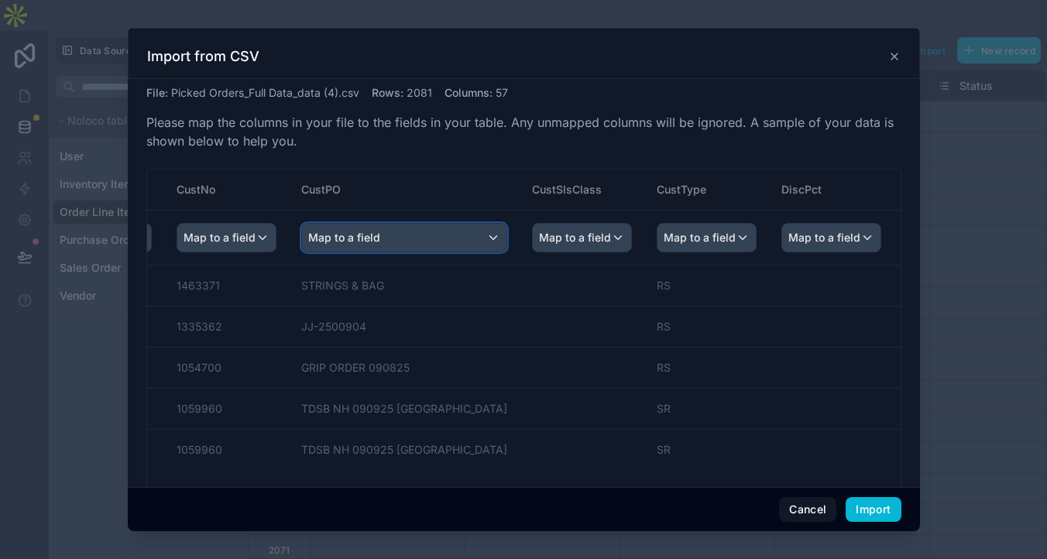
click at [380, 252] on span "Map to a field" at bounding box center [344, 238] width 72 height 28
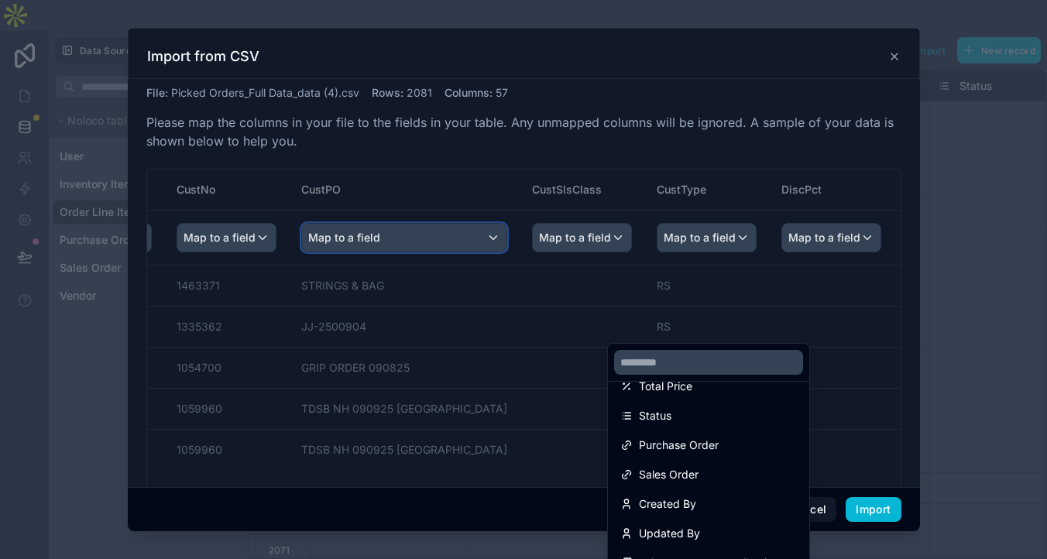
scroll to position [248, 0]
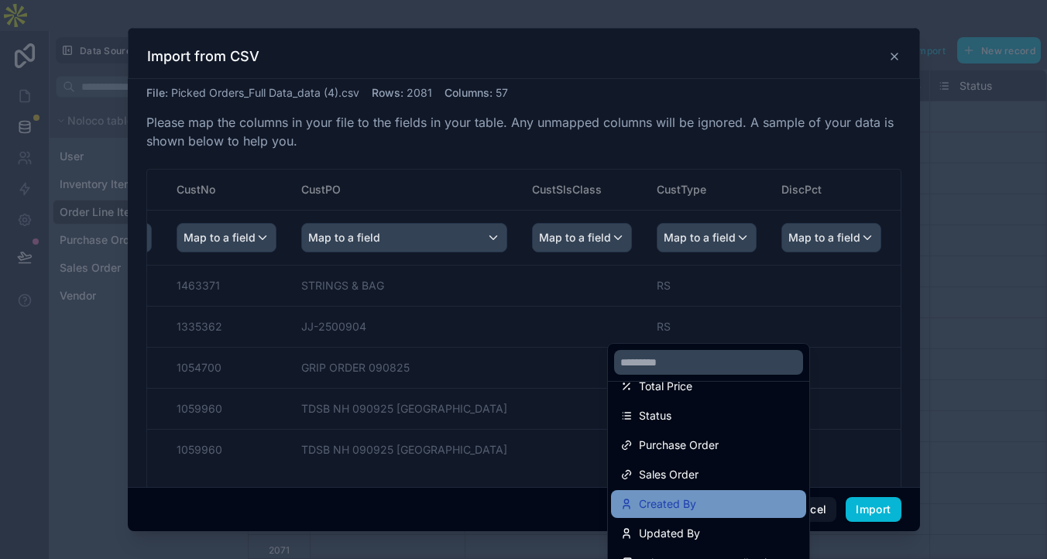
click at [691, 513] on span "Created By" at bounding box center [667, 504] width 57 height 19
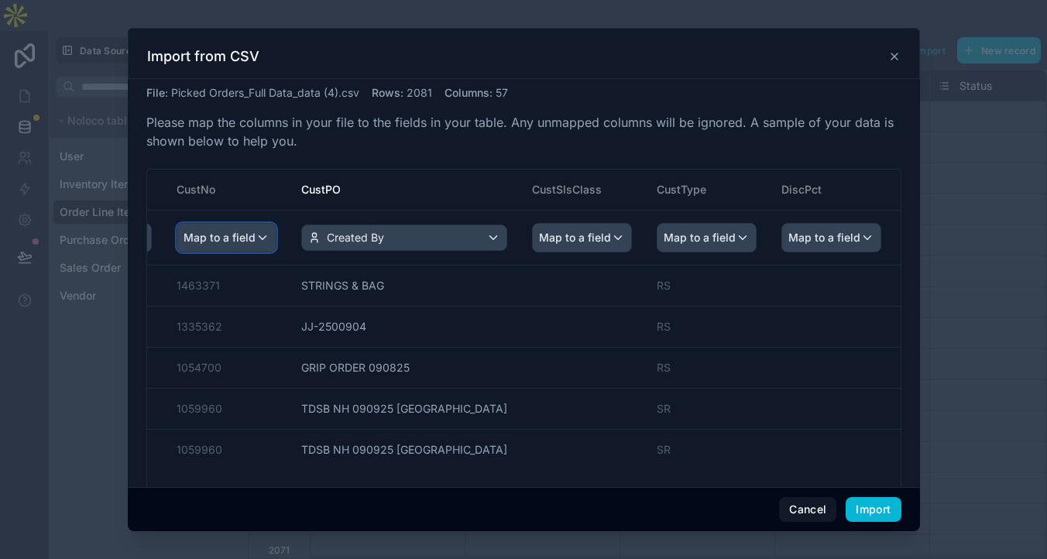
click at [255, 252] on span "Map to a field" at bounding box center [219, 238] width 72 height 28
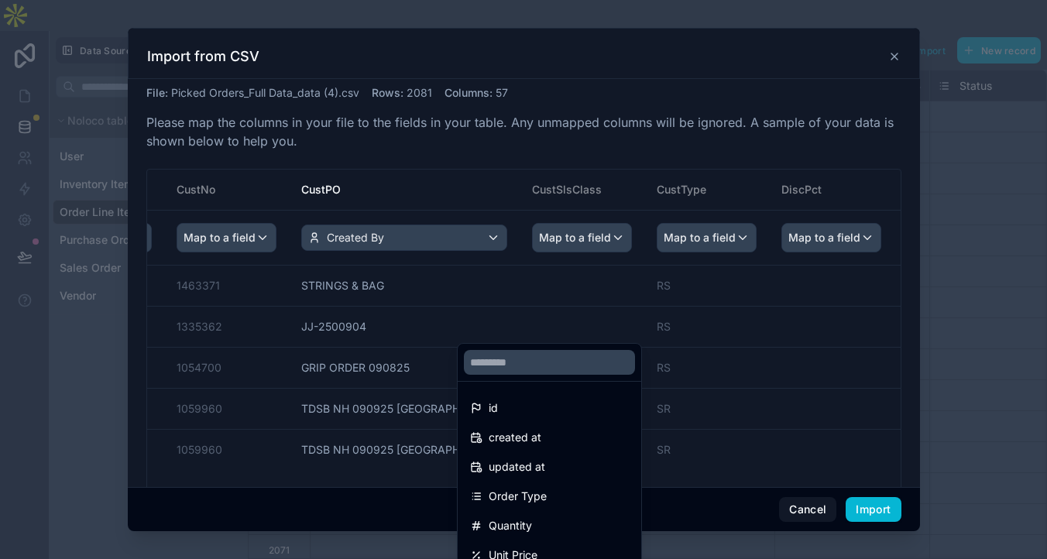
click at [763, 289] on div "scrollable content" at bounding box center [524, 279] width 792 height 503
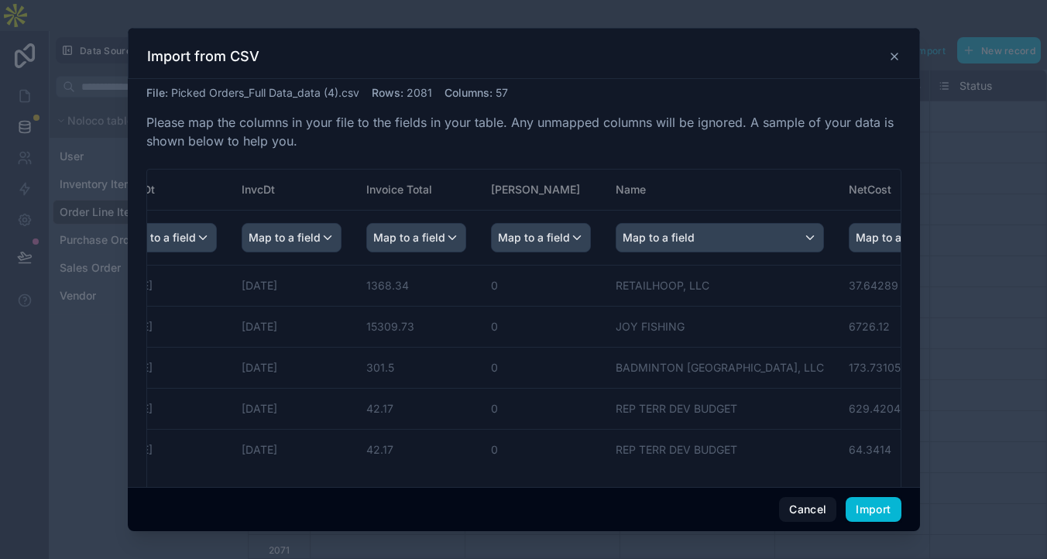
scroll to position [0, 2245]
click at [195, 252] on span "Map to a field" at bounding box center [159, 238] width 72 height 28
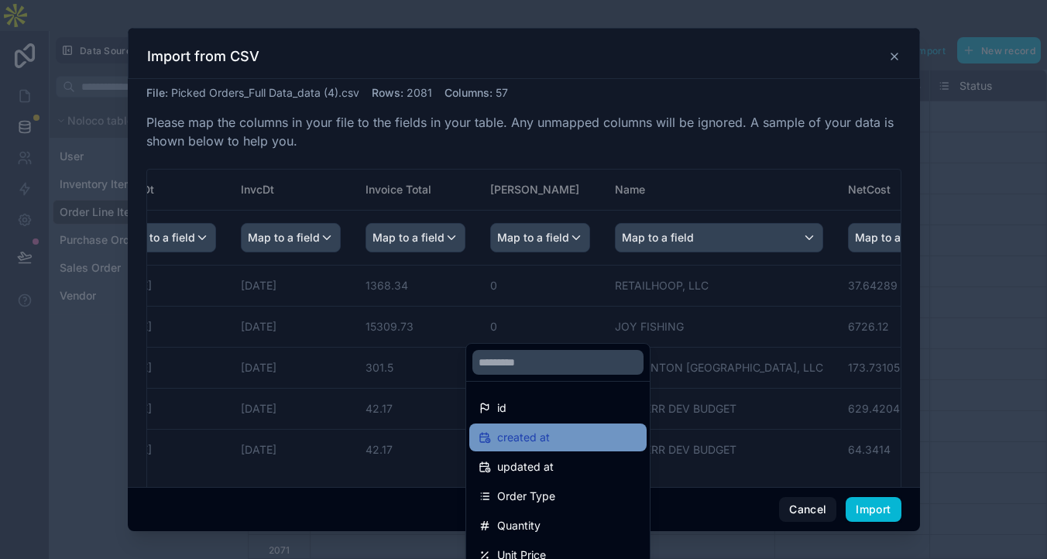
click at [550, 428] on span "created at" at bounding box center [523, 437] width 53 height 19
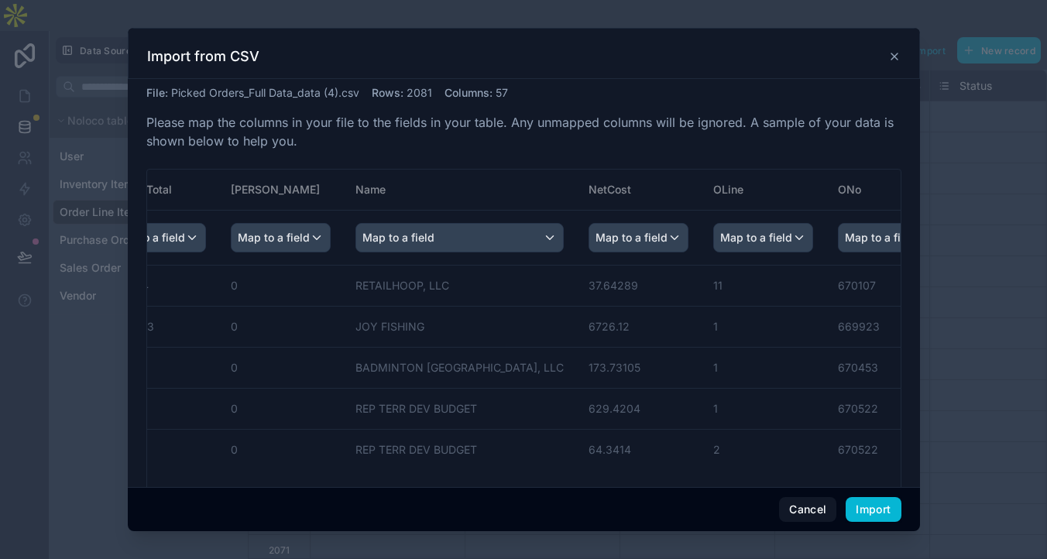
scroll to position [0, 2531]
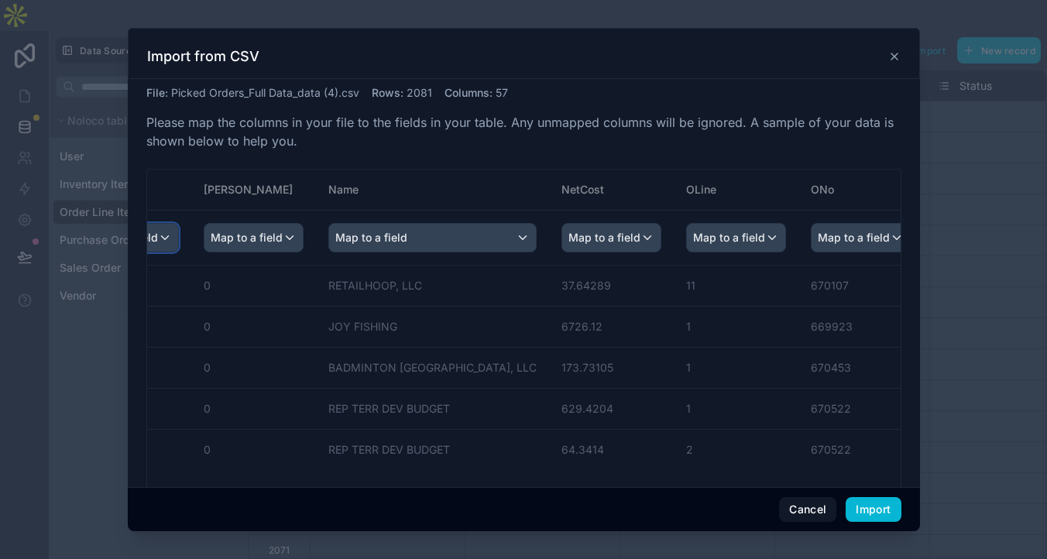
click at [178, 252] on div "Map to a field" at bounding box center [129, 238] width 98 height 28
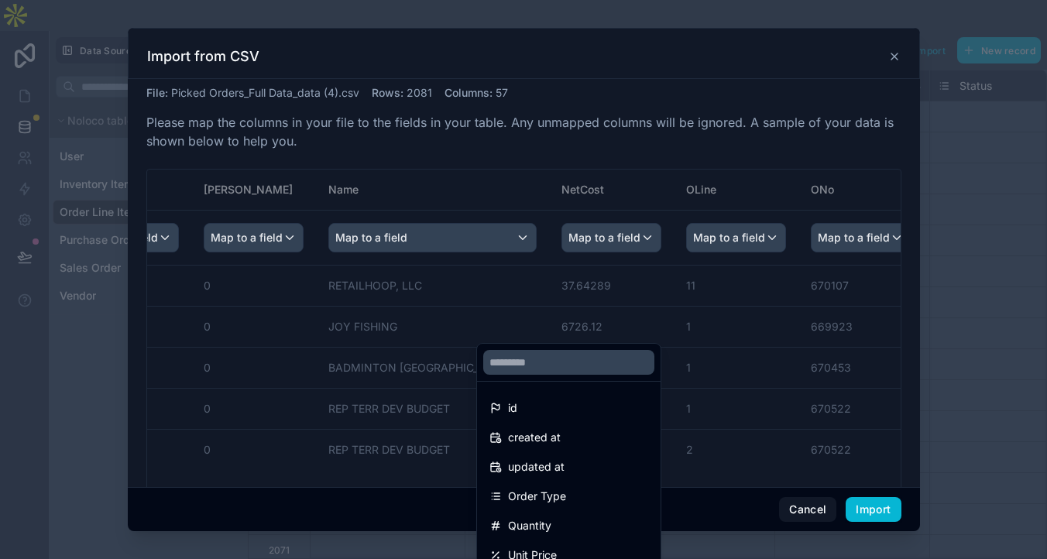
click at [589, 290] on div "scrollable content" at bounding box center [524, 279] width 792 height 503
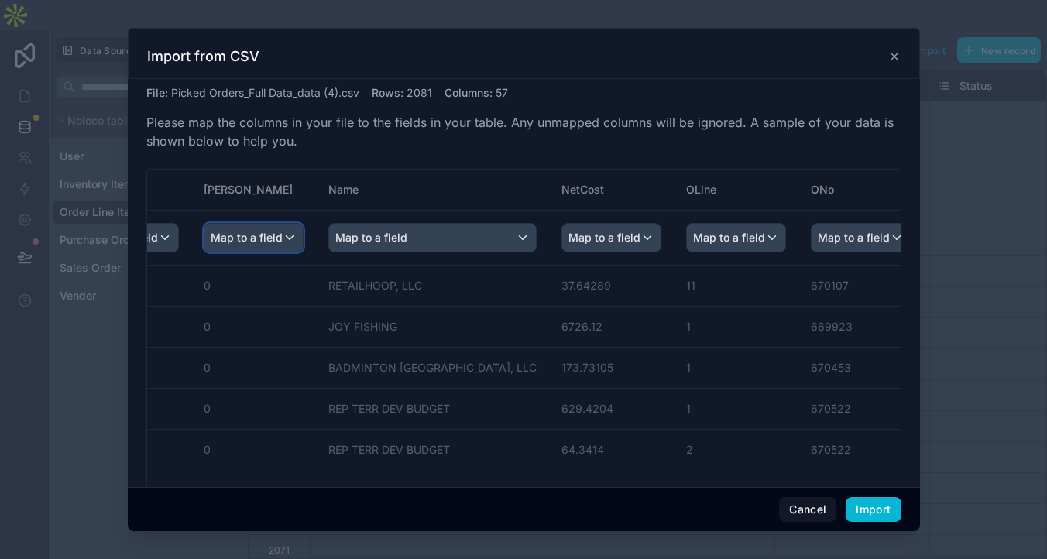
click at [283, 252] on span "Map to a field" at bounding box center [247, 238] width 72 height 28
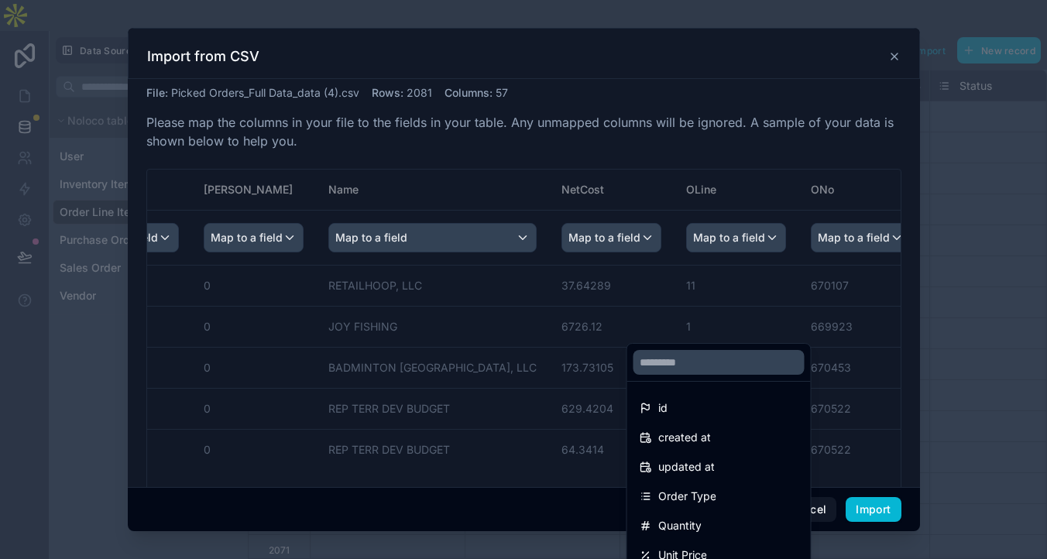
click at [704, 289] on div "scrollable content" at bounding box center [524, 279] width 792 height 503
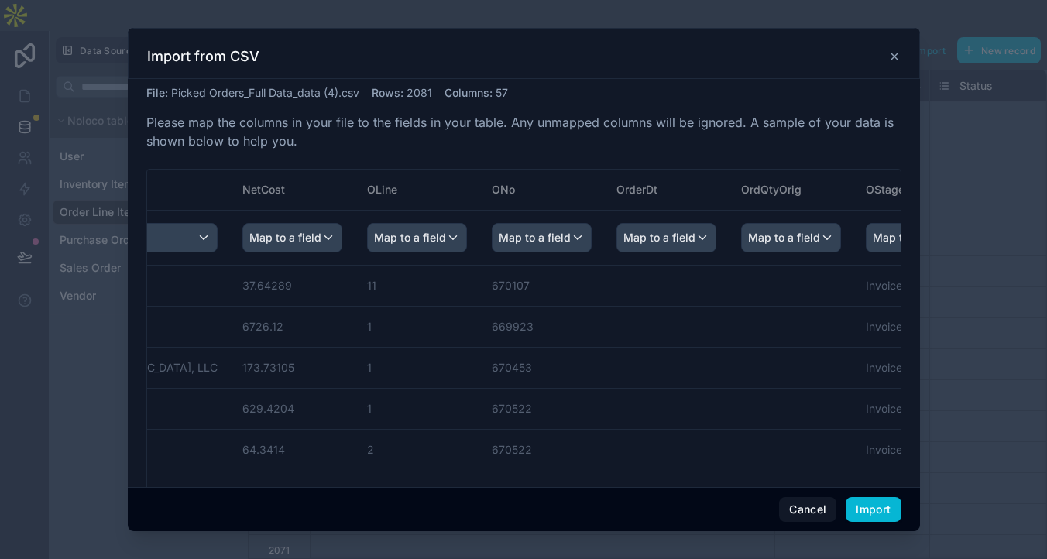
scroll to position [0, 2850]
click at [216, 252] on div "Map to a field" at bounding box center [112, 238] width 207 height 28
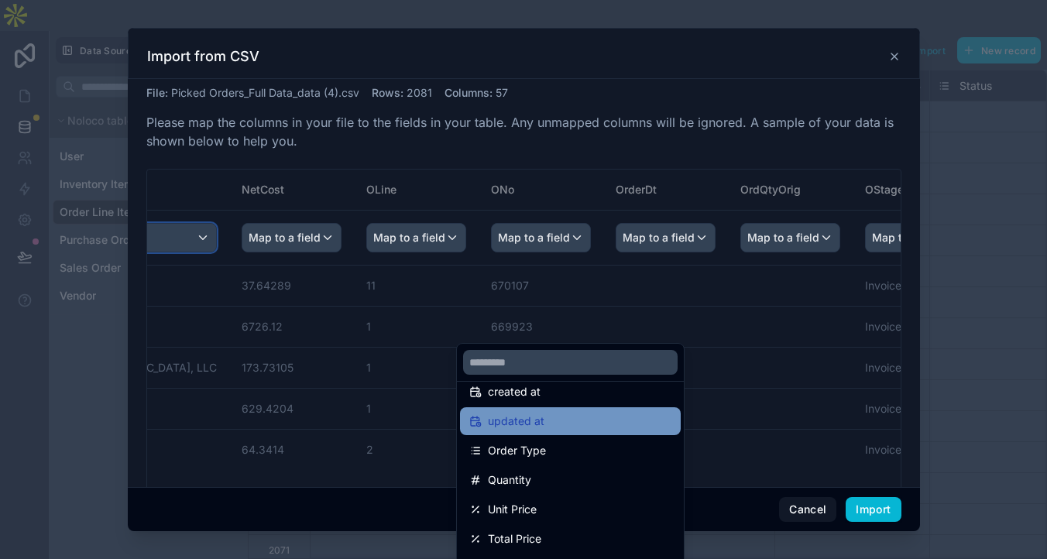
scroll to position [59, 0]
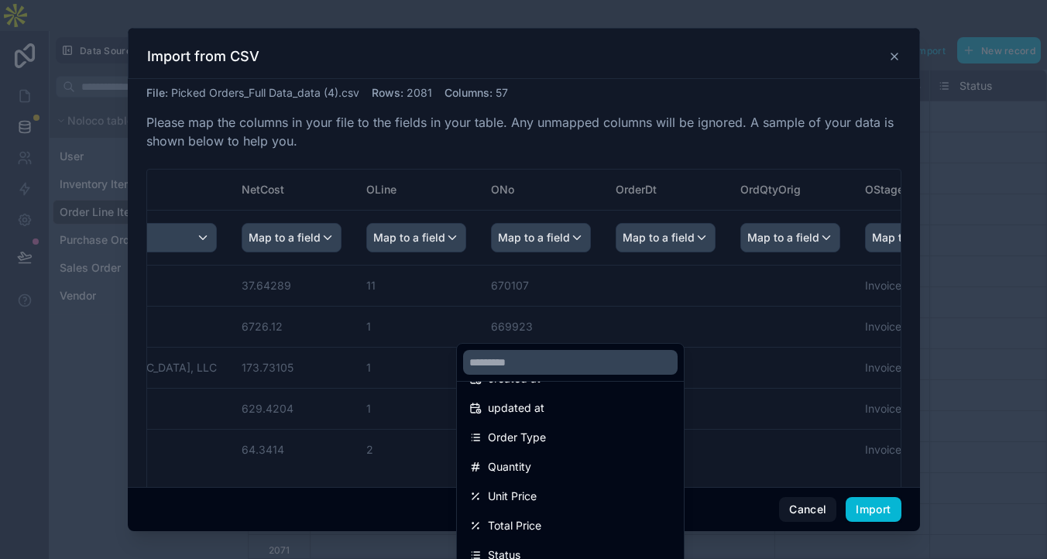
click at [643, 245] on div "scrollable content" at bounding box center [524, 279] width 792 height 503
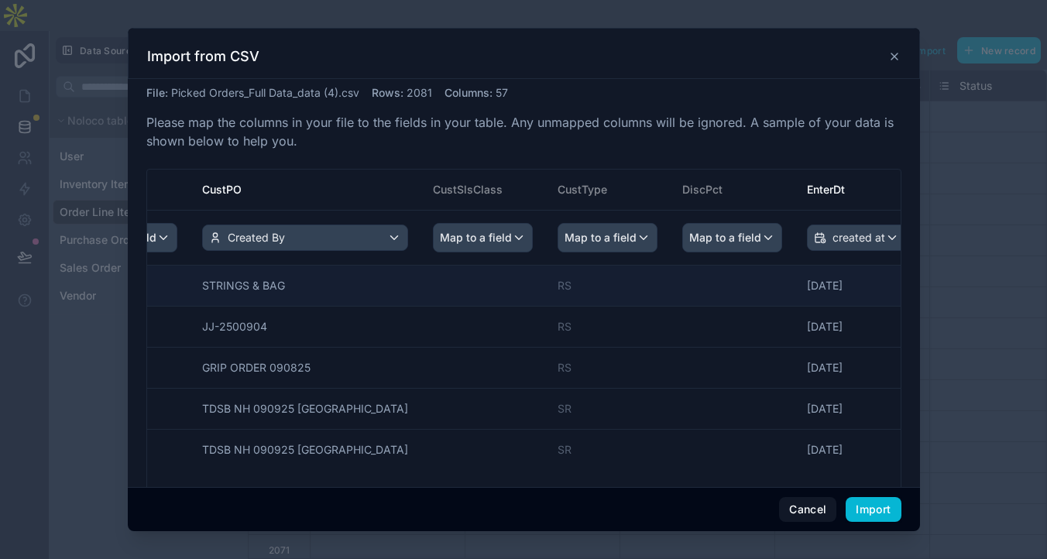
scroll to position [0, 1565]
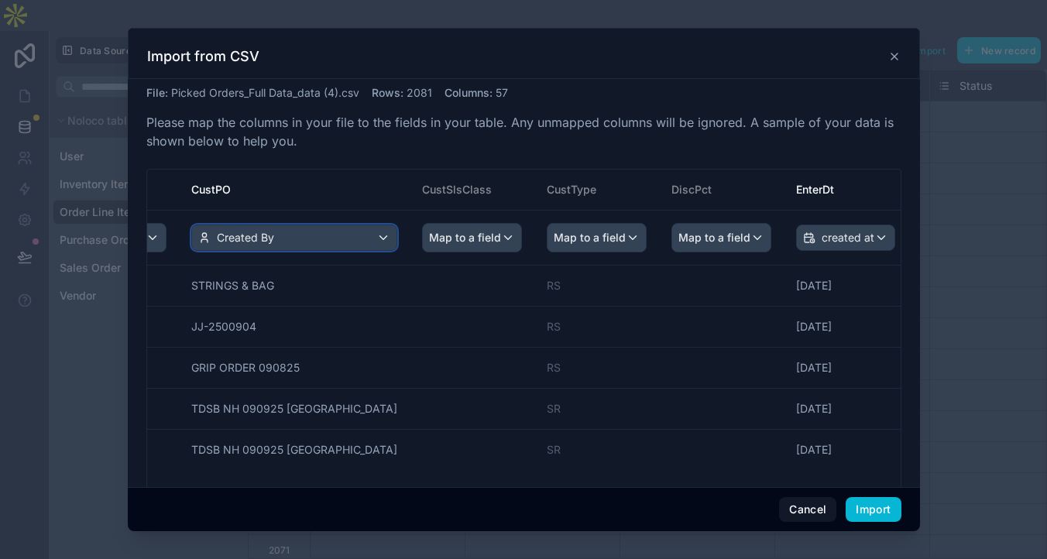
click at [274, 245] on span "Created By" at bounding box center [245, 237] width 57 height 15
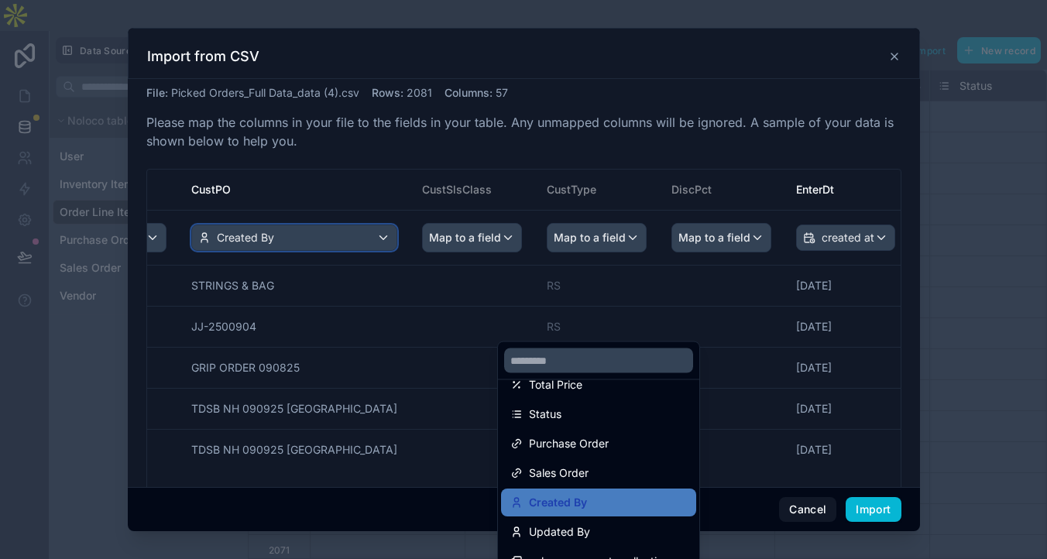
scroll to position [284, 0]
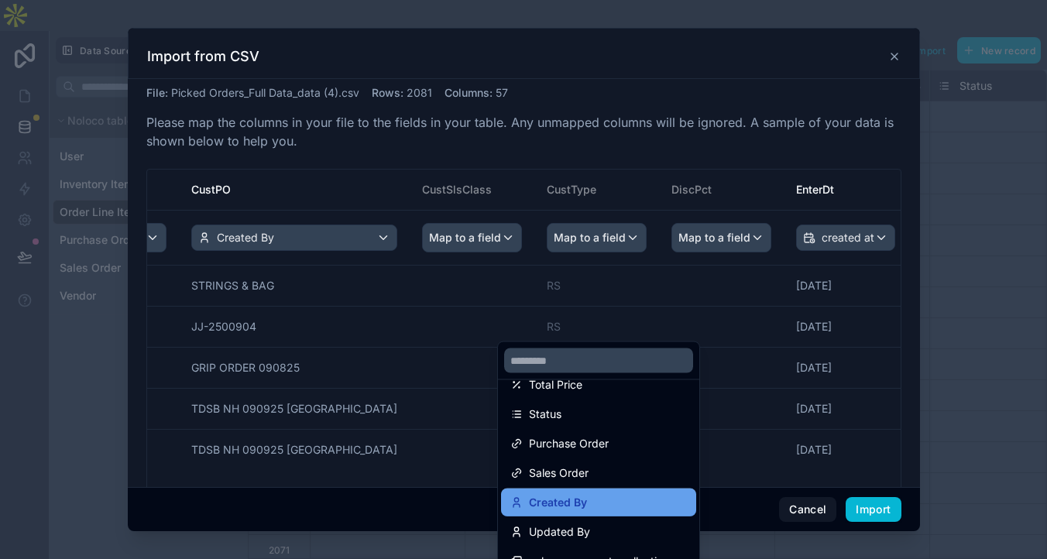
click at [587, 512] on span "Created By" at bounding box center [558, 502] width 58 height 19
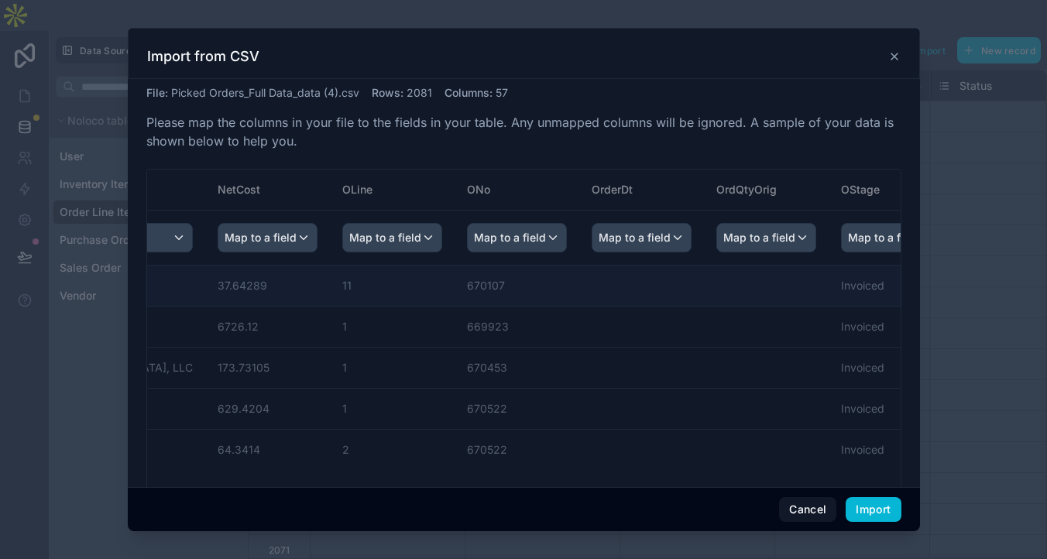
scroll to position [0, 2877]
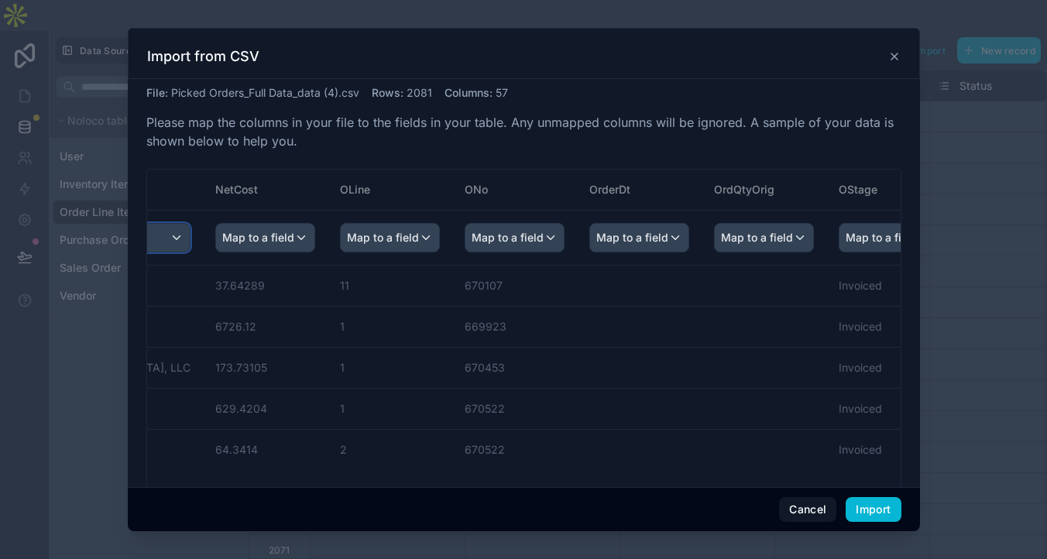
click at [190, 252] on div "Map to a field" at bounding box center [86, 238] width 207 height 28
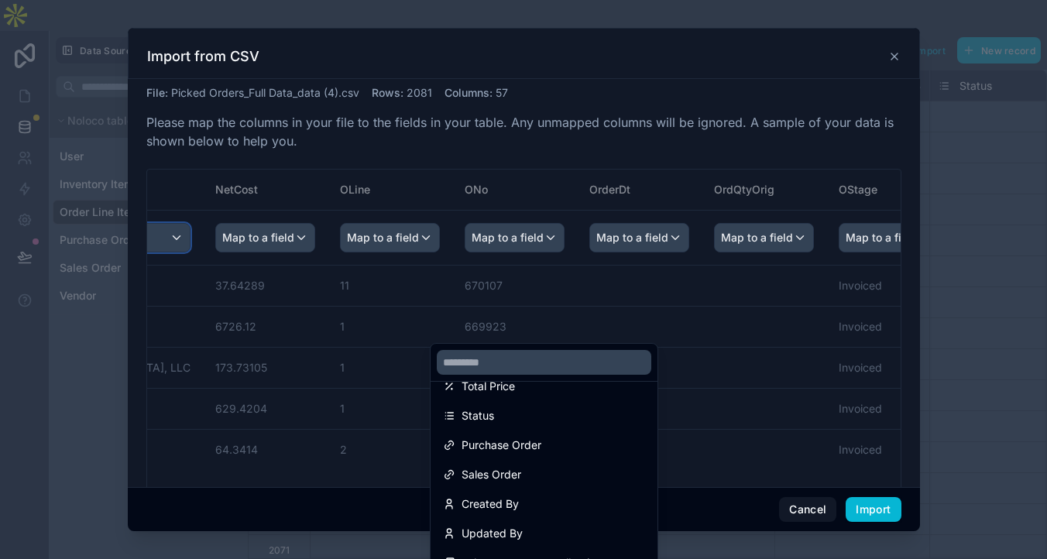
scroll to position [248, 0]
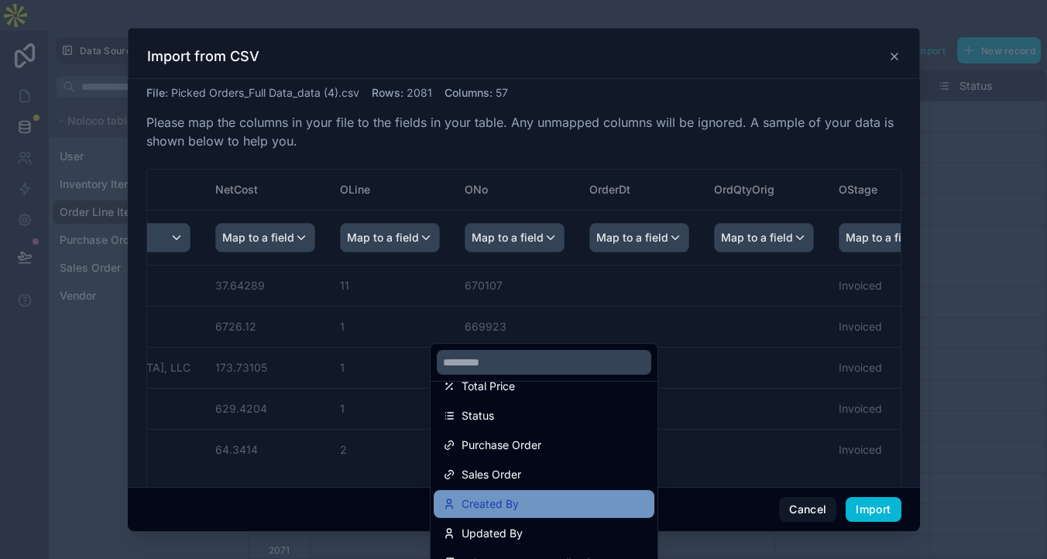
click at [552, 509] on div "Created By" at bounding box center [544, 504] width 202 height 19
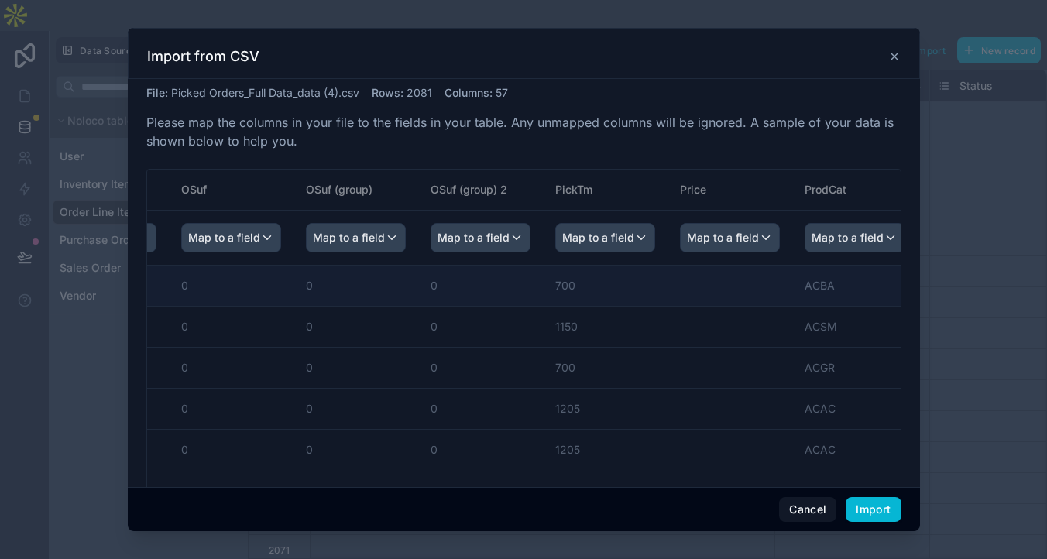
scroll to position [0, 3660]
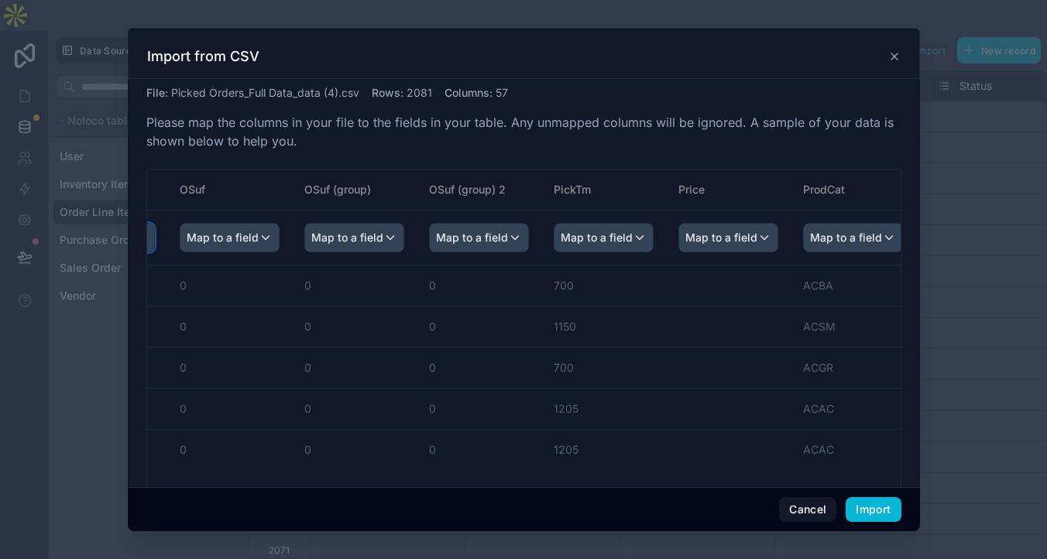
click at [134, 252] on span "Map to a field" at bounding box center [98, 238] width 72 height 28
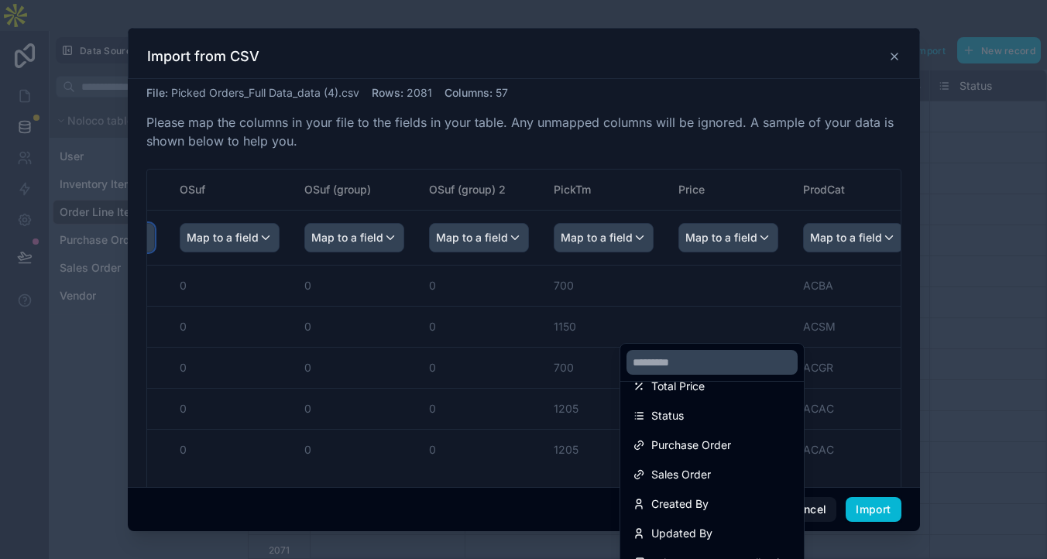
scroll to position [248, 0]
click at [718, 411] on div "Status" at bounding box center [711, 415] width 159 height 19
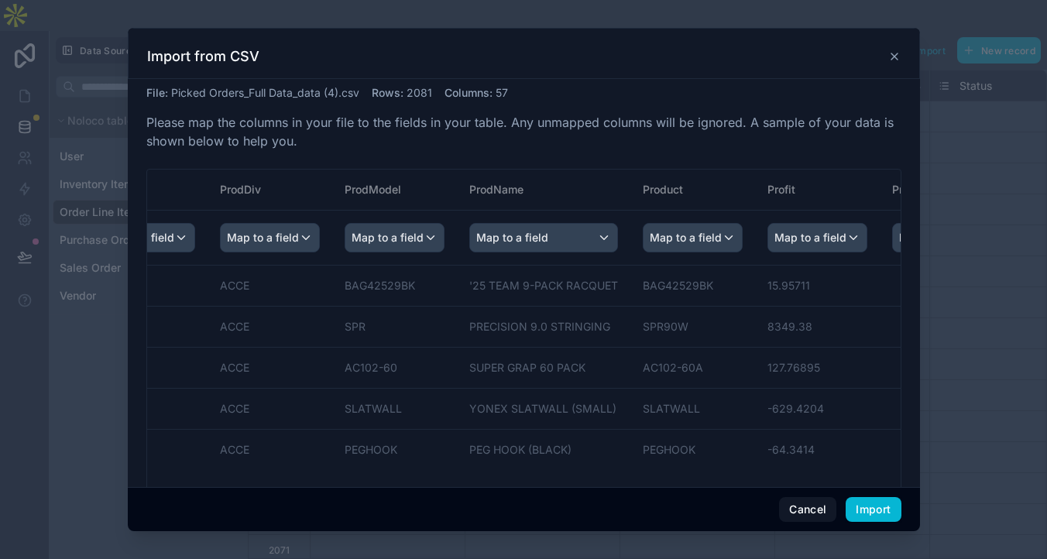
scroll to position [0, 4356]
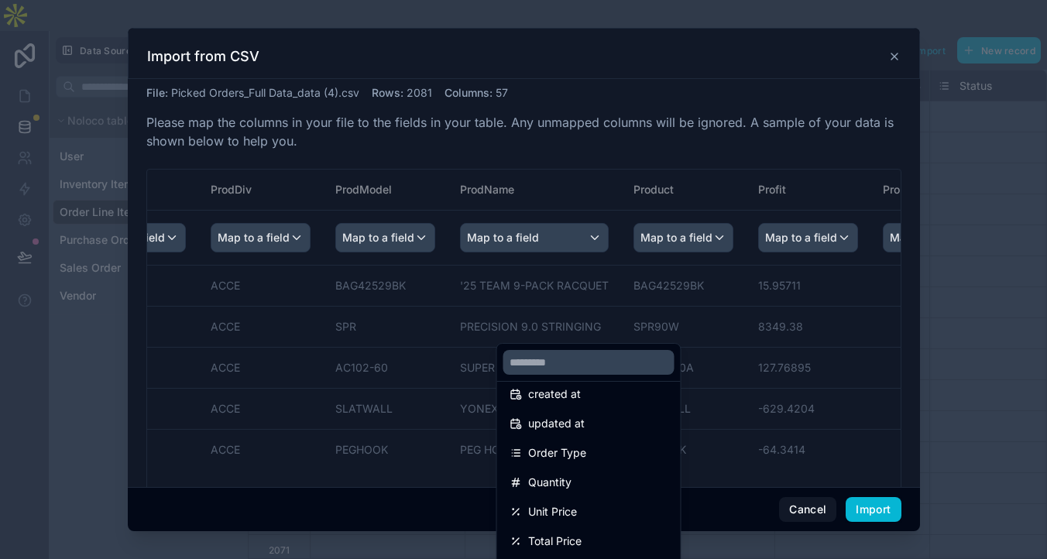
scroll to position [0, 0]
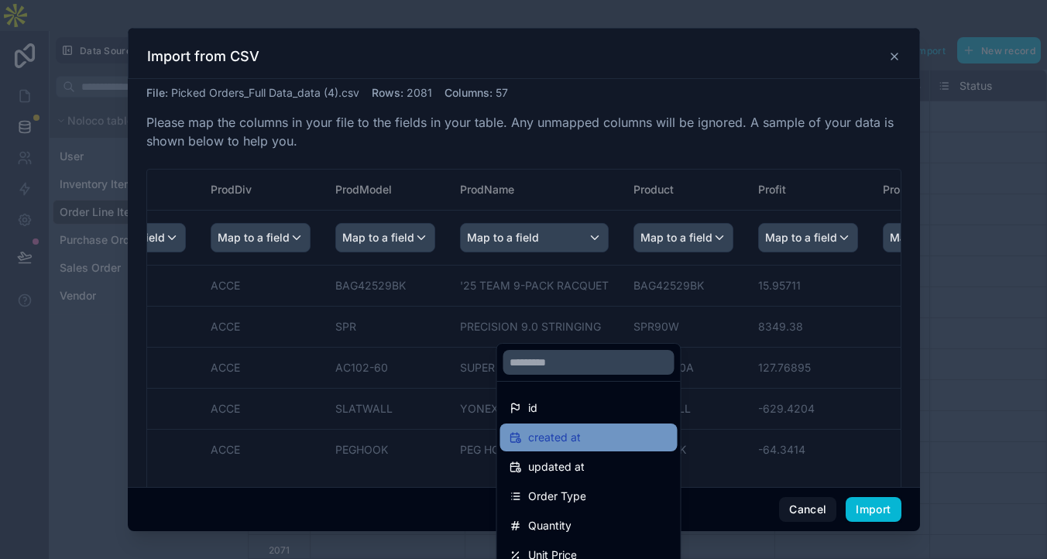
click at [629, 428] on div "created at" at bounding box center [588, 437] width 159 height 19
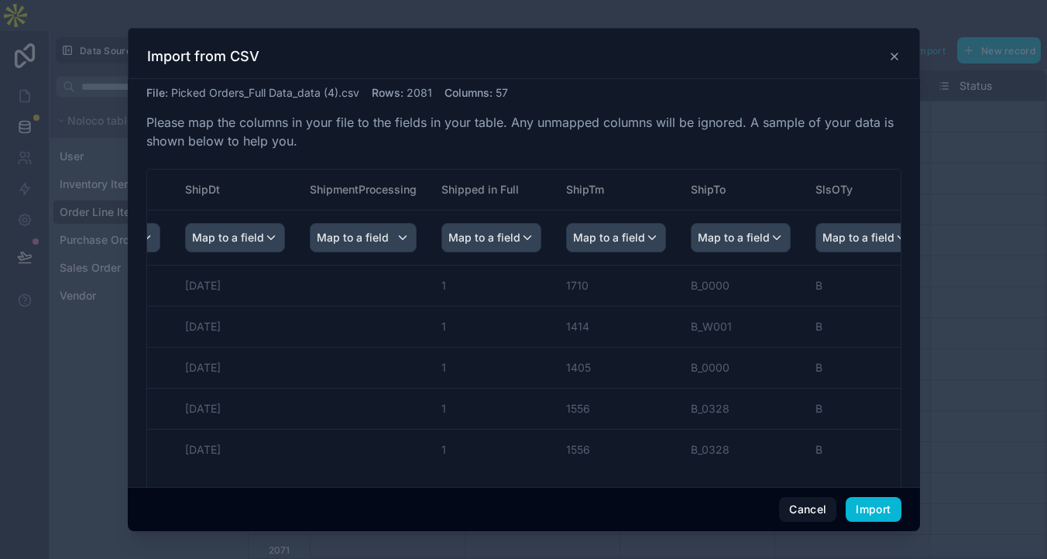
scroll to position [0, 5747]
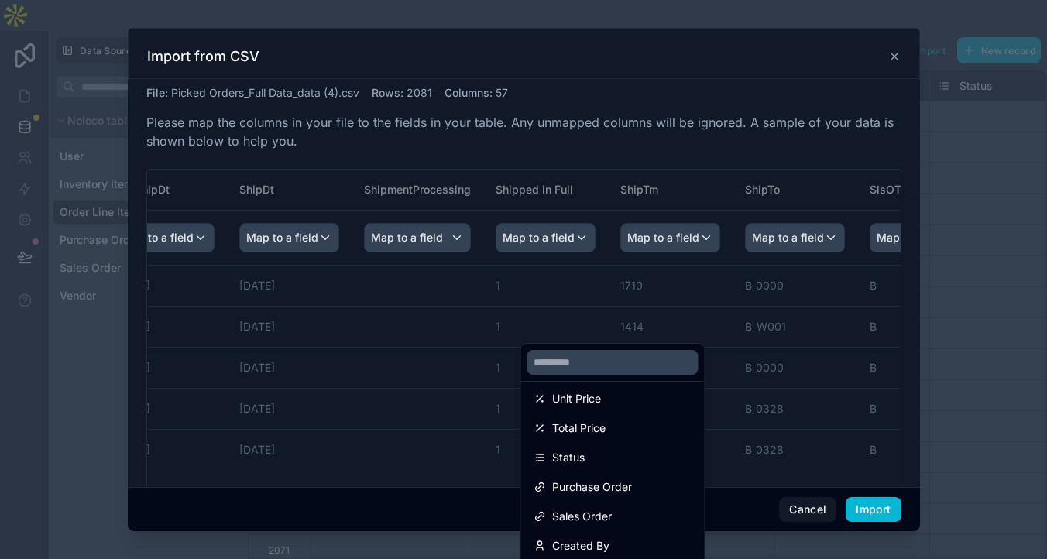
scroll to position [163, 0]
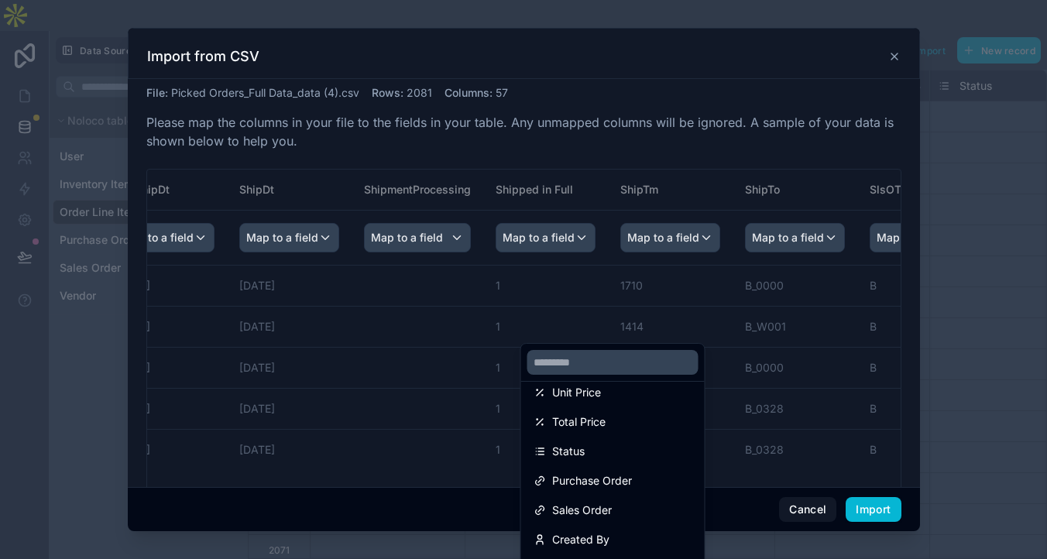
click at [737, 157] on div "scrollable content" at bounding box center [524, 279] width 792 height 503
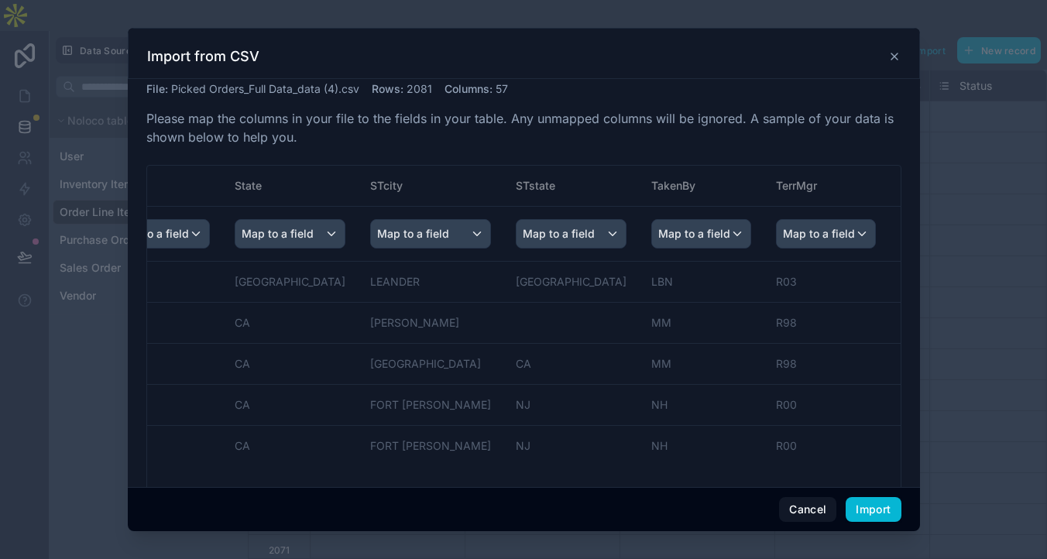
scroll to position [0, 7100]
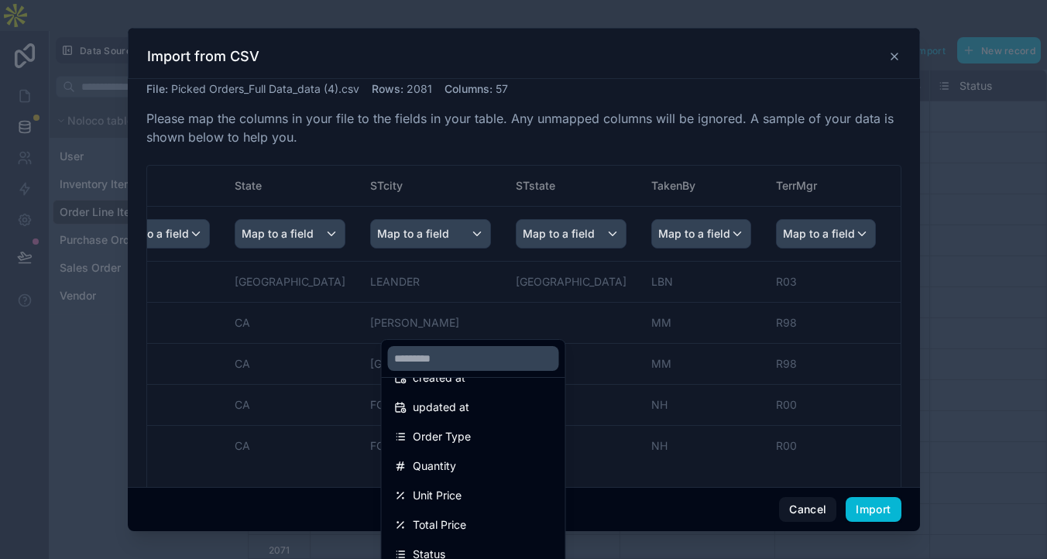
scroll to position [0, 0]
click at [651, 180] on div "scrollable content" at bounding box center [524, 279] width 792 height 503
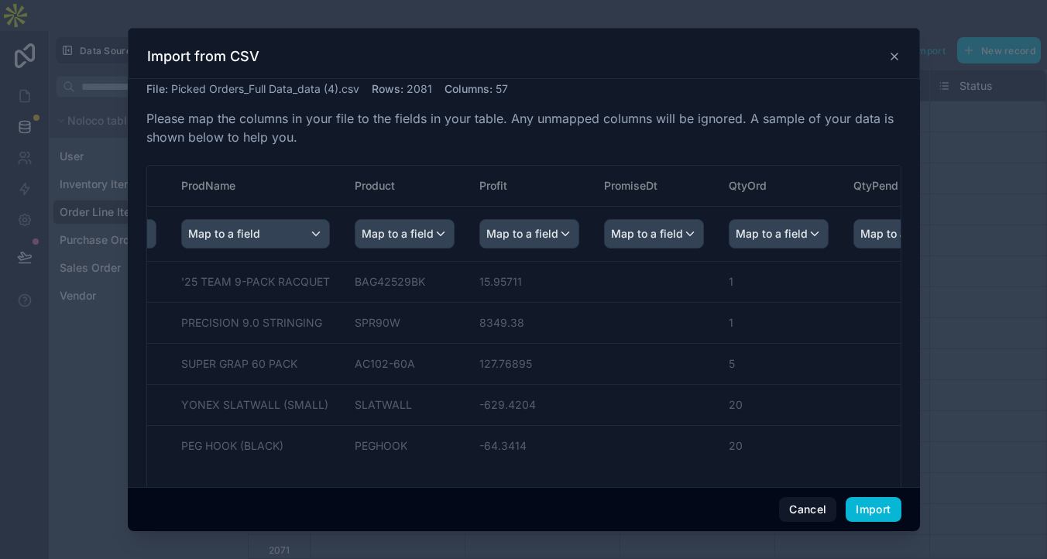
scroll to position [0, 4464]
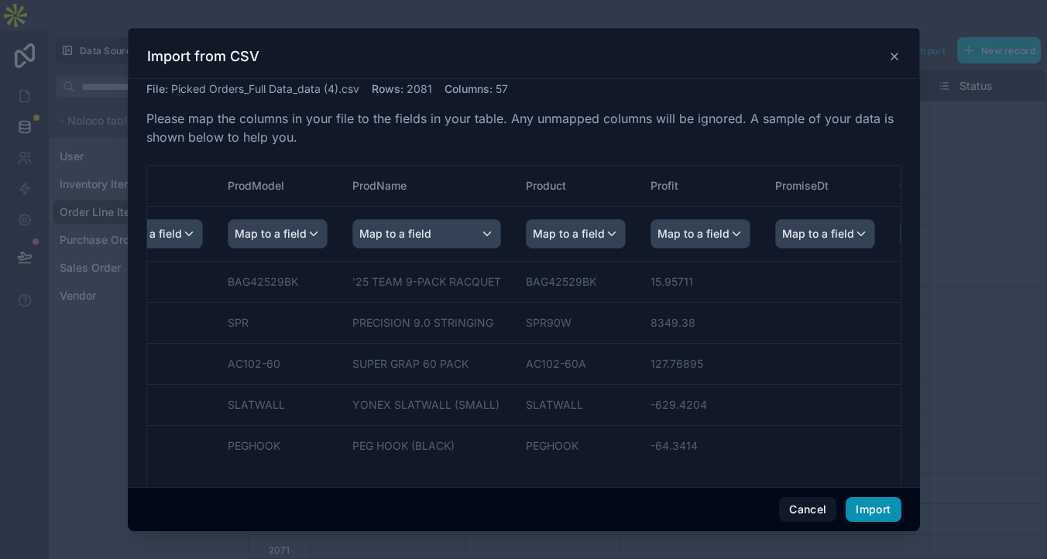
click at [862, 514] on button "Import" at bounding box center [872, 509] width 55 height 25
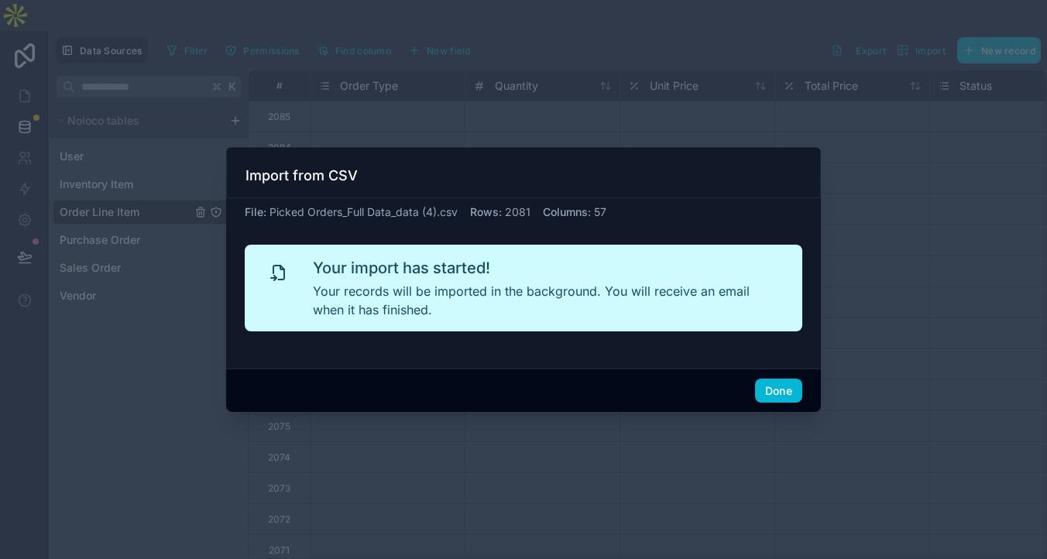
scroll to position [0, 0]
click at [802, 403] on button "Done" at bounding box center [778, 391] width 47 height 25
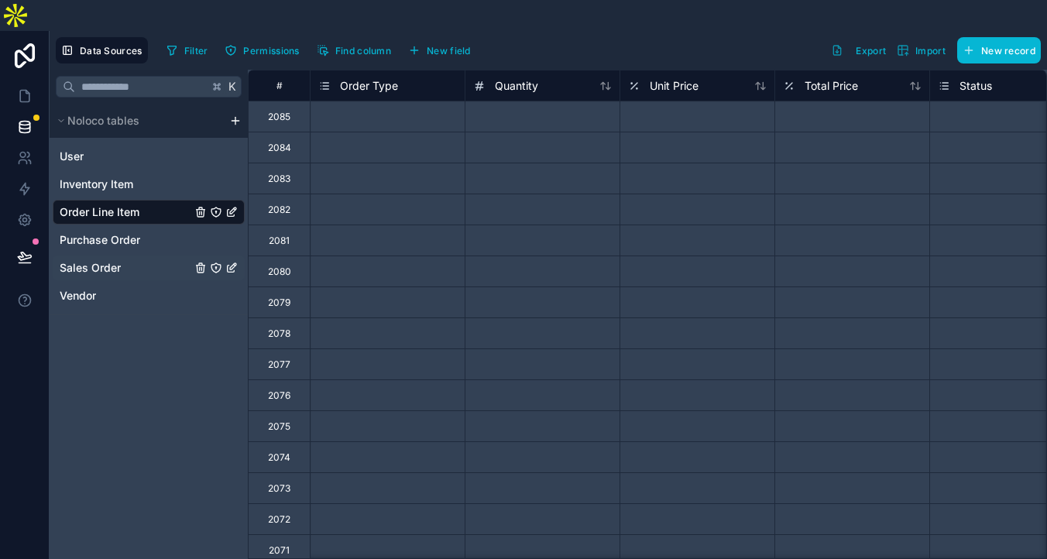
click at [121, 276] on span "Sales Order" at bounding box center [90, 267] width 61 height 15
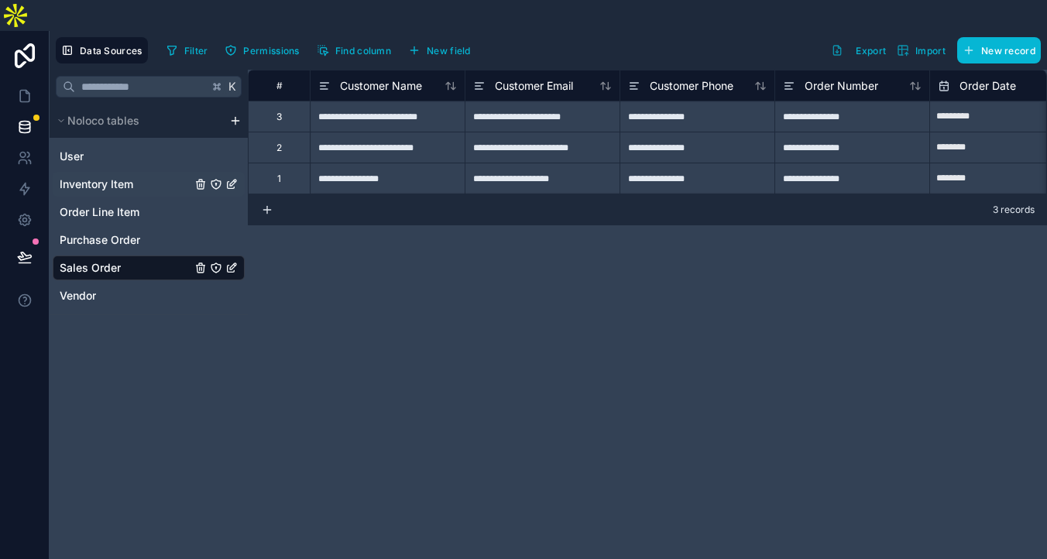
click at [133, 192] on span "Inventory Item" at bounding box center [97, 184] width 74 height 15
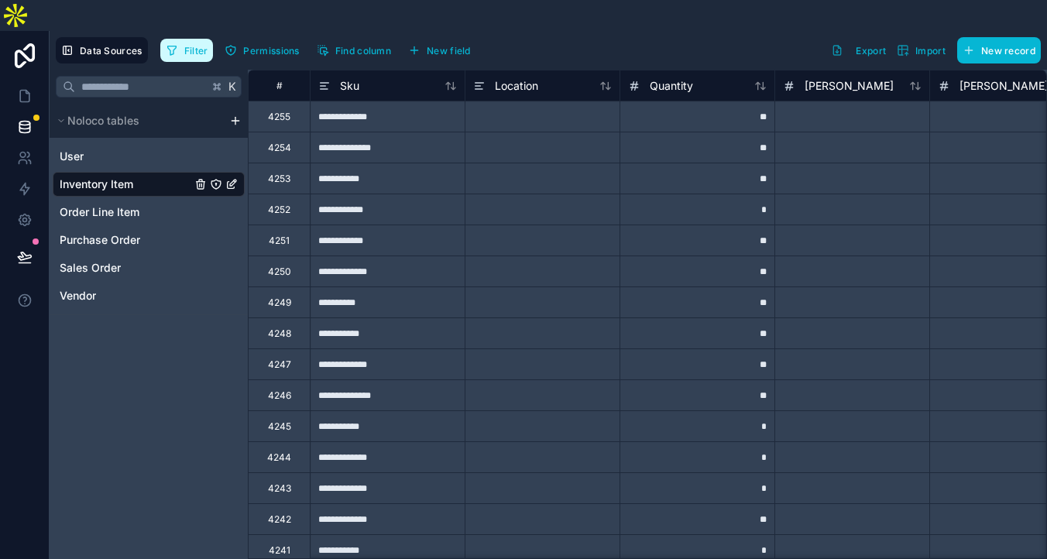
click at [208, 45] on span "Filter" at bounding box center [196, 51] width 24 height 12
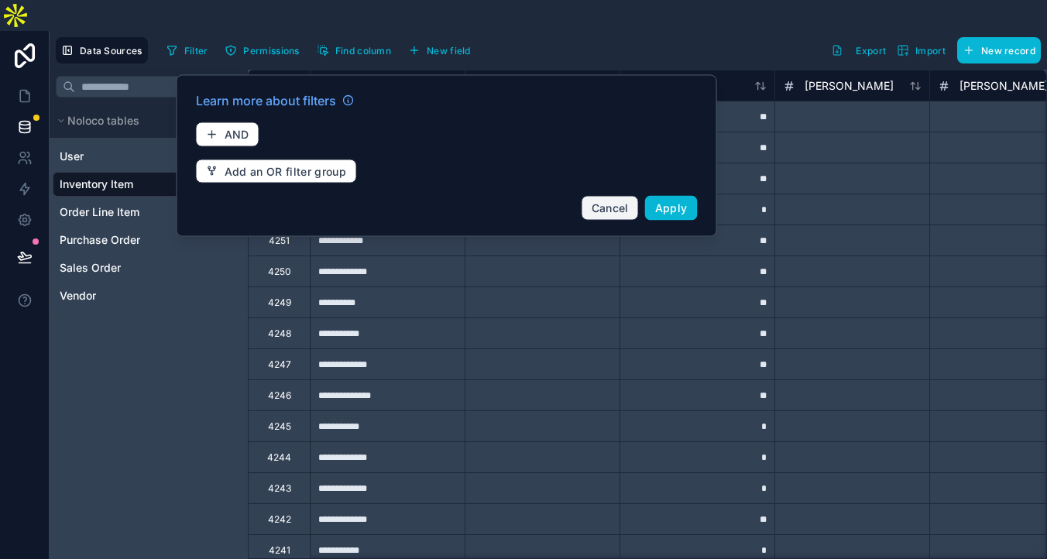
click at [629, 205] on span "Cancel" at bounding box center [609, 207] width 37 height 13
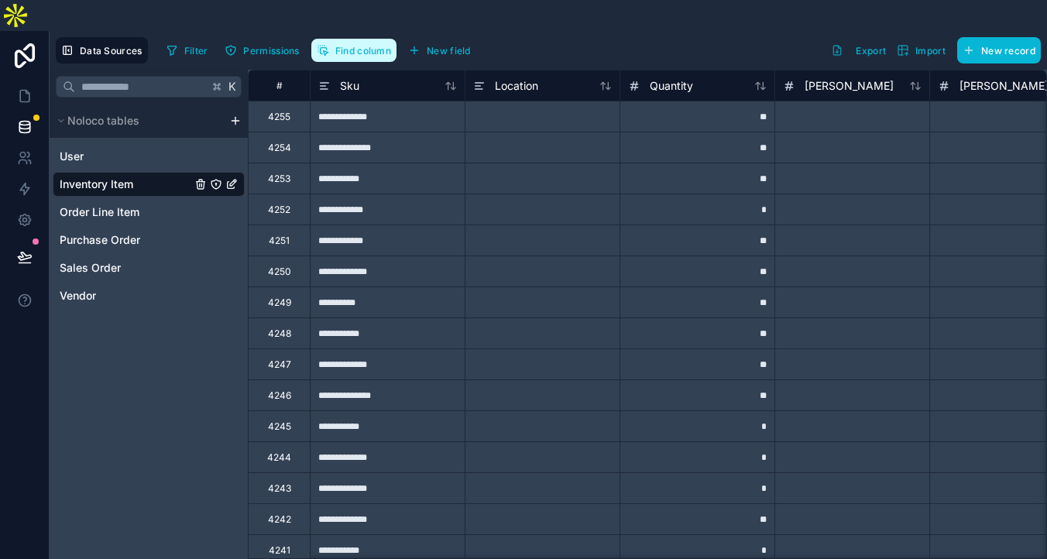
click at [391, 45] on span "Find column" at bounding box center [363, 51] width 56 height 12
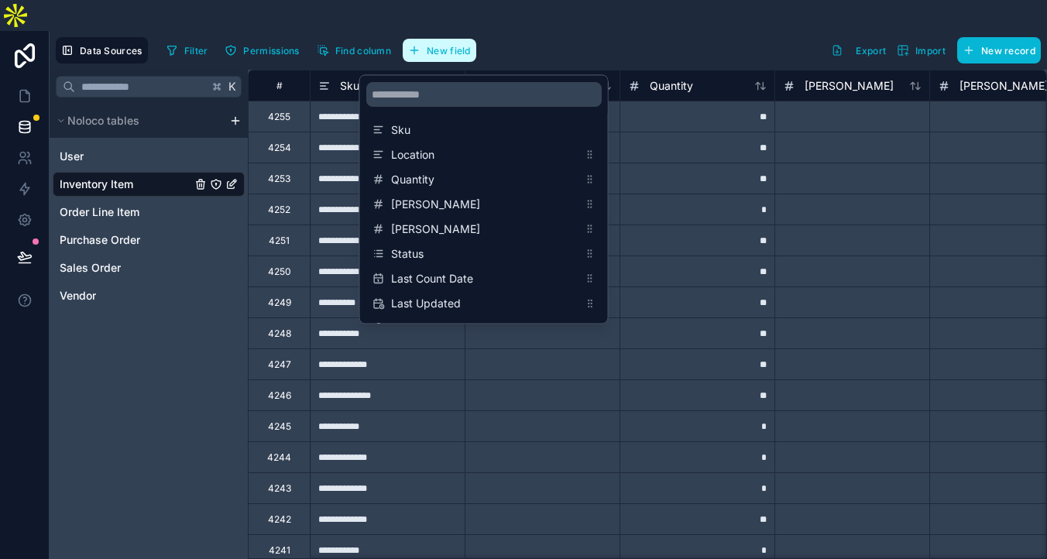
click at [471, 45] on span "New field" at bounding box center [449, 51] width 44 height 12
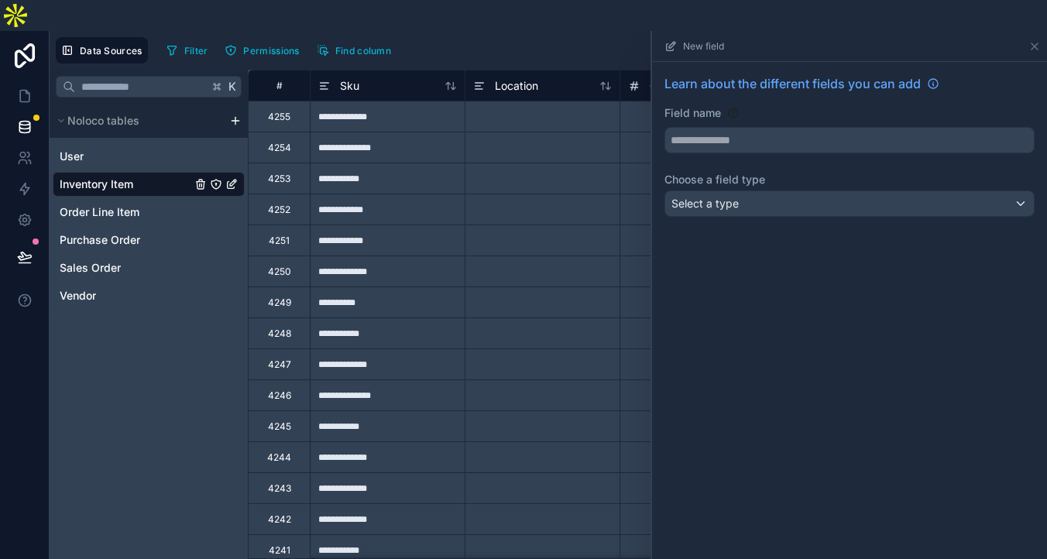
click at [519, 37] on div "Filter Permissions Find column New field Learn about the different fields you c…" at bounding box center [600, 50] width 880 height 26
click at [1028, 40] on icon at bounding box center [1034, 46] width 12 height 12
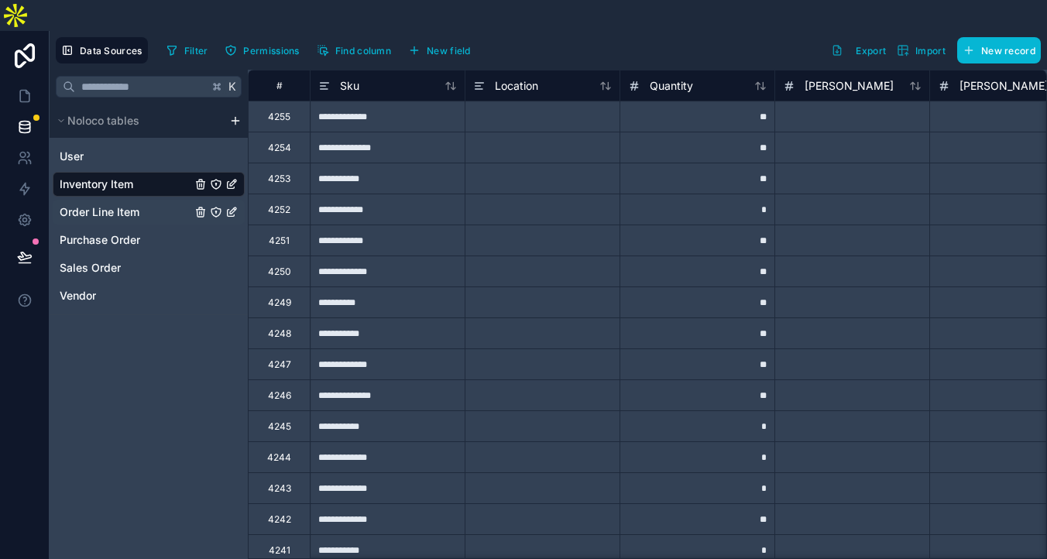
click at [139, 220] on span "Order Line Item" at bounding box center [100, 211] width 80 height 15
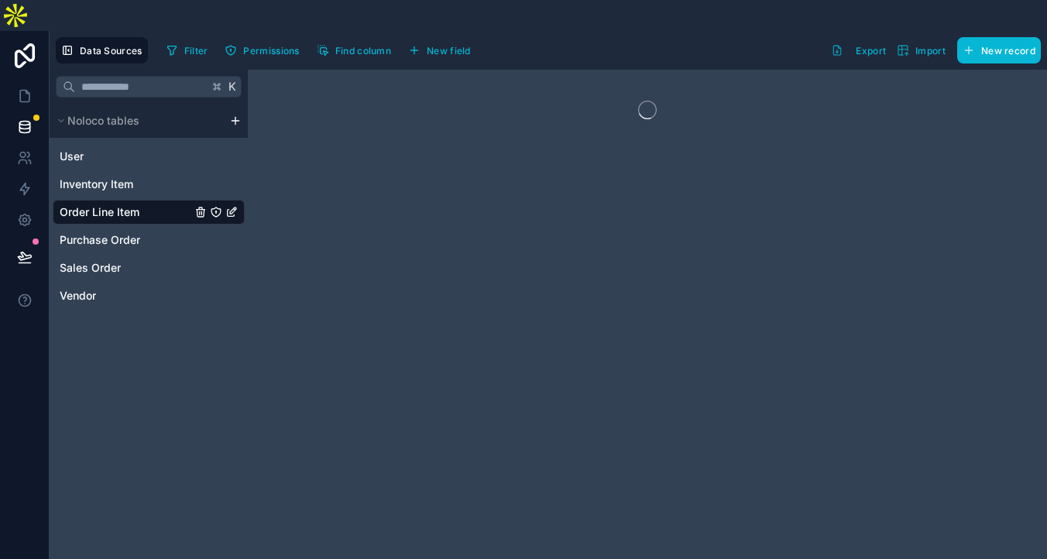
click at [139, 220] on span "Order Line Item" at bounding box center [100, 211] width 80 height 15
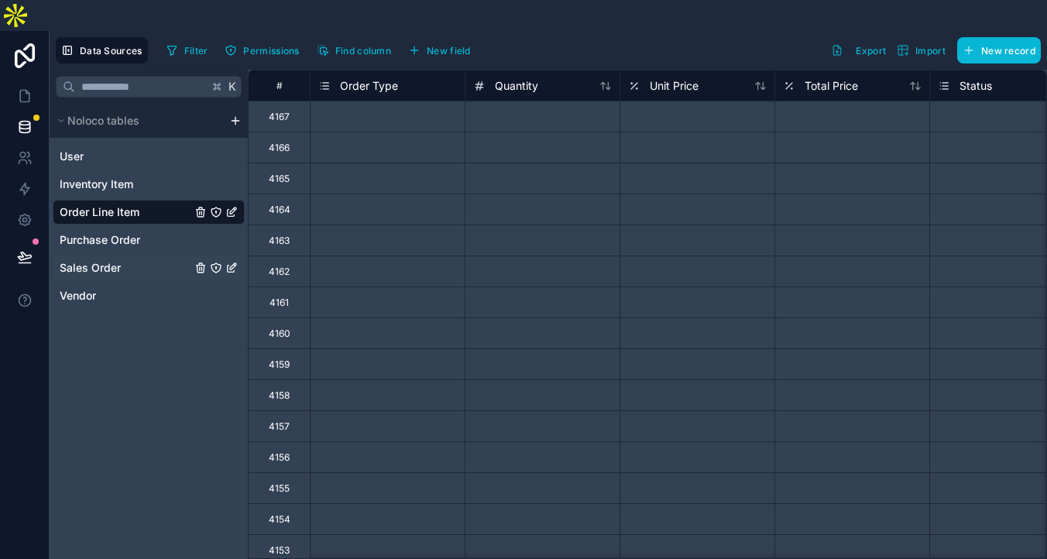
click at [163, 276] on link "Sales Order" at bounding box center [126, 267] width 132 height 15
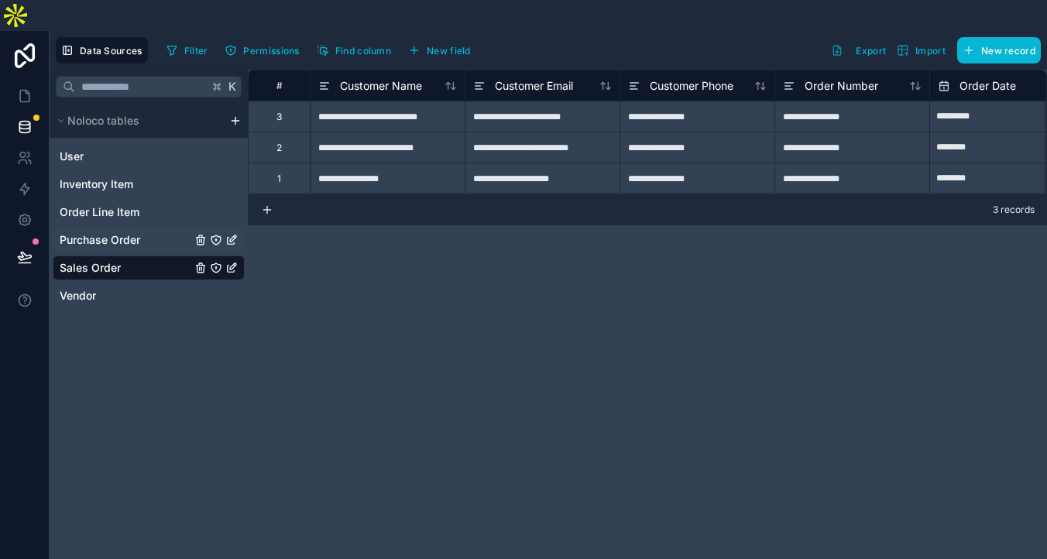
click at [140, 248] on span "Purchase Order" at bounding box center [100, 239] width 81 height 15
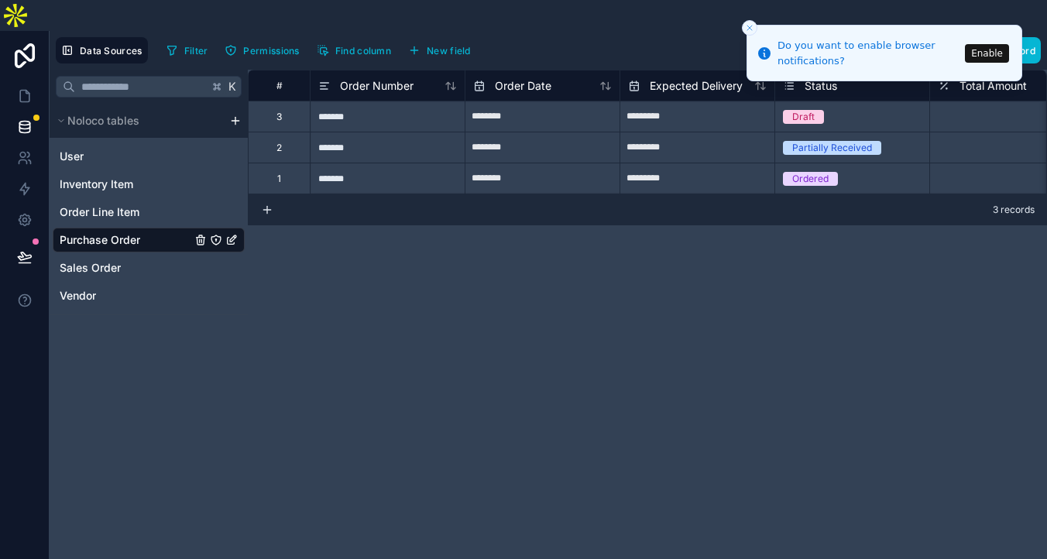
click at [749, 26] on icon "Close toast" at bounding box center [749, 27] width 9 height 9
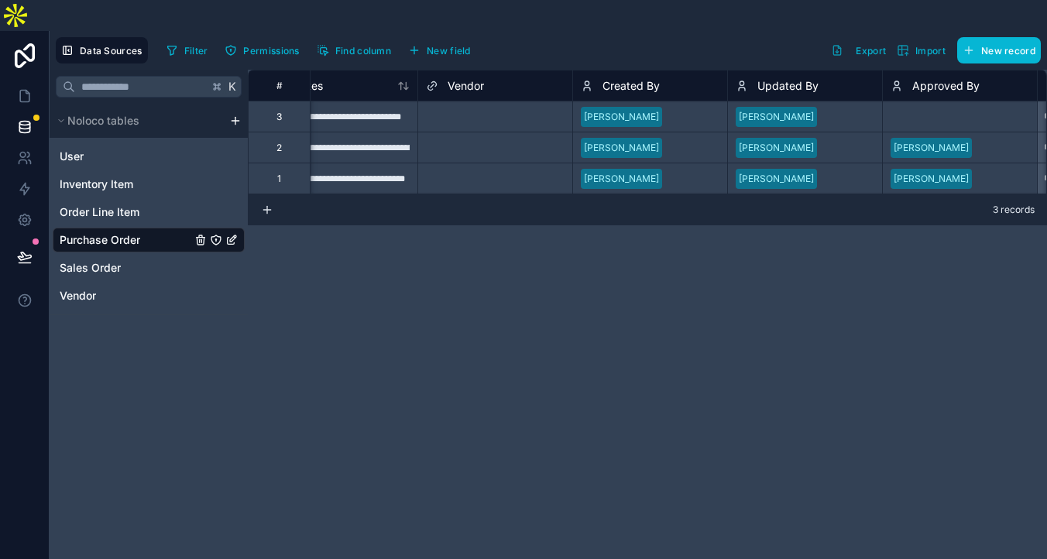
scroll to position [0, 1154]
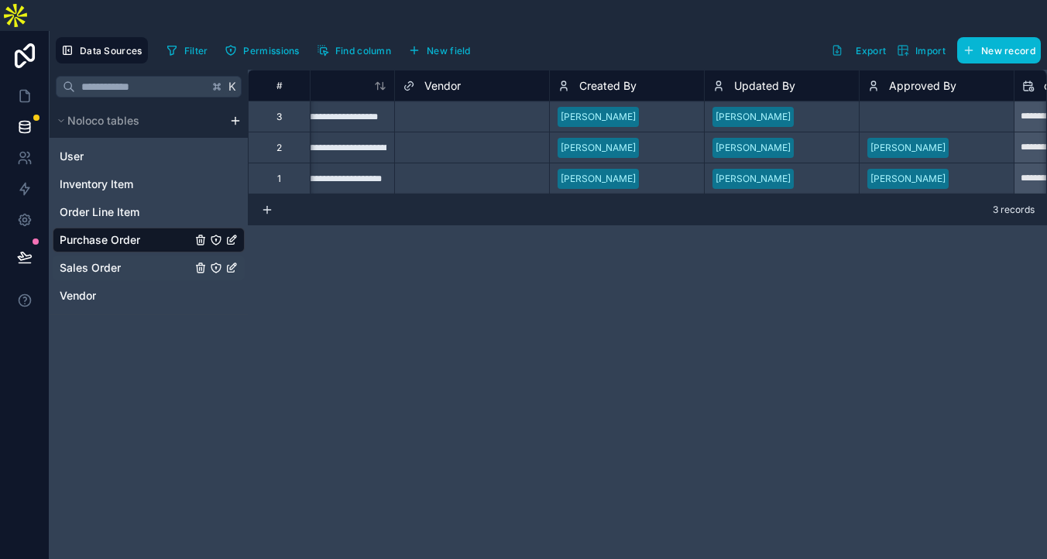
click at [166, 276] on link "Sales Order" at bounding box center [126, 267] width 132 height 15
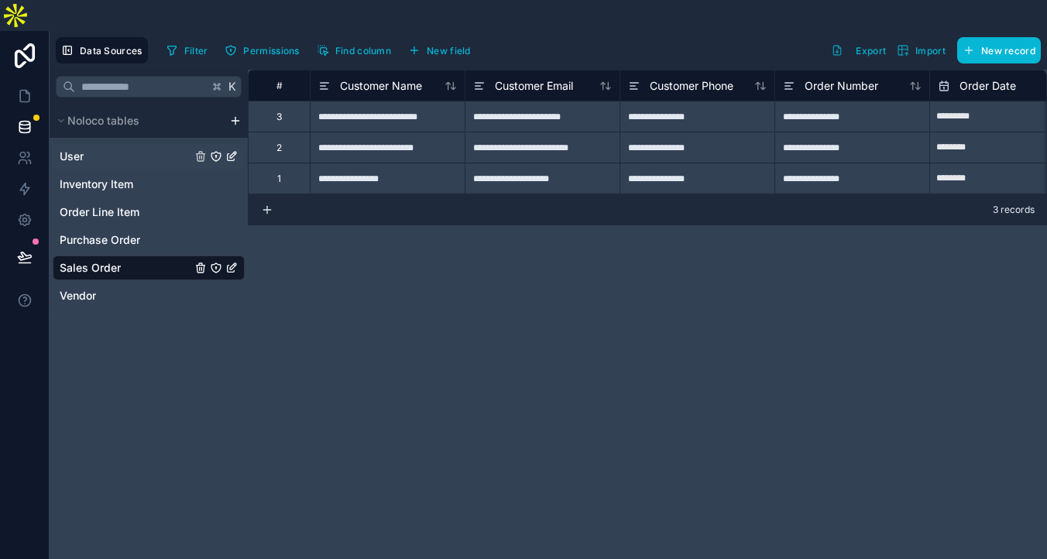
click at [169, 160] on link "User" at bounding box center [126, 156] width 132 height 15
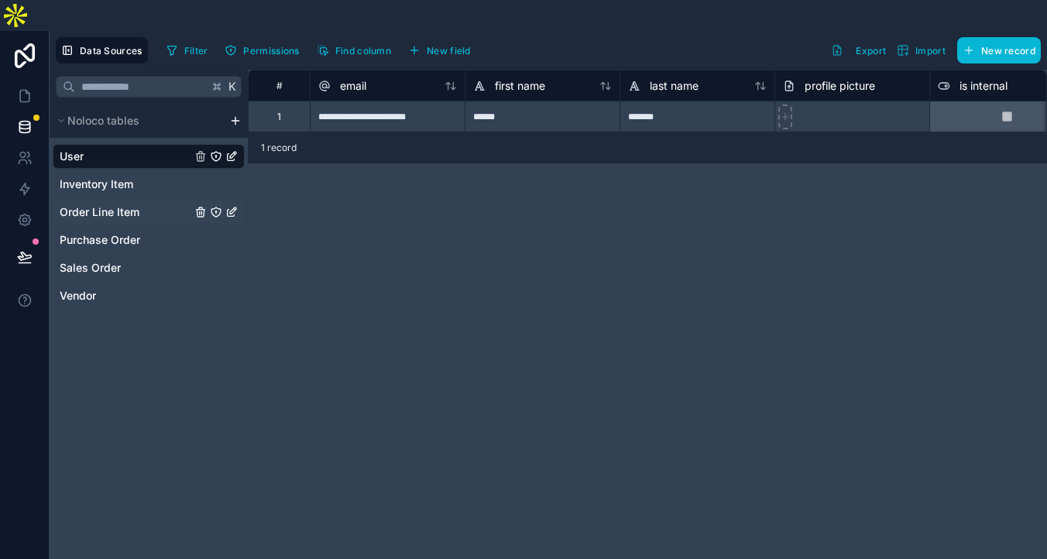
click at [139, 220] on span "Order Line Item" at bounding box center [100, 211] width 80 height 15
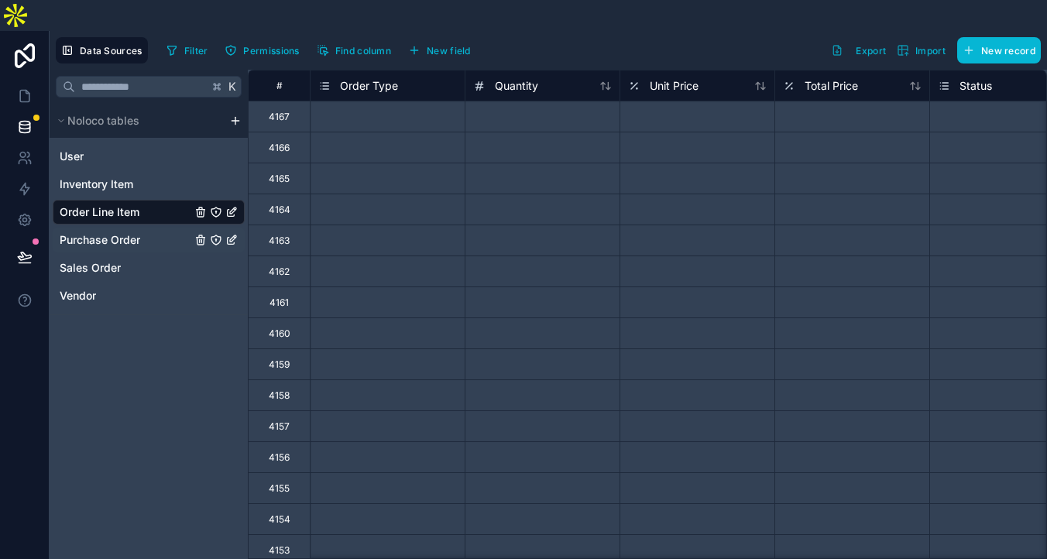
click at [140, 248] on span "Purchase Order" at bounding box center [100, 239] width 81 height 15
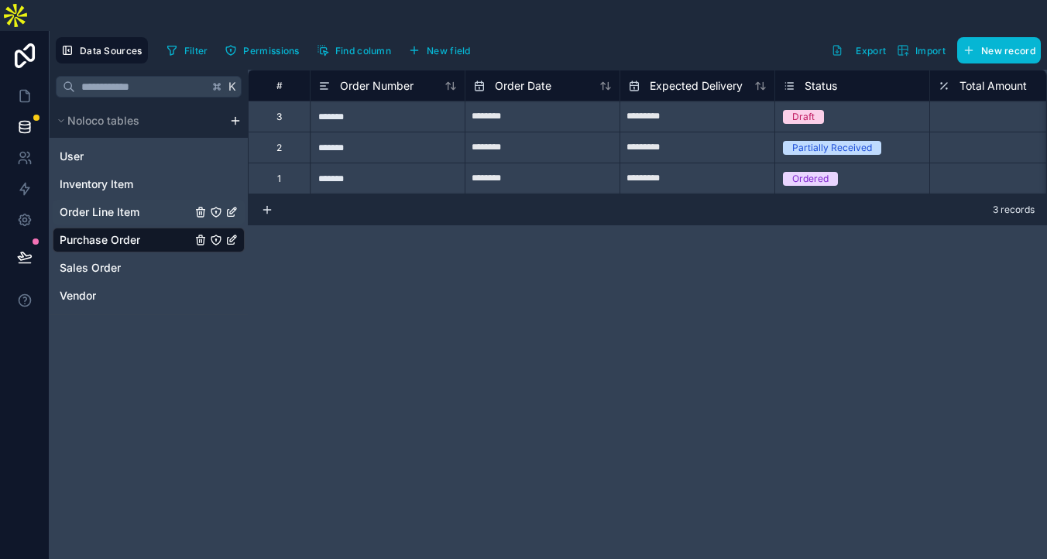
click at [139, 220] on span "Order Line Item" at bounding box center [100, 211] width 80 height 15
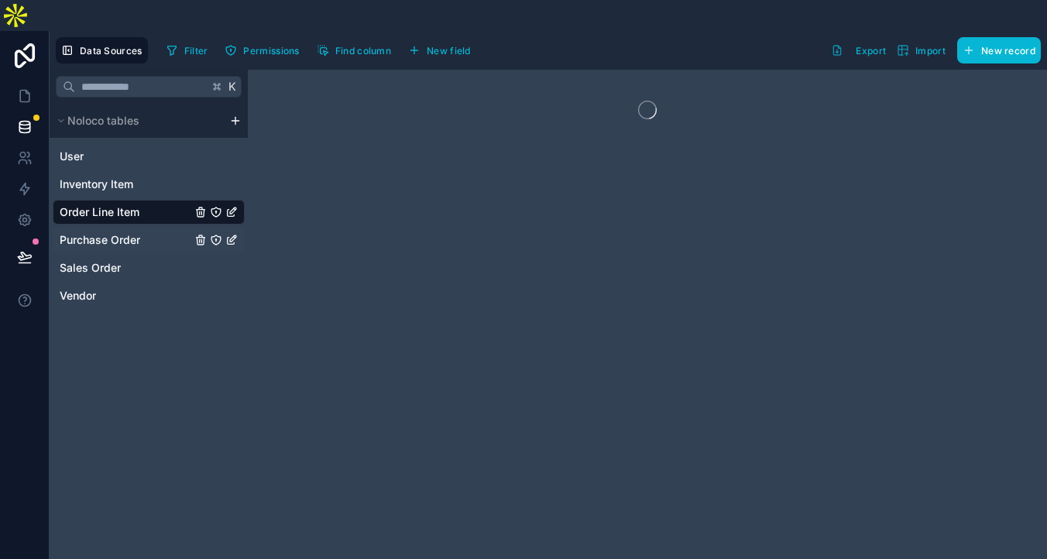
click at [140, 248] on span "Purchase Order" at bounding box center [100, 239] width 81 height 15
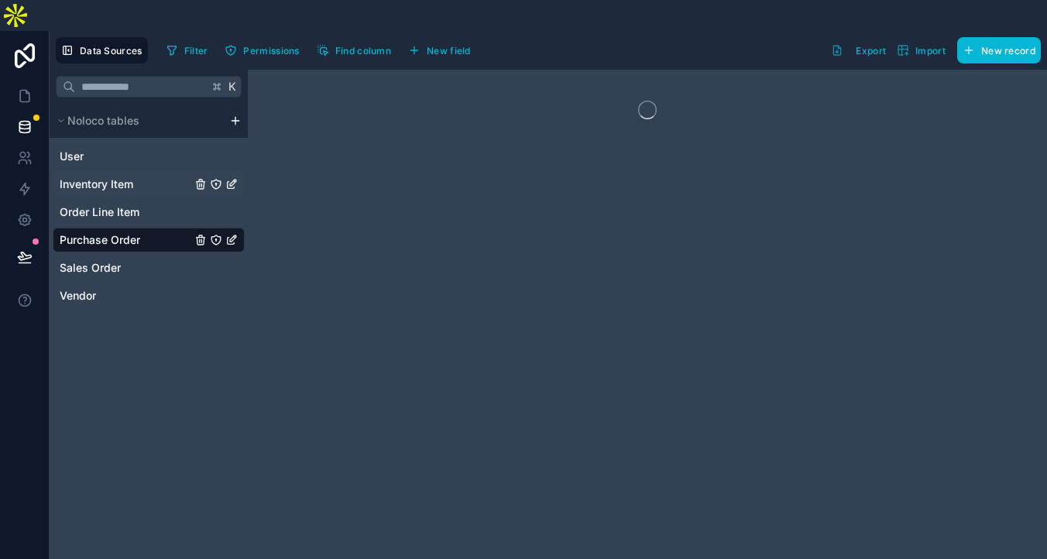
click at [133, 192] on span "Inventory Item" at bounding box center [97, 184] width 74 height 15
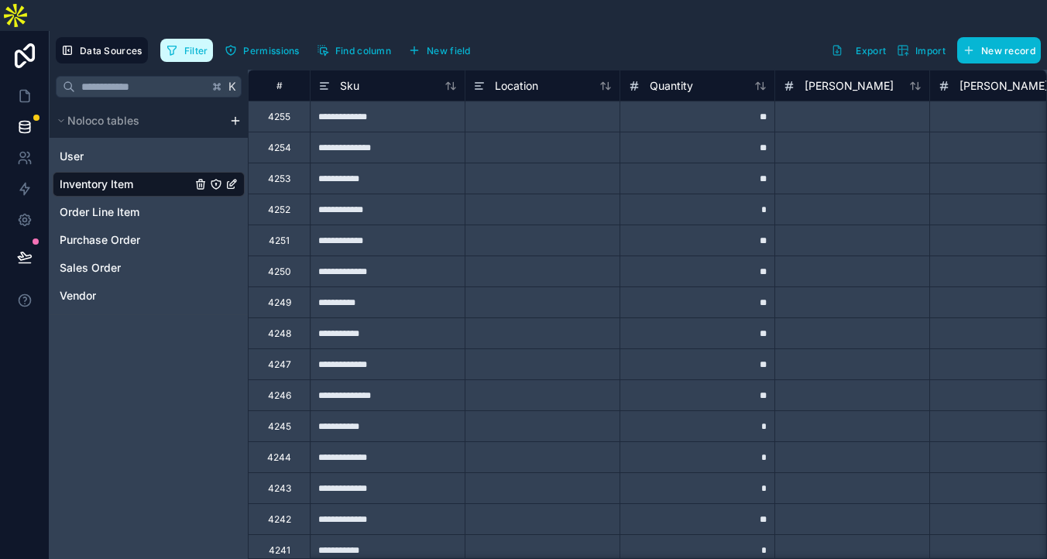
click at [214, 39] on button "Filter" at bounding box center [186, 50] width 53 height 23
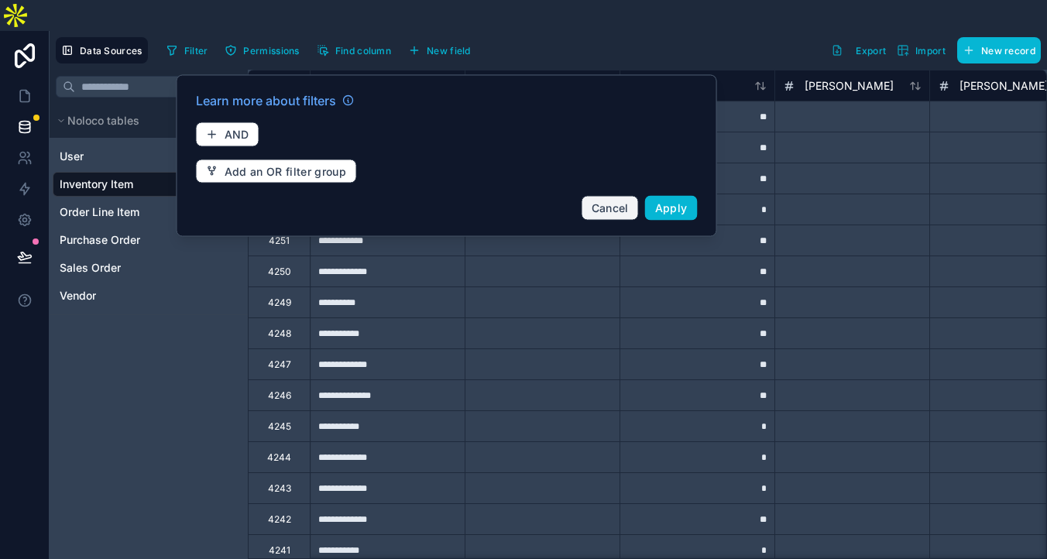
click at [629, 204] on span "Cancel" at bounding box center [609, 207] width 37 height 13
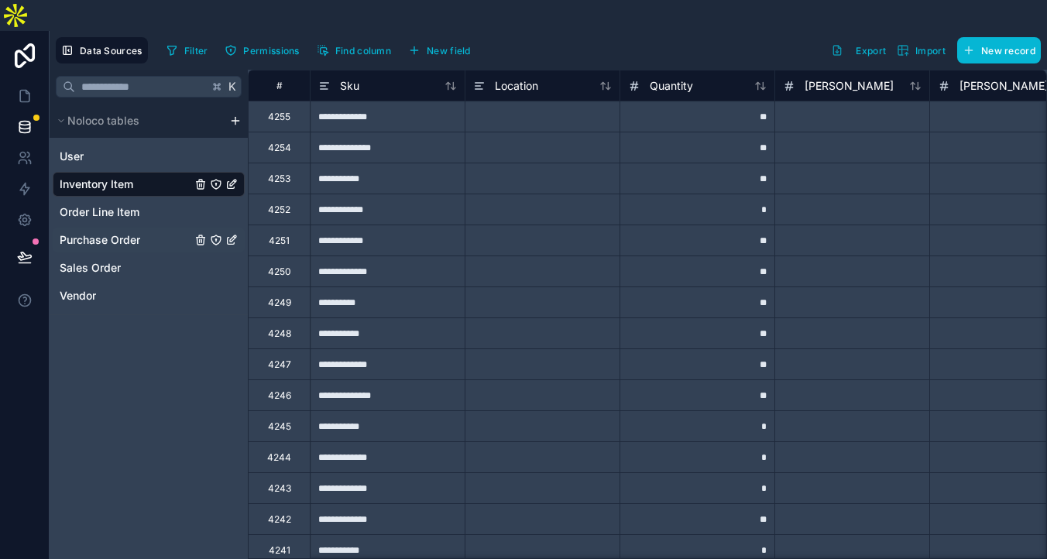
click at [140, 248] on span "Purchase Order" at bounding box center [100, 239] width 81 height 15
